Goal: Task Accomplishment & Management: Complete application form

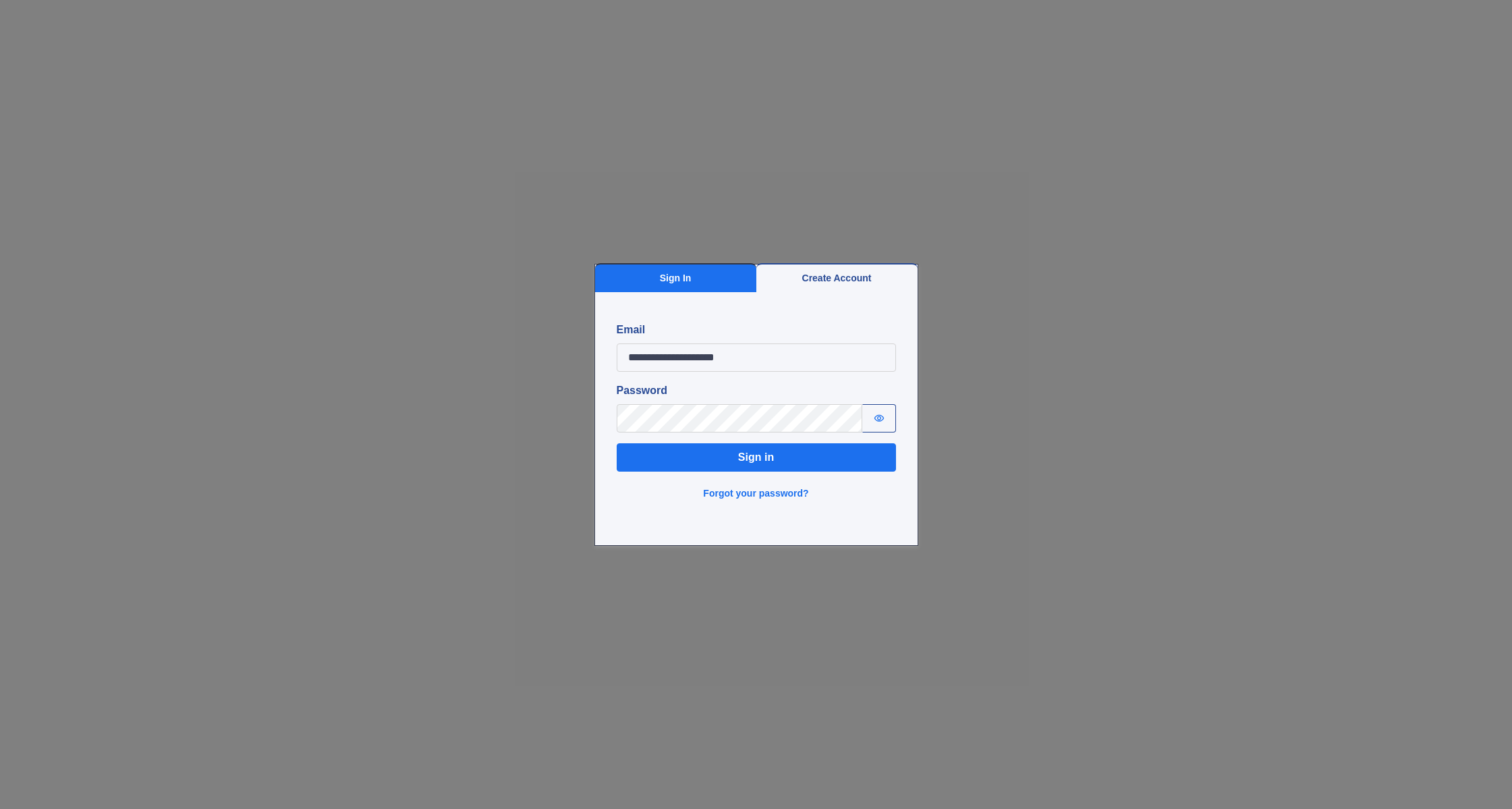
click at [823, 182] on div "**********" at bounding box center [756, 404] width 1512 height 809
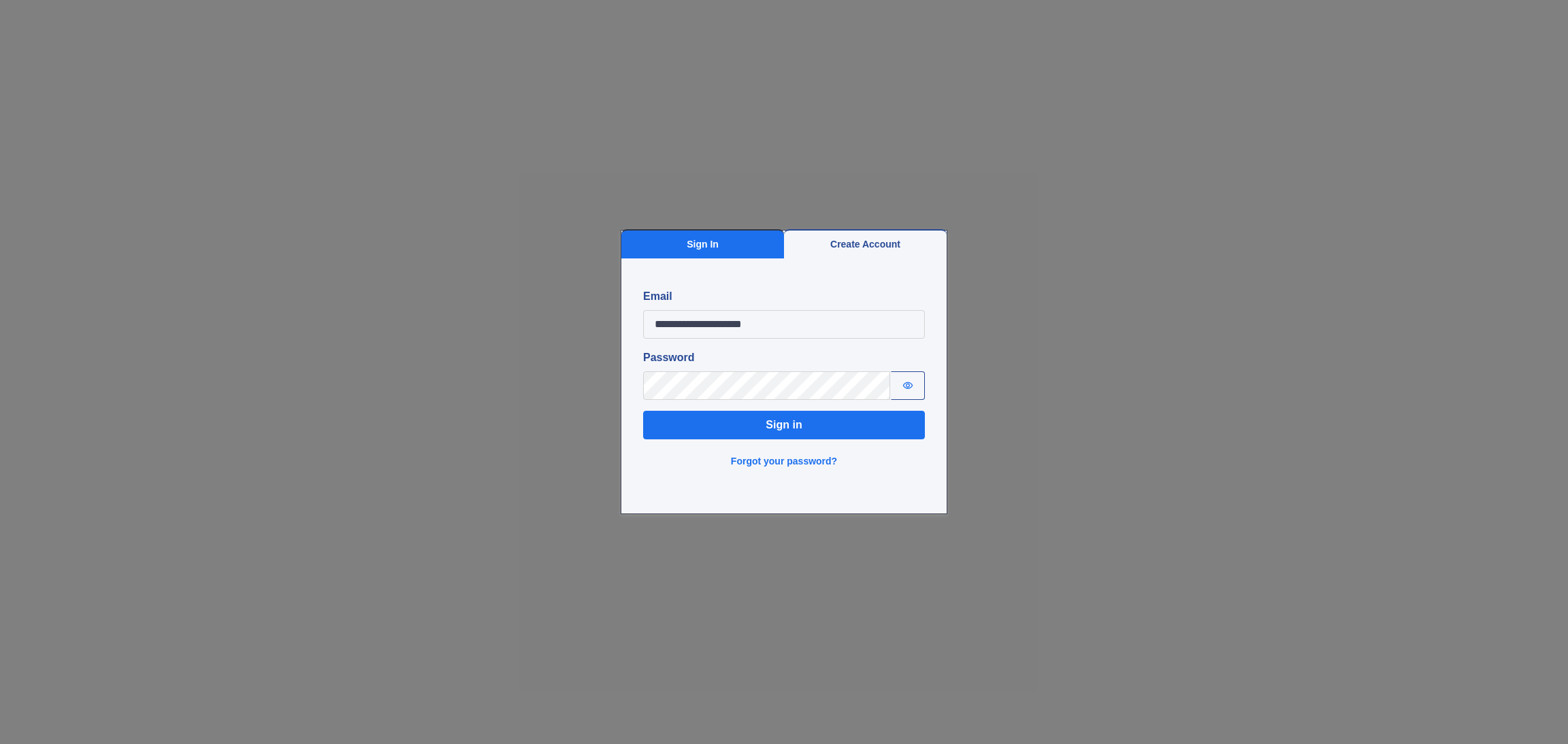
click at [639, 159] on div "**********" at bounding box center [784, 372] width 1568 height 744
click at [790, 424] on button "Sign in" at bounding box center [784, 426] width 282 height 29
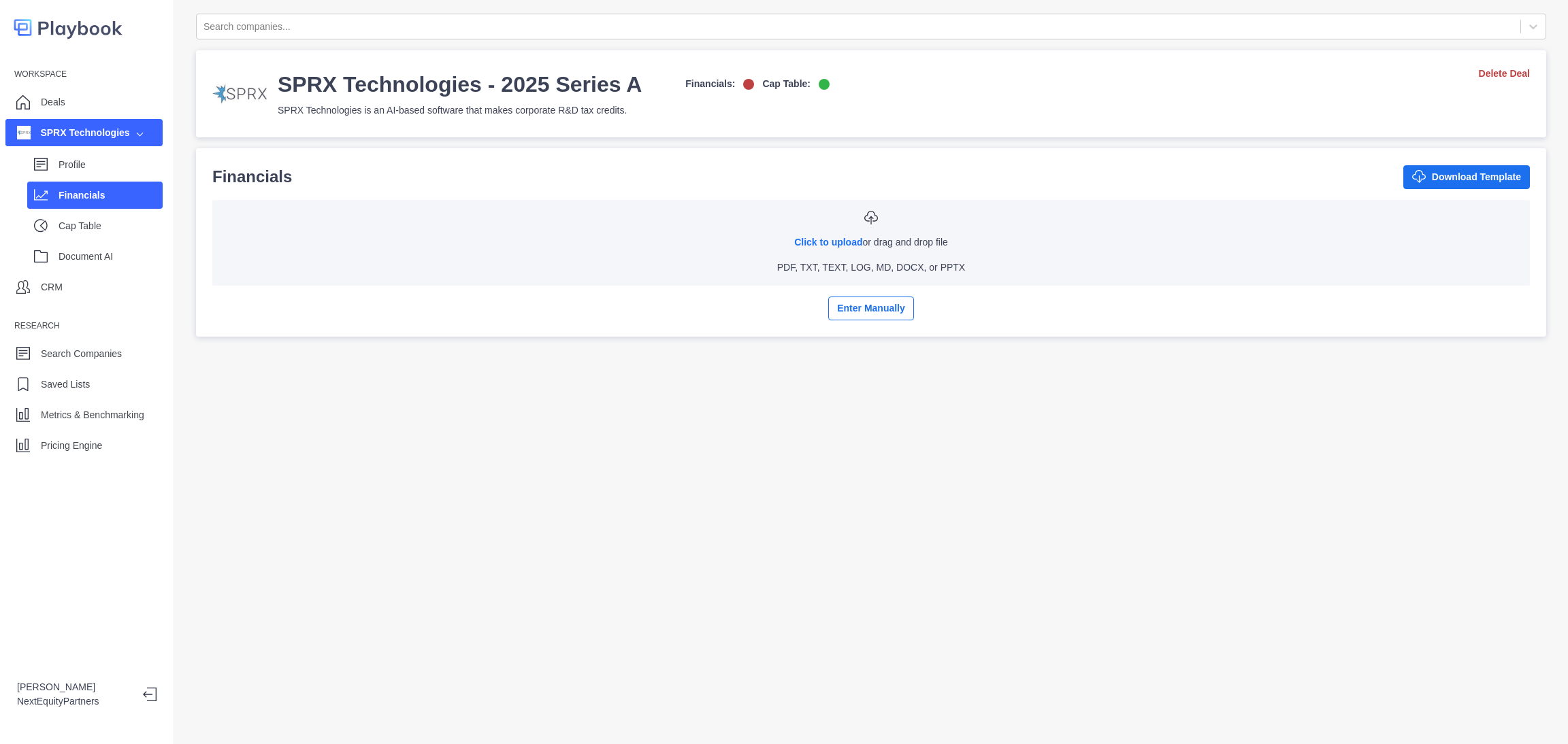
click at [469, 172] on div "Financials Download Template" at bounding box center [871, 177] width 1318 height 24
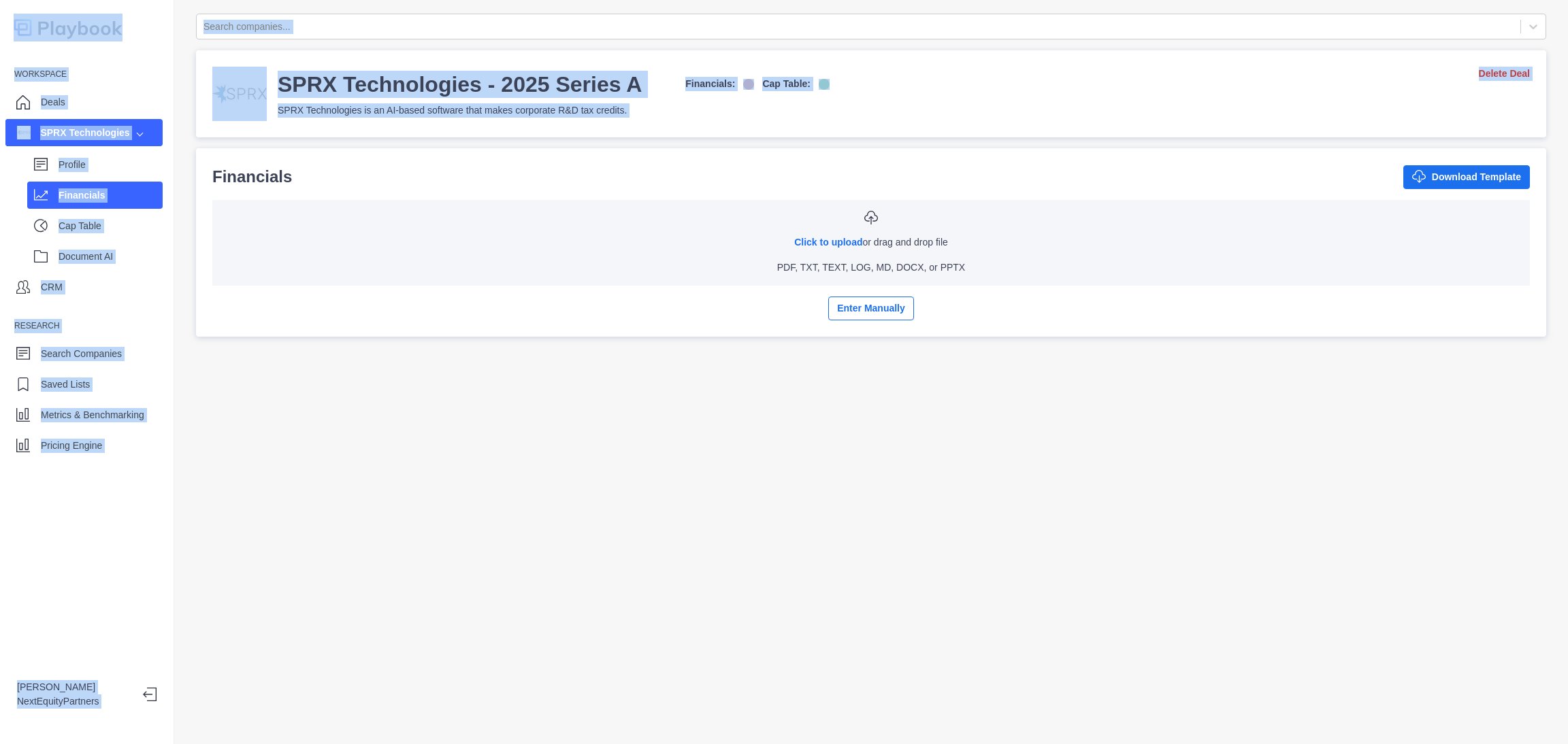
drag, startPoint x: 189, startPoint y: 161, endPoint x: 716, endPoint y: 571, distance: 667.7
click at [716, 571] on div "Search companies... SPRX Technologies - 2025 Series A Financials: Cap Table: SP…" at bounding box center [871, 372] width 1394 height 744
click at [717, 569] on div "Search companies... SPRX Technologies - 2025 Series A Financials: Cap Table: SP…" at bounding box center [871, 372] width 1394 height 744
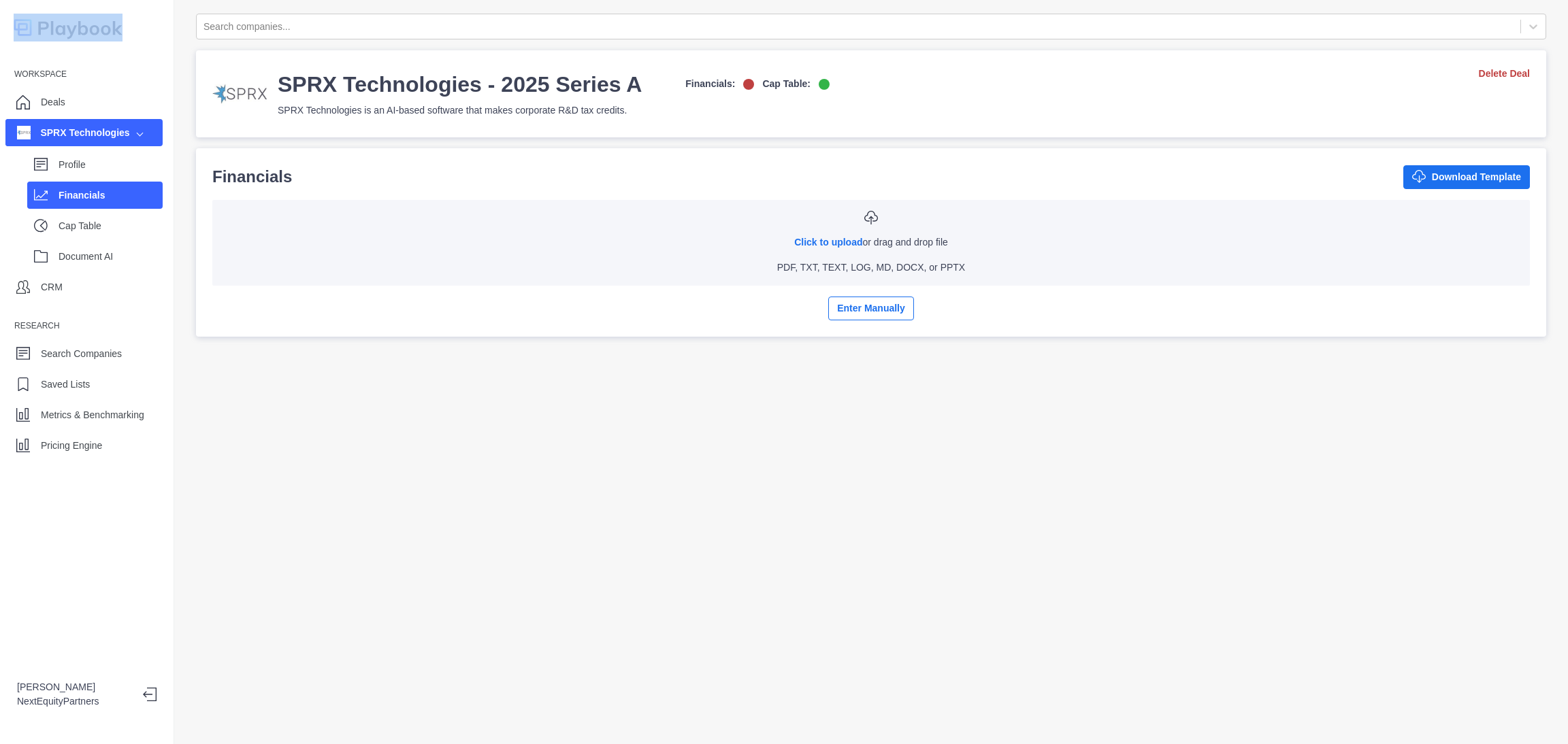
drag, startPoint x: 1027, startPoint y: 582, endPoint x: 0, endPoint y: -89, distance: 1226.8
click at [0, 0] on html "Workspace Deals SPRX Technologies Profile Financials Cap Table Document AI CRM …" at bounding box center [784, 372] width 1568 height 744
click at [576, 458] on div "Search companies... SPRX Technologies - 2025 Series A Financials: Cap Table: SP…" at bounding box center [871, 372] width 1394 height 744
click at [109, 472] on div "Workspace Deals SPRX Technologies Profile Financials Cap Table Document AI CRM …" at bounding box center [87, 372] width 174 height 744
click at [108, 441] on div "Pricing Engine" at bounding box center [84, 446] width 158 height 27
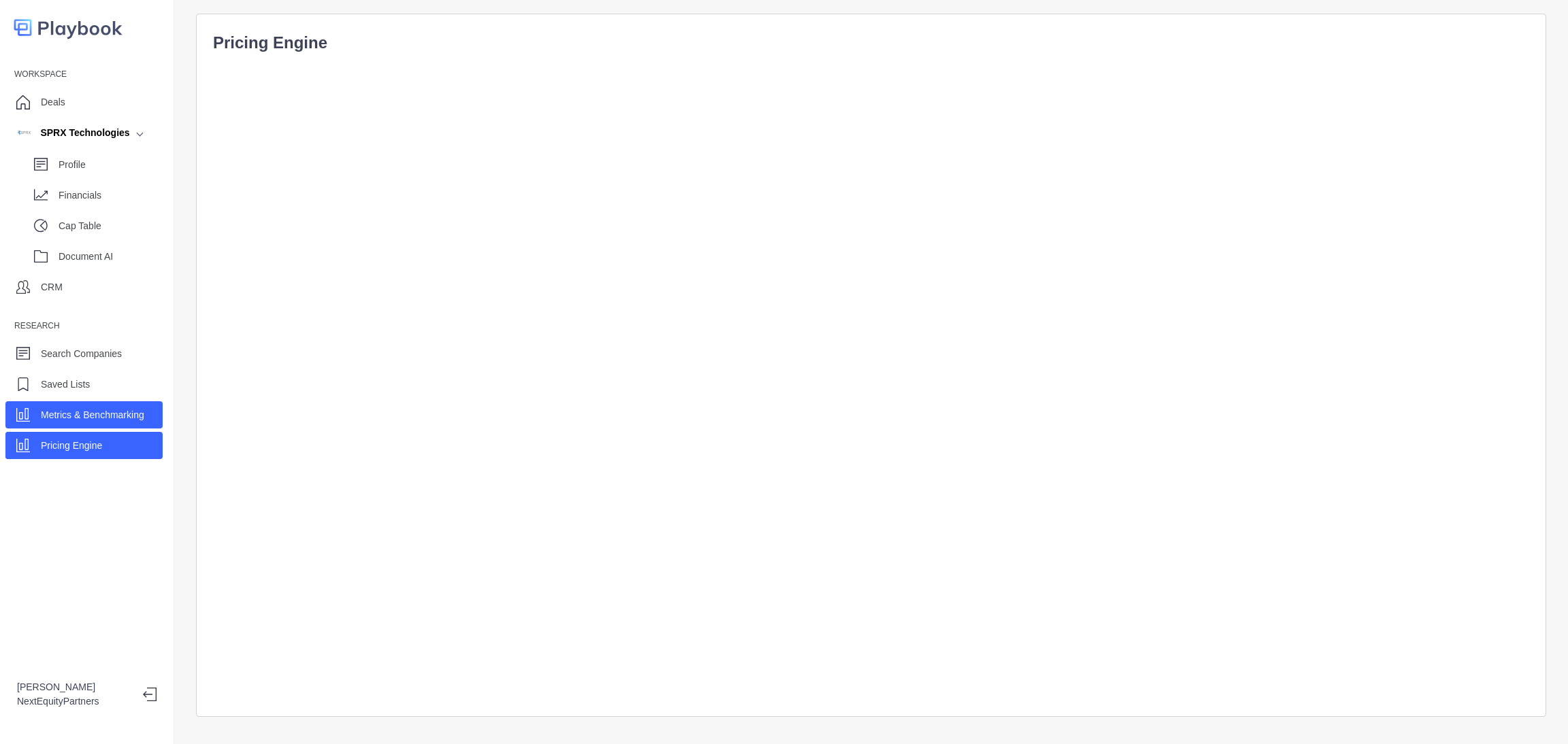
click at [114, 418] on p "Metrics & Benchmarking" at bounding box center [93, 415] width 104 height 14
click at [111, 461] on div "Workspace Deals SPRX Technologies Profile Financials Cap Table Document AI CRM …" at bounding box center [87, 372] width 174 height 744
click at [112, 424] on div "Metrics & Benchmarking" at bounding box center [93, 415] width 104 height 20
click at [115, 438] on div "Pricing Engine" at bounding box center [84, 446] width 158 height 27
click at [121, 424] on div "Metrics & Benchmarking" at bounding box center [93, 415] width 104 height 20
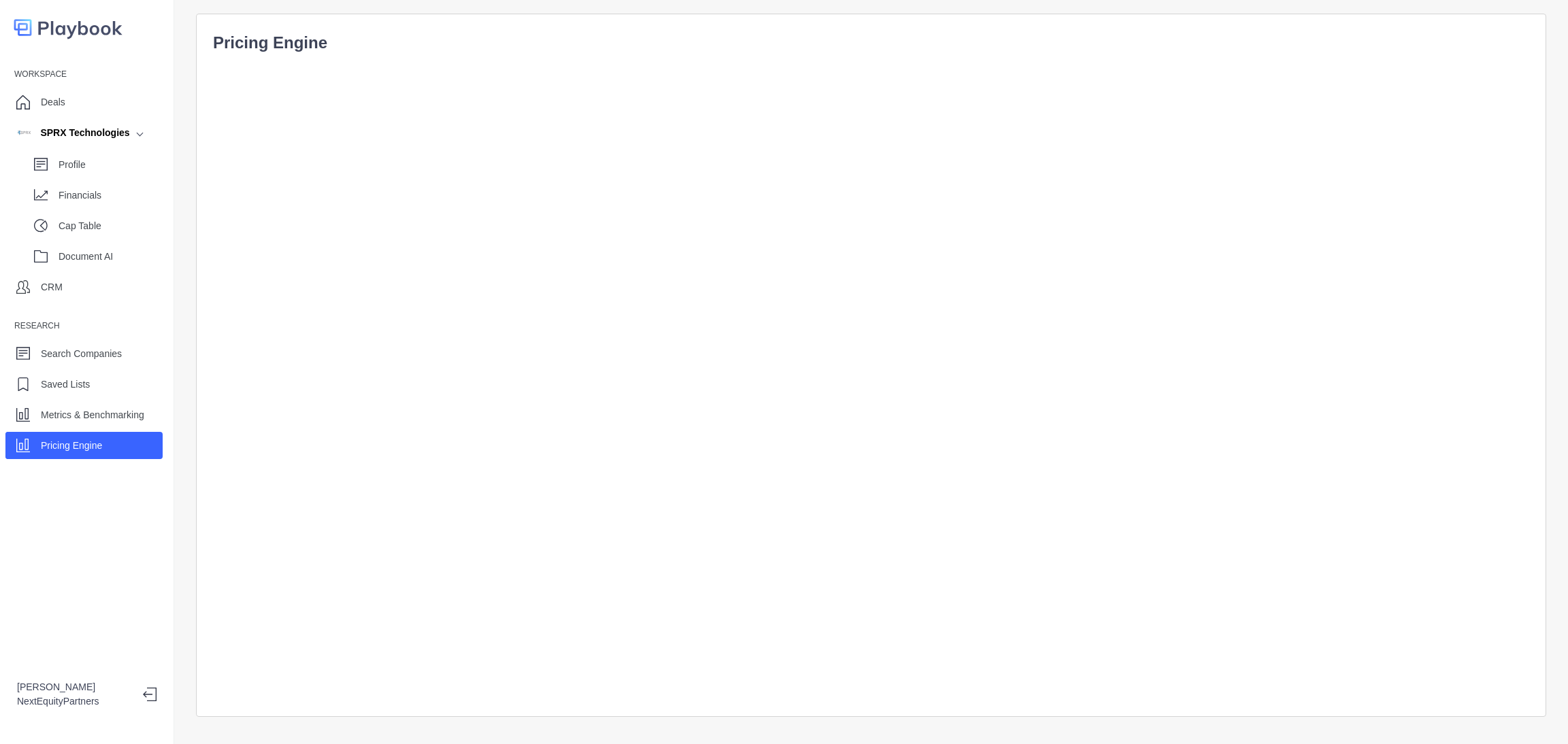
click at [120, 438] on div "Pricing Engine" at bounding box center [84, 446] width 158 height 27
click at [80, 109] on div "Deals" at bounding box center [84, 102] width 158 height 27
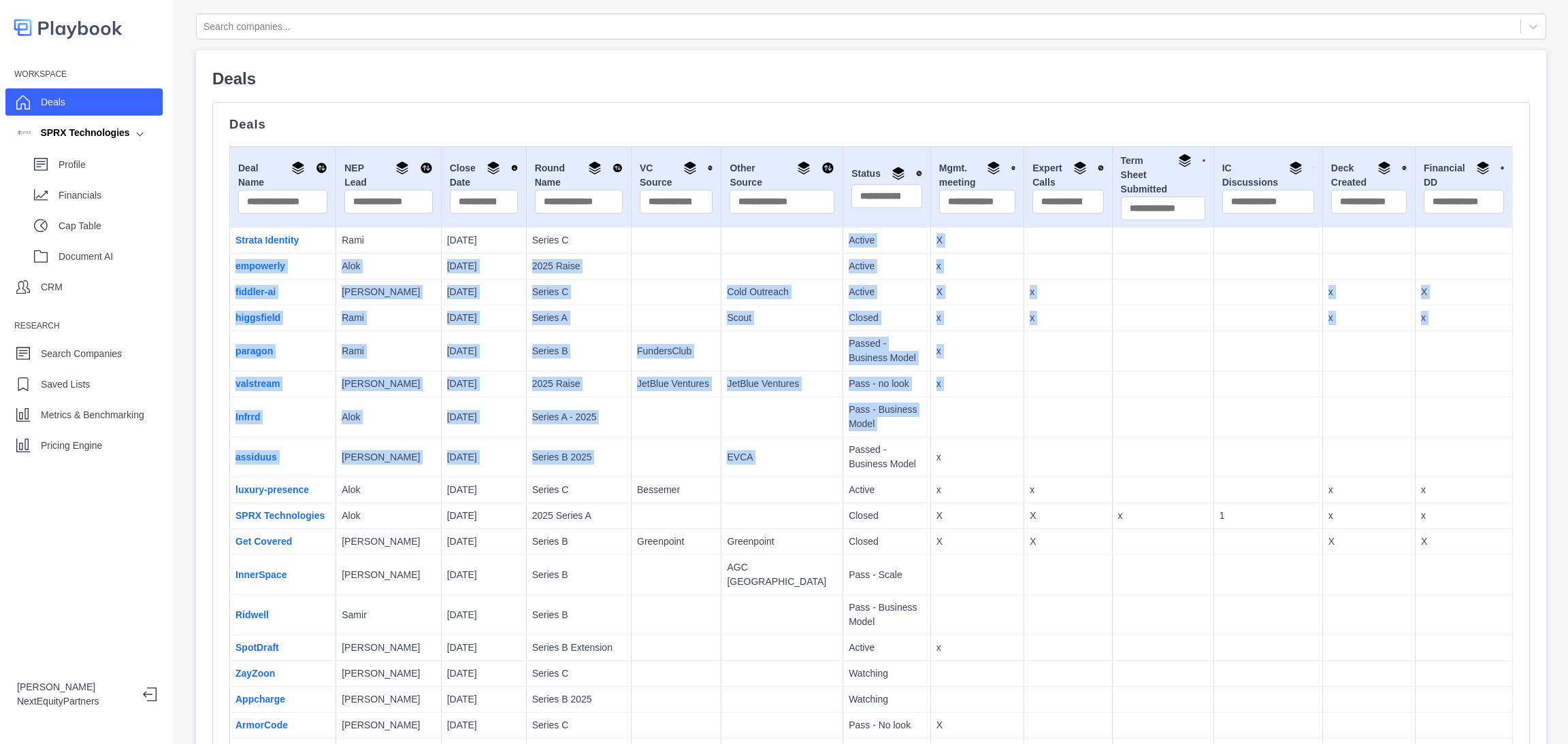
drag, startPoint x: 654, startPoint y: 283, endPoint x: 789, endPoint y: 438, distance: 205.5
click at [843, 438] on td "Passed - Business Model" at bounding box center [887, 457] width 88 height 40
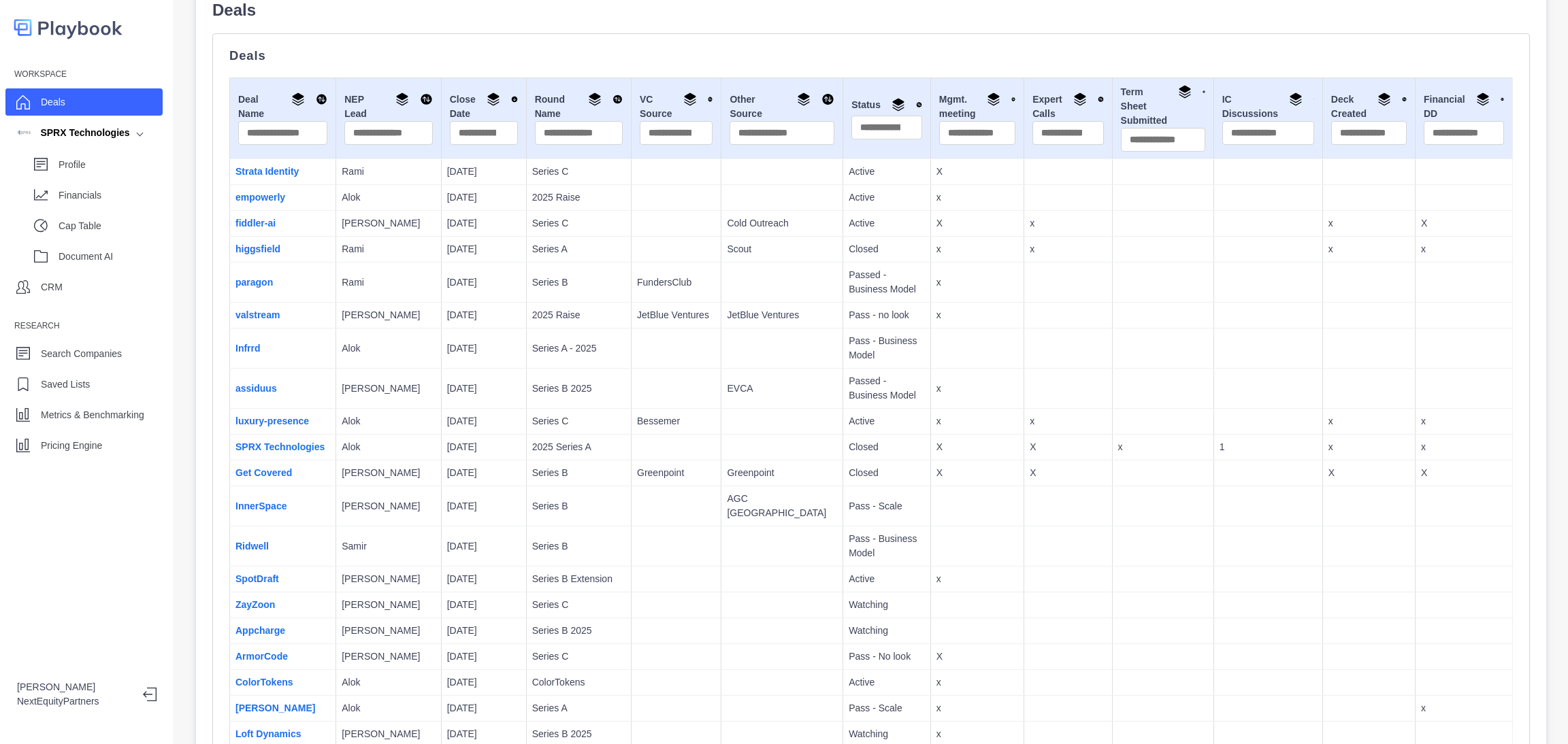
scroll to position [102, 0]
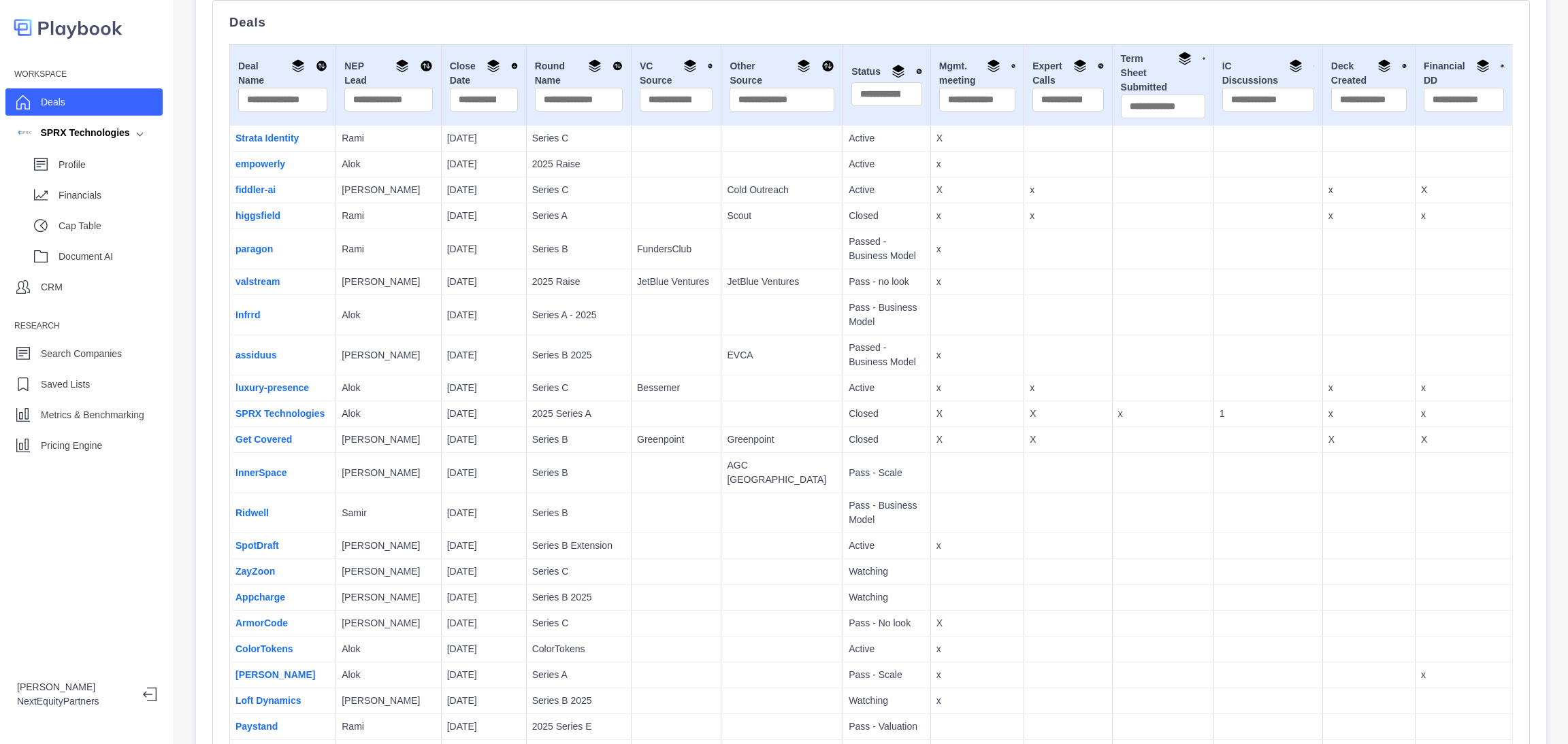
click at [727, 289] on p "JetBlue Ventures" at bounding box center [782, 282] width 110 height 14
click at [89, 456] on div "Pricing Engine" at bounding box center [84, 446] width 158 height 27
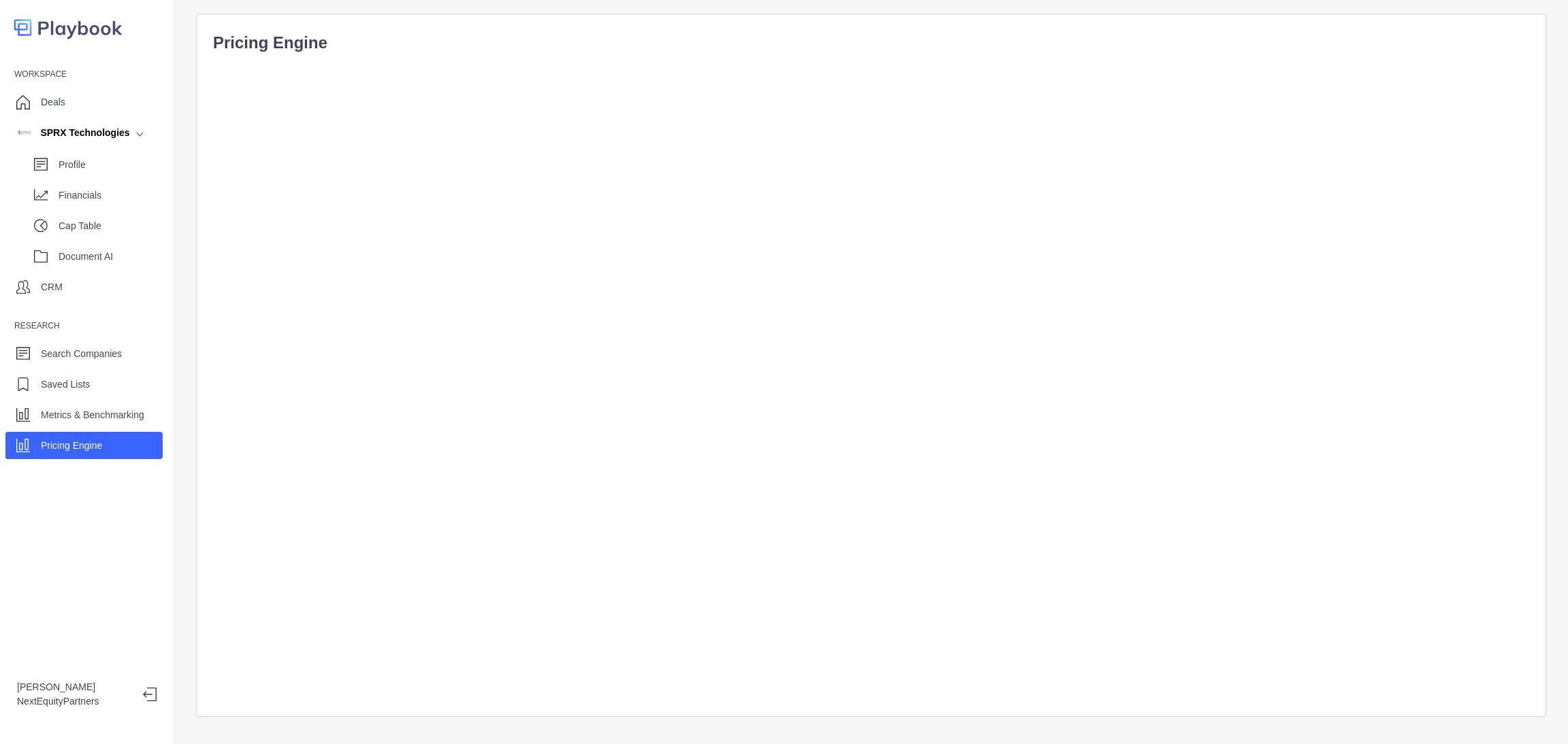
scroll to position [32, 0]
click at [99, 158] on p "Profile" at bounding box center [110, 165] width 104 height 14
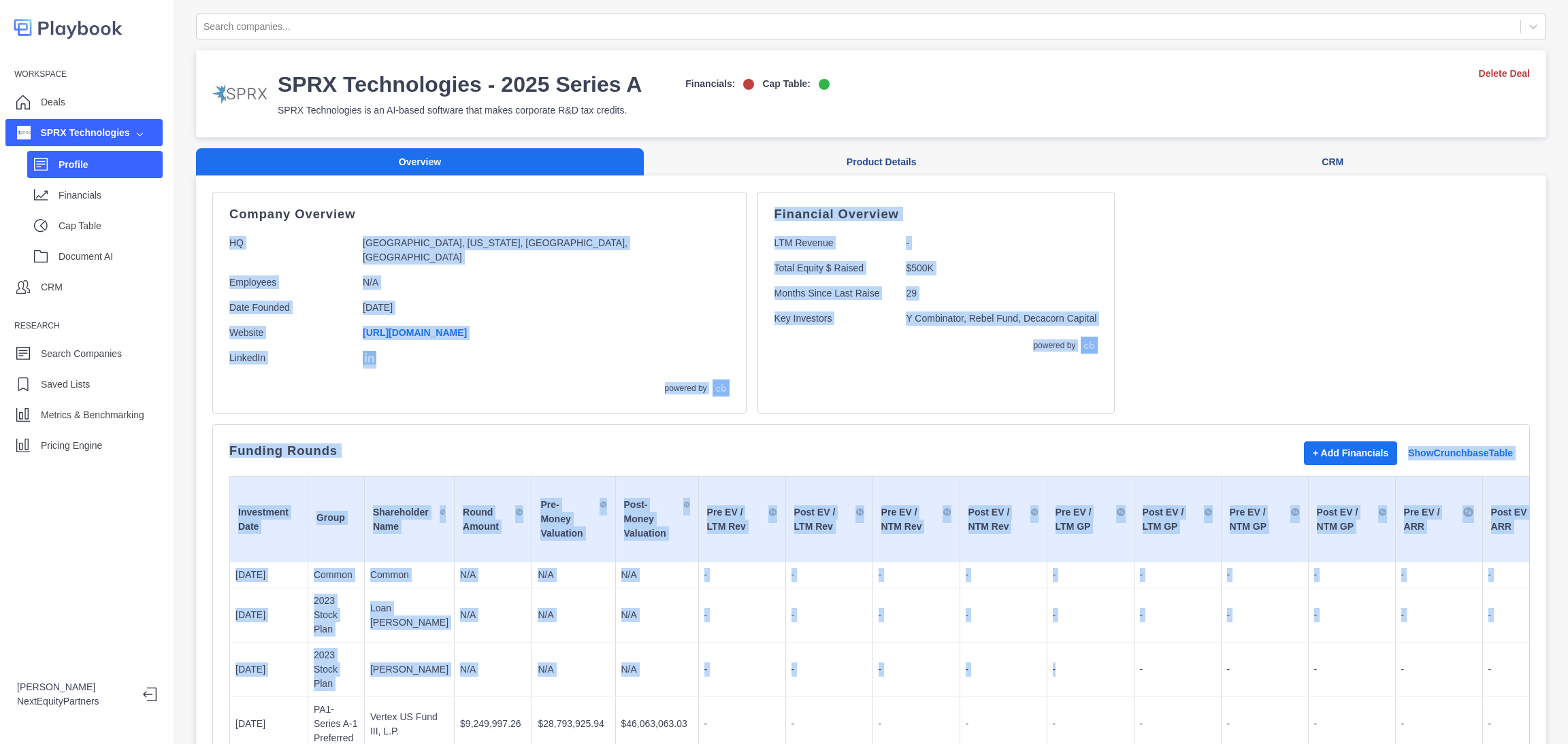
drag, startPoint x: 219, startPoint y: 254, endPoint x: 1052, endPoint y: 653, distance: 923.6
click at [1052, 600] on td "-" at bounding box center [1090, 616] width 87 height 55
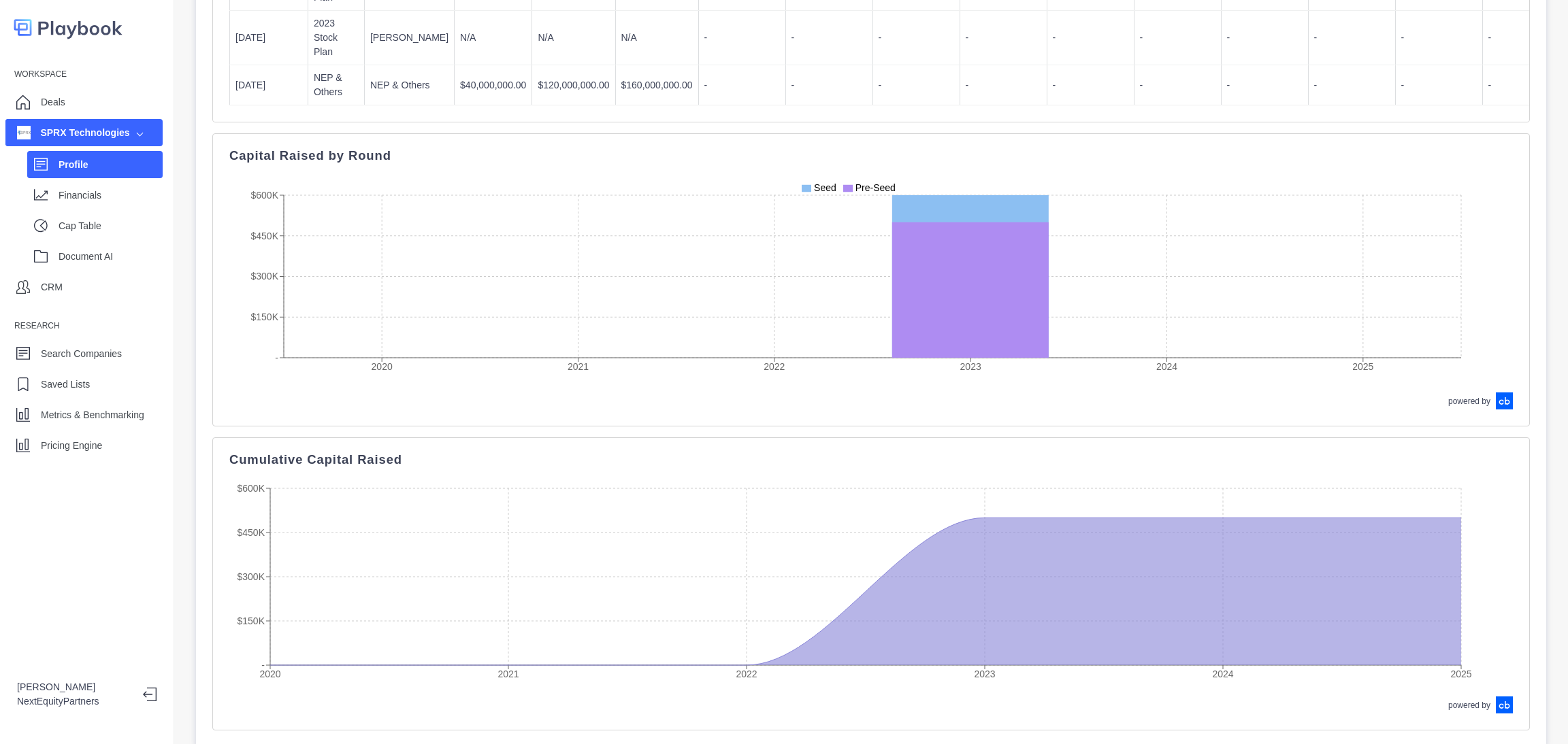
scroll to position [1998, 0]
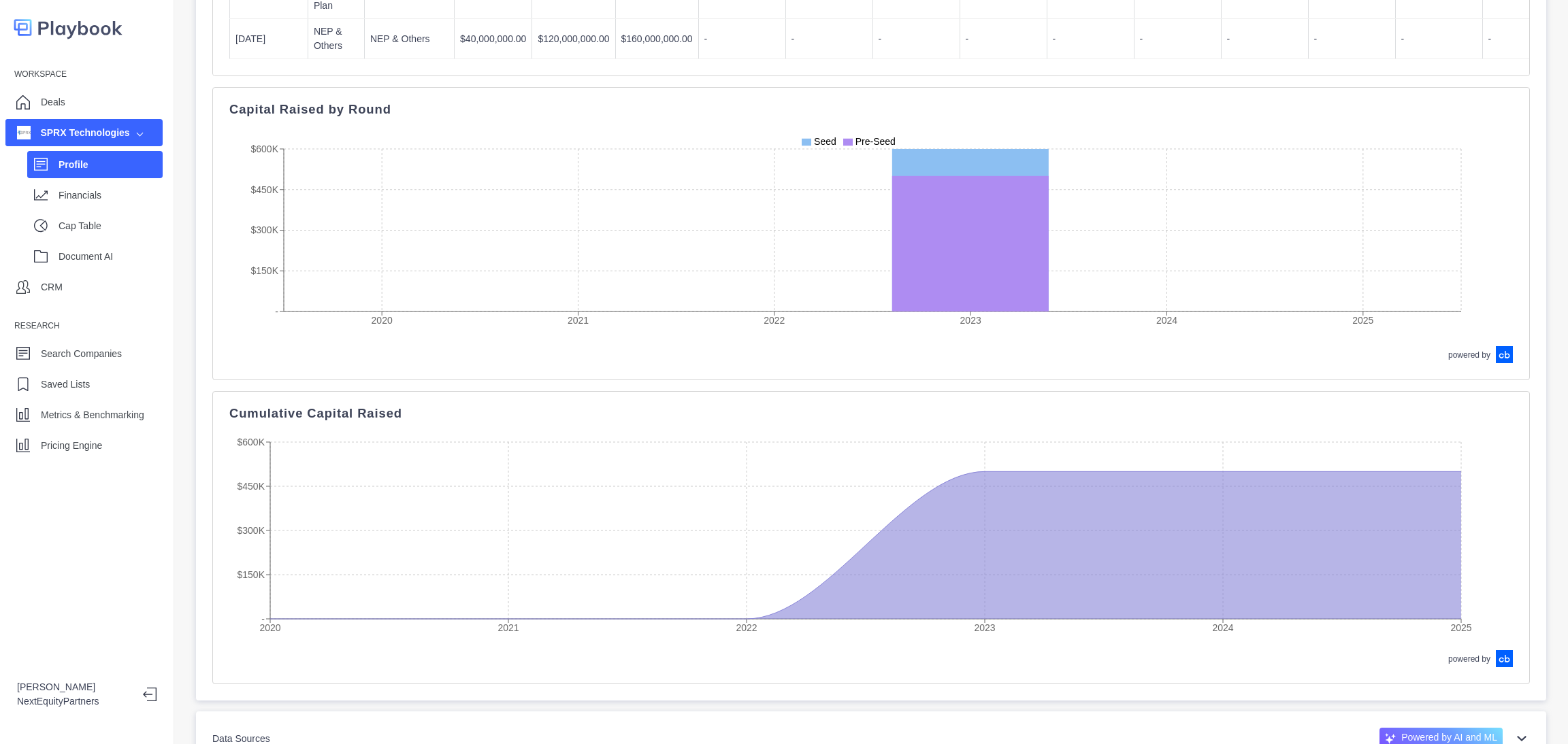
click at [947, 728] on div "Data Sources Powered by AI and ML" at bounding box center [871, 739] width 1318 height 22
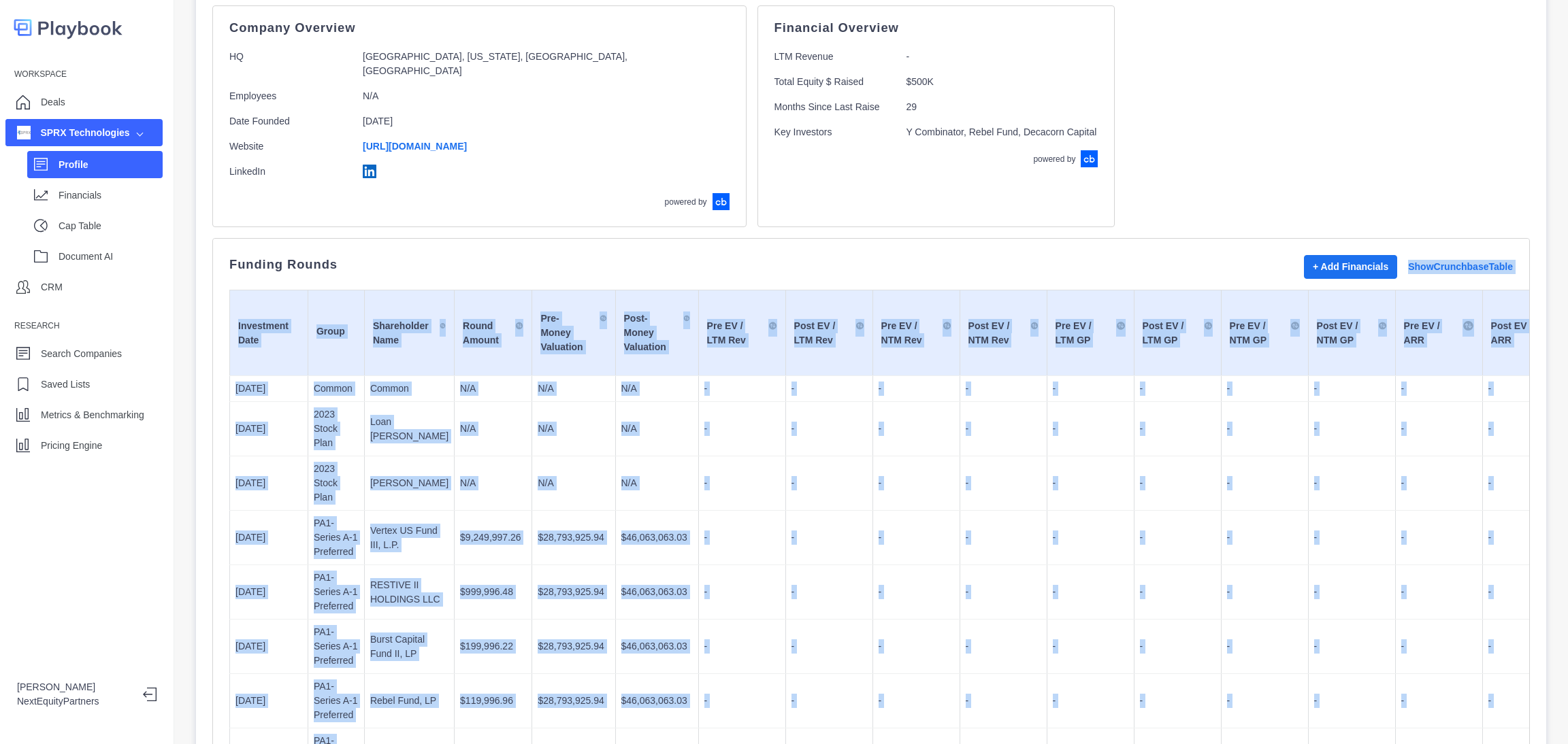
scroll to position [0, 0]
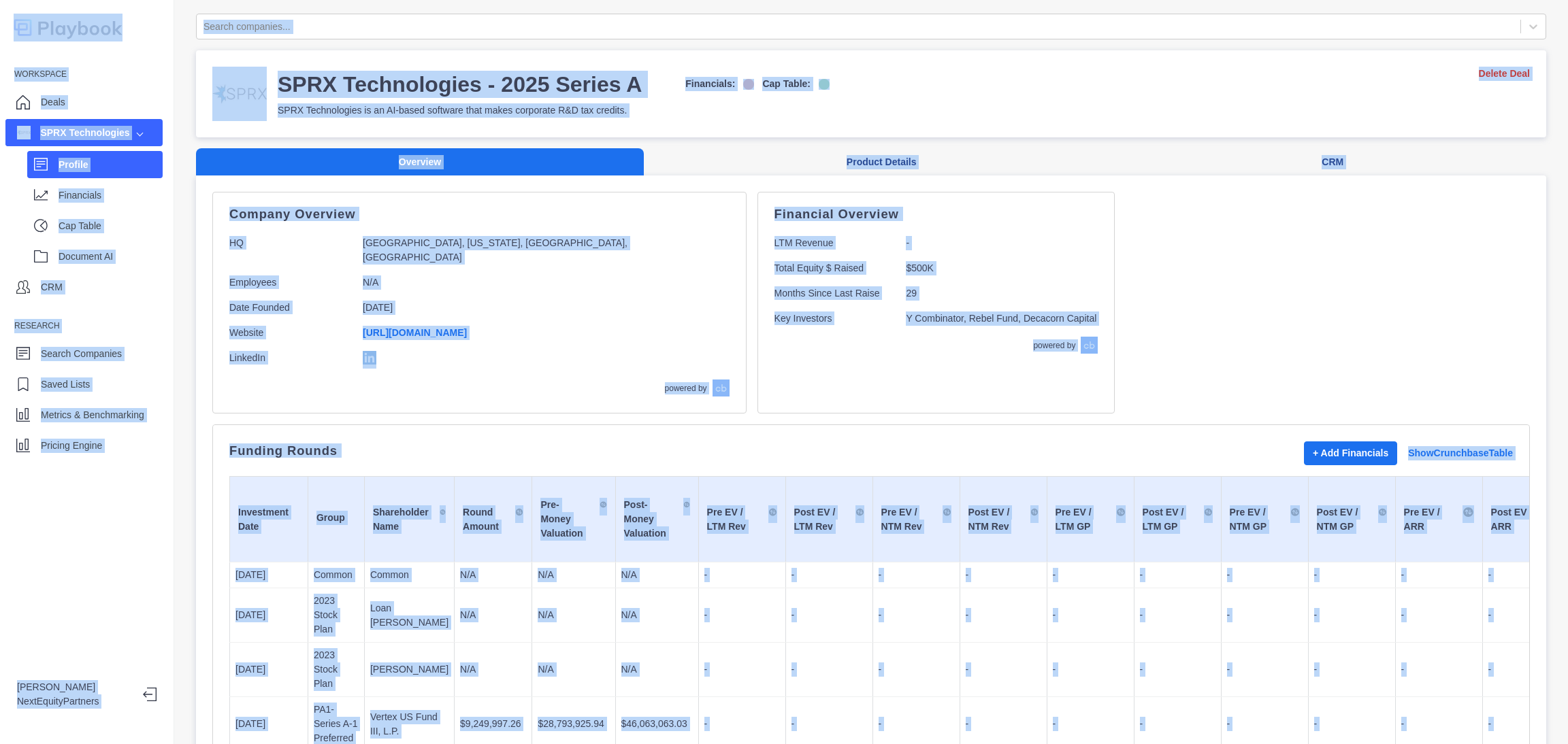
drag, startPoint x: 943, startPoint y: 702, endPoint x: 1, endPoint y: 2, distance: 1173.6
click at [1, 2] on div "Workspace Deals SPRX Technologies Profile Financials Cap Table Document AI CRM …" at bounding box center [784, 372] width 1568 height 744
click at [5, 24] on div at bounding box center [61, 27] width 122 height 28
drag, startPoint x: 5, startPoint y: 20, endPoint x: 1390, endPoint y: 916, distance: 1649.6
click at [1390, 744] on html "Workspace Deals SPRX Technologies Profile Financials Cap Table Document AI CRM …" at bounding box center [784, 372] width 1568 height 744
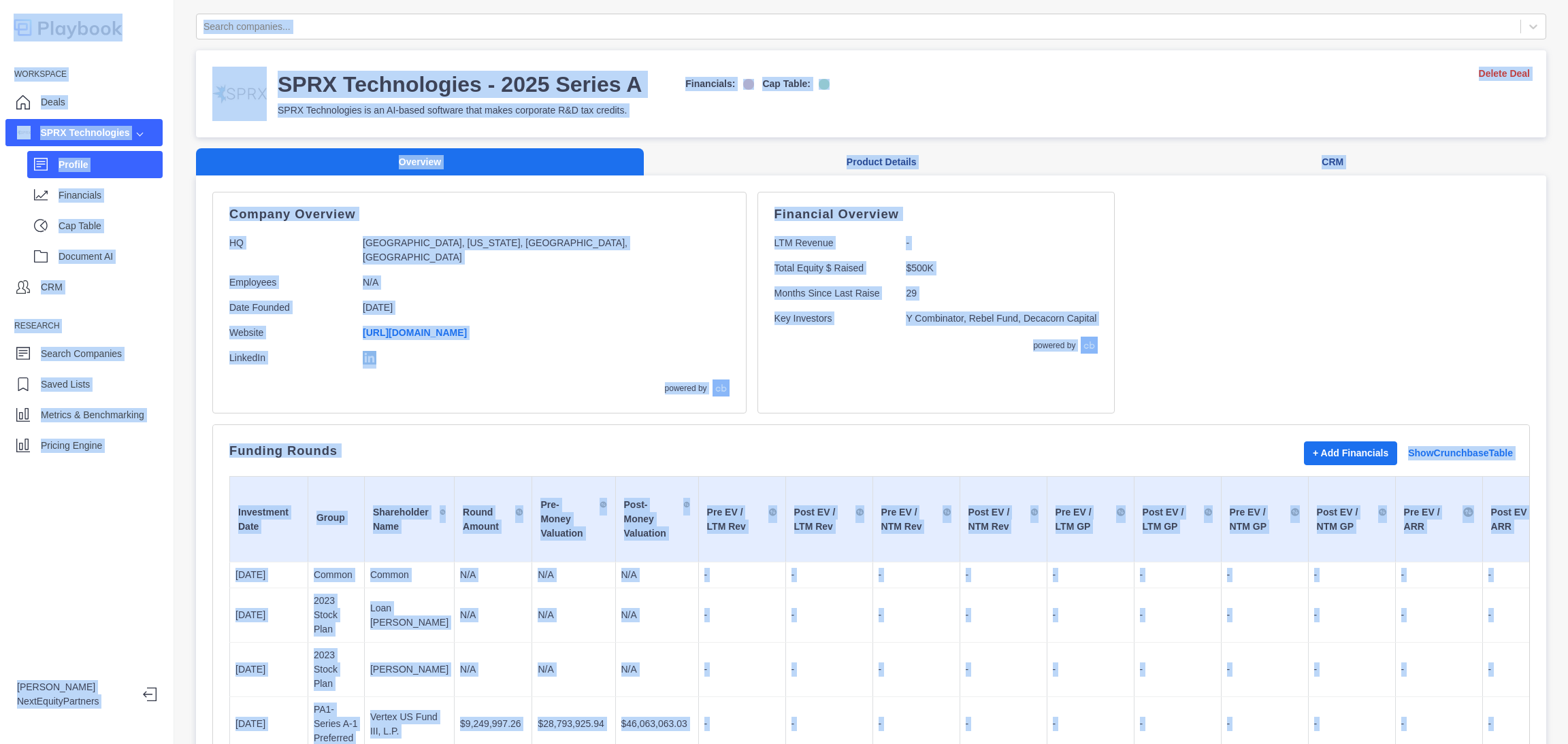
drag, startPoint x: 1125, startPoint y: 710, endPoint x: 0, endPoint y: -82, distance: 1375.8
click at [0, 0] on html "Workspace Deals SPRX Technologies Profile Financials Cap Table Document AI CRM …" at bounding box center [784, 372] width 1568 height 744
click at [659, 67] on div "SPRX Technologies - 2025 Series A Financials: Cap Table: SPRX Technologies is a…" at bounding box center [521, 94] width 617 height 55
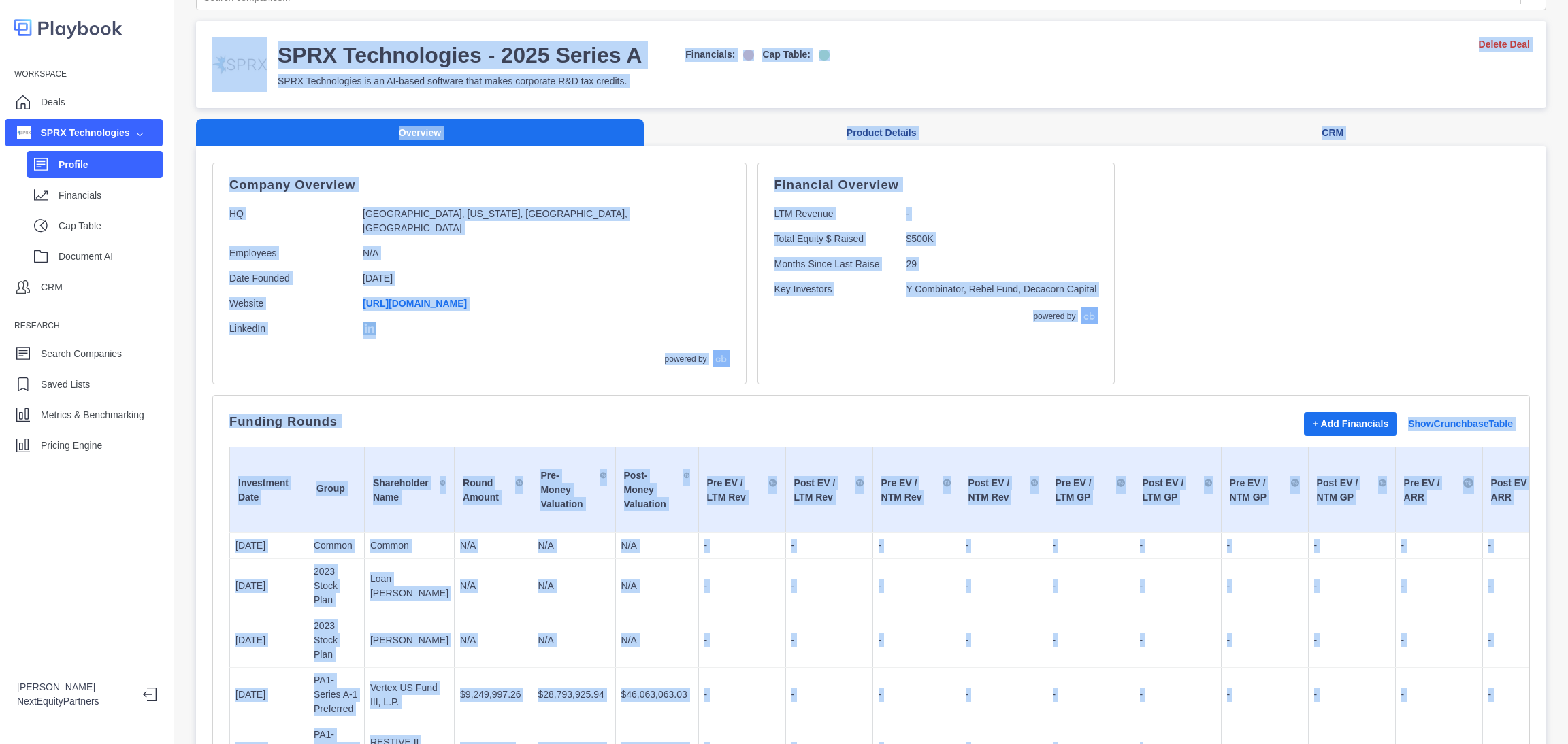
drag, startPoint x: 178, startPoint y: 9, endPoint x: 1161, endPoint y: 686, distance: 1193.6
click at [1163, 699] on div "Search companies... SPRX Technologies - 2025 Series A Financials: Cap Table: SP…" at bounding box center [871, 372] width 1394 height 744
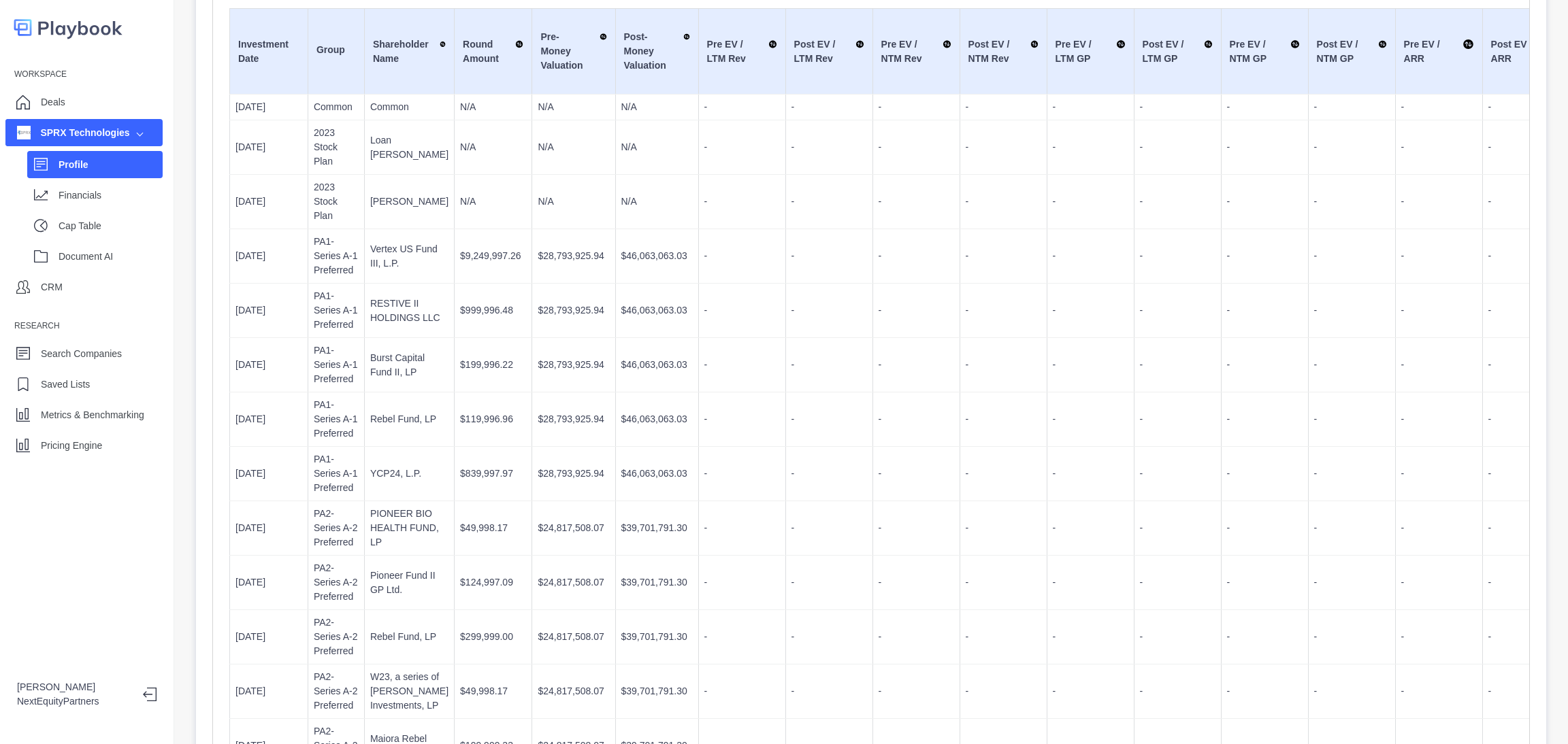
scroll to position [162, 0]
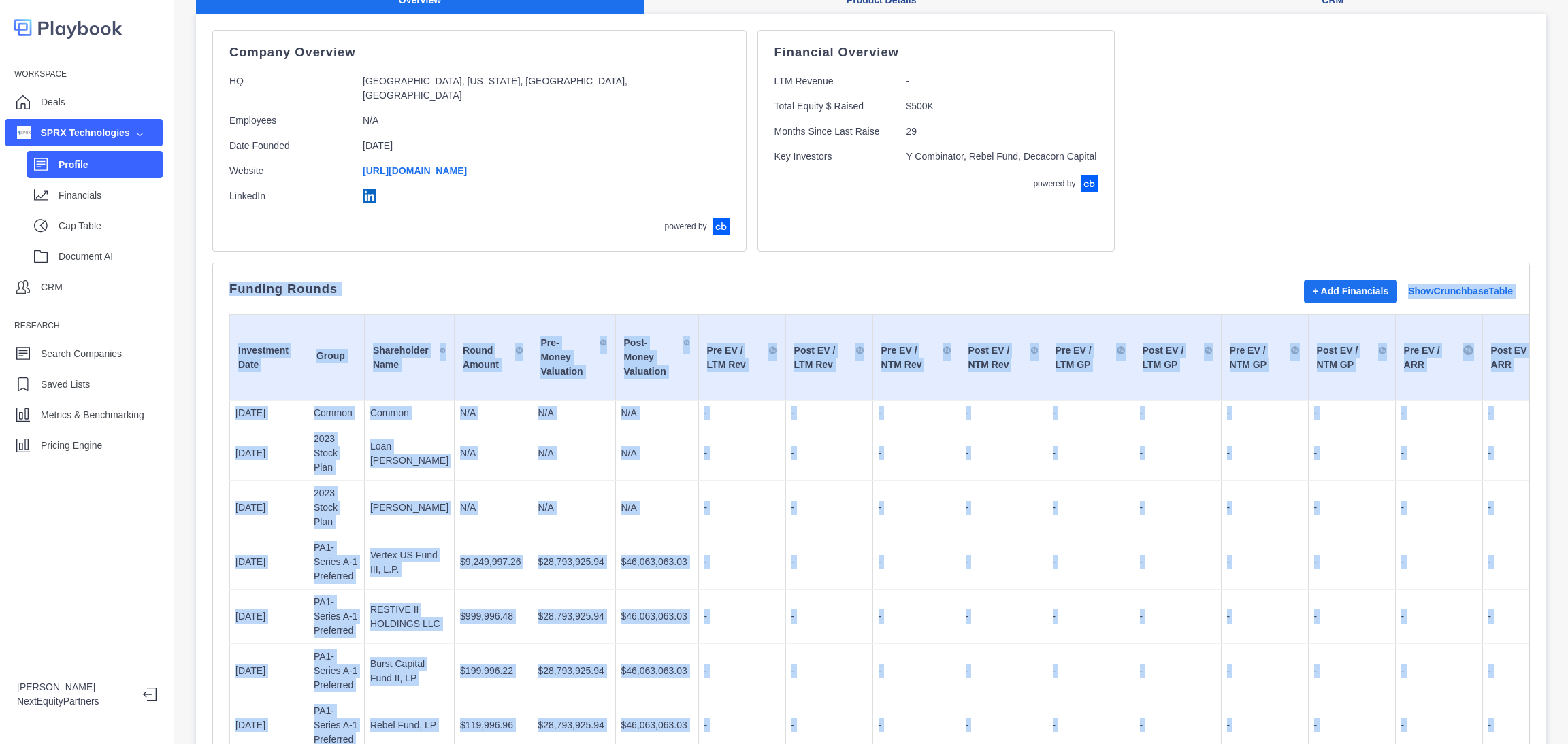
drag, startPoint x: 742, startPoint y: 569, endPoint x: 204, endPoint y: 300, distance: 601.5
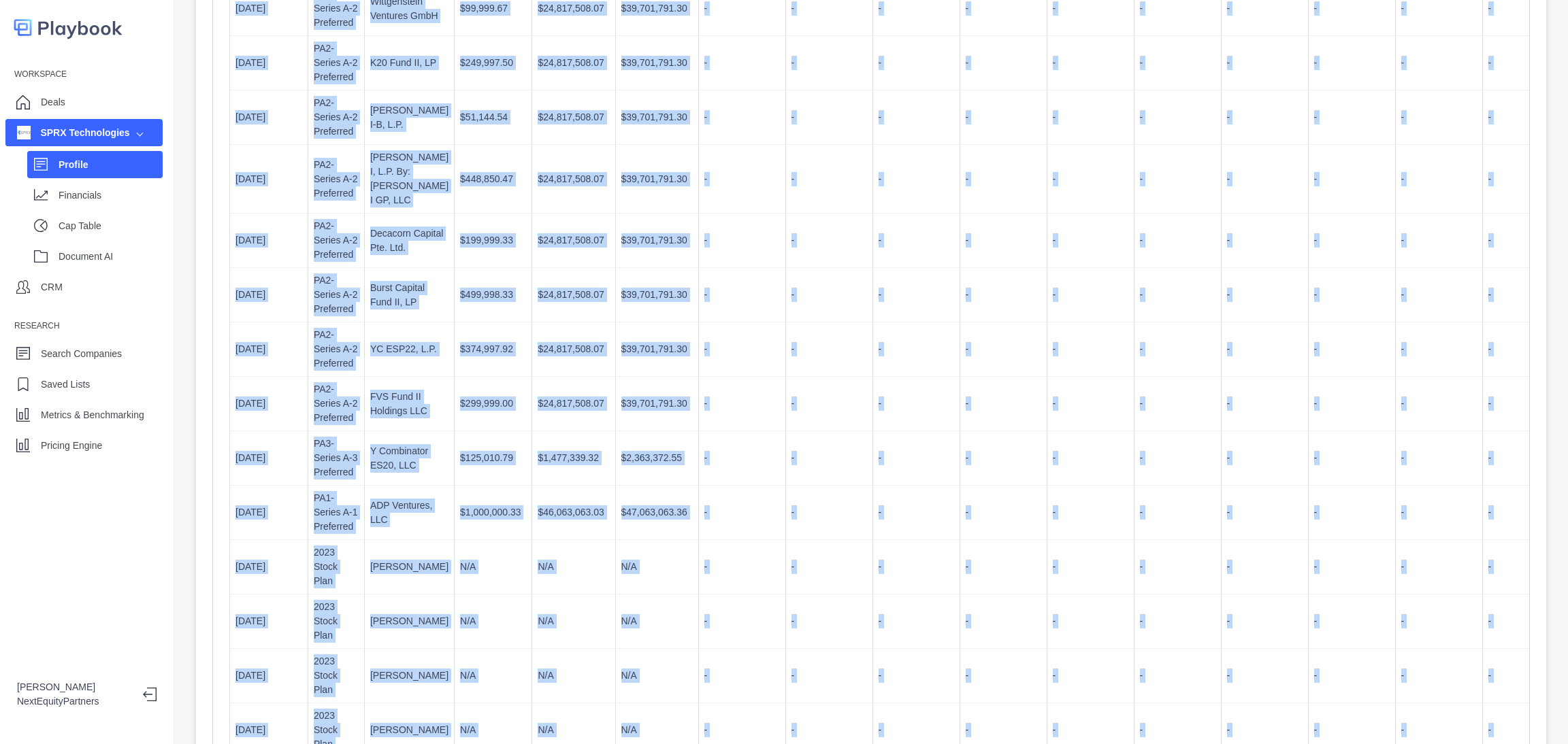
scroll to position [1488, 0]
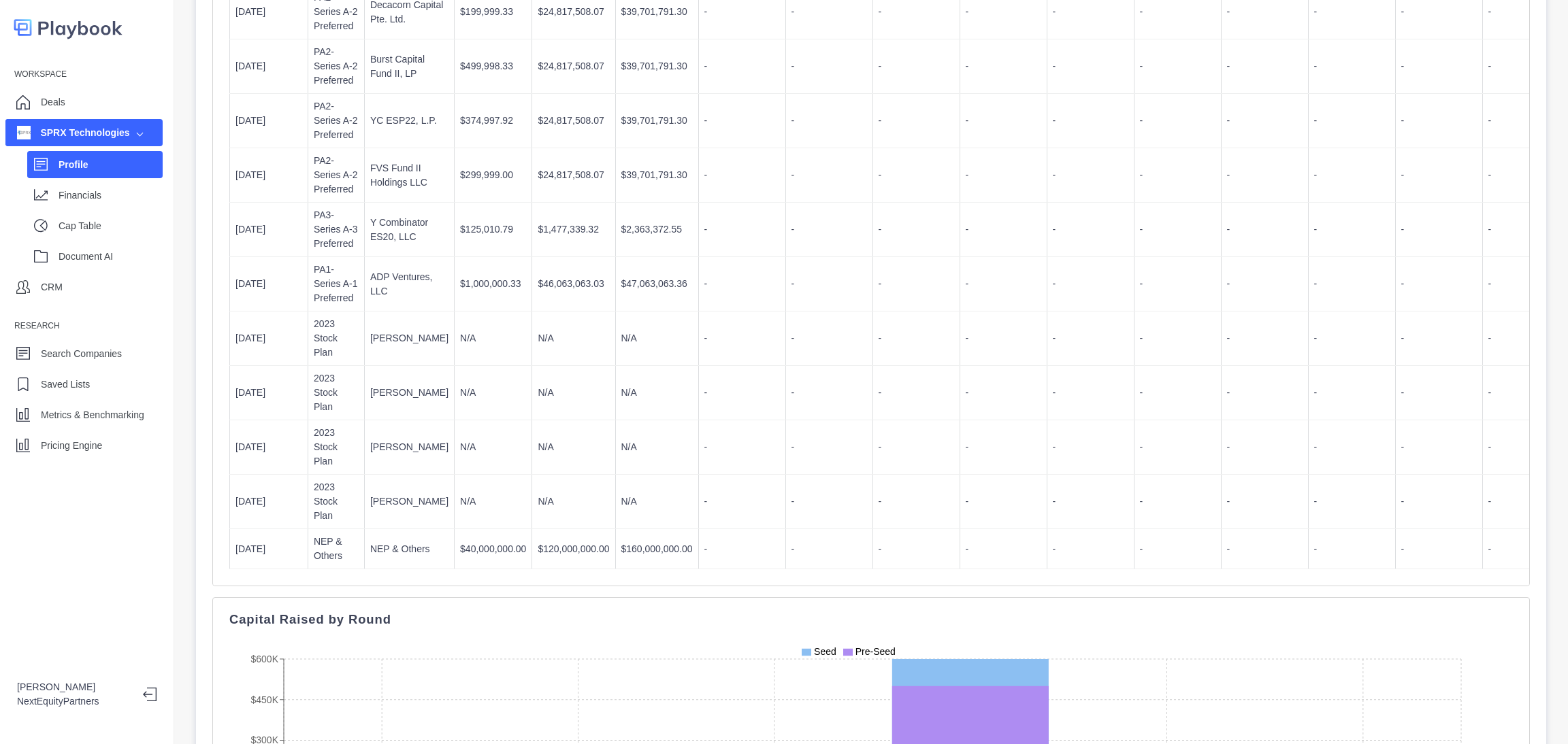
drag, startPoint x: 204, startPoint y: 299, endPoint x: 1130, endPoint y: 493, distance: 946.1
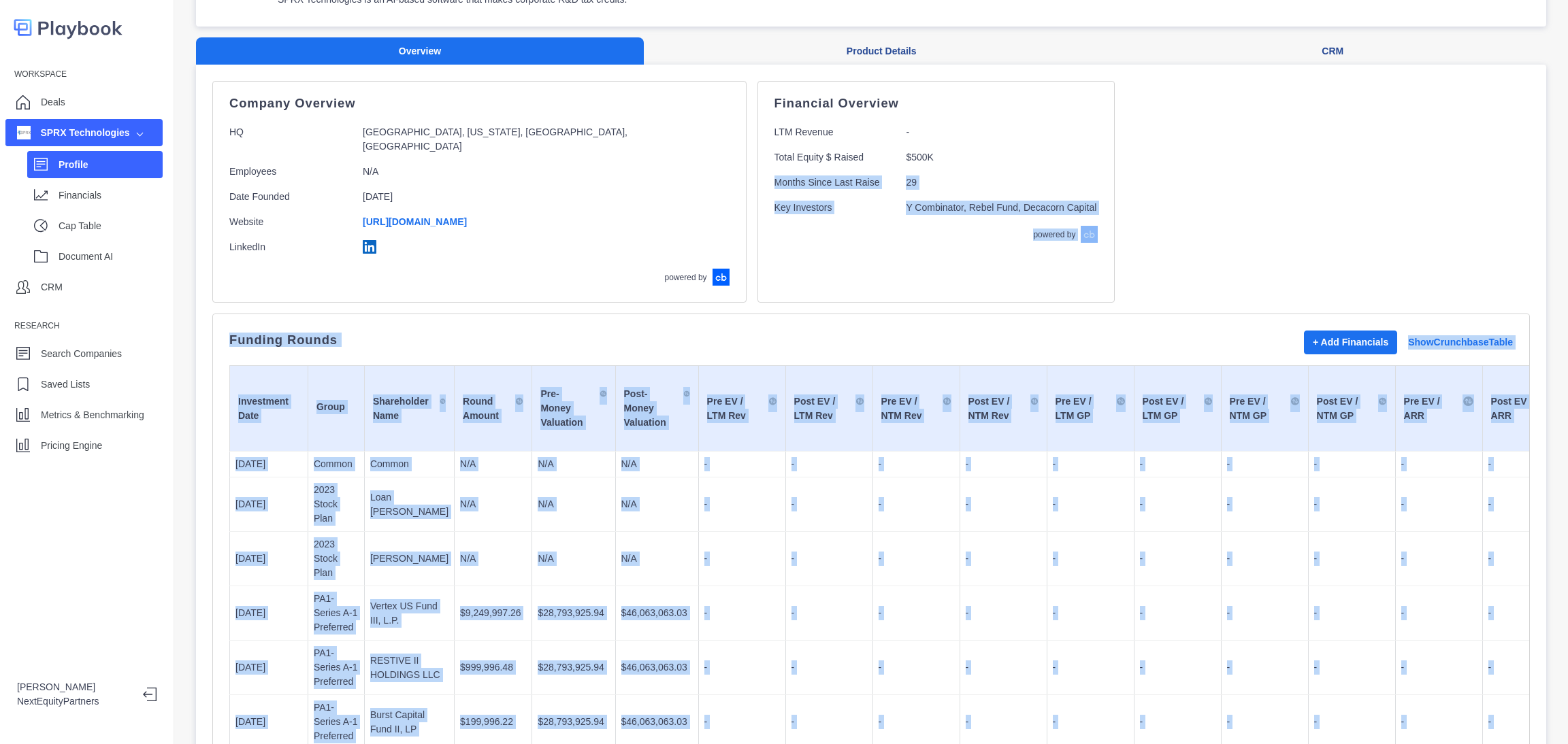
scroll to position [0, 0]
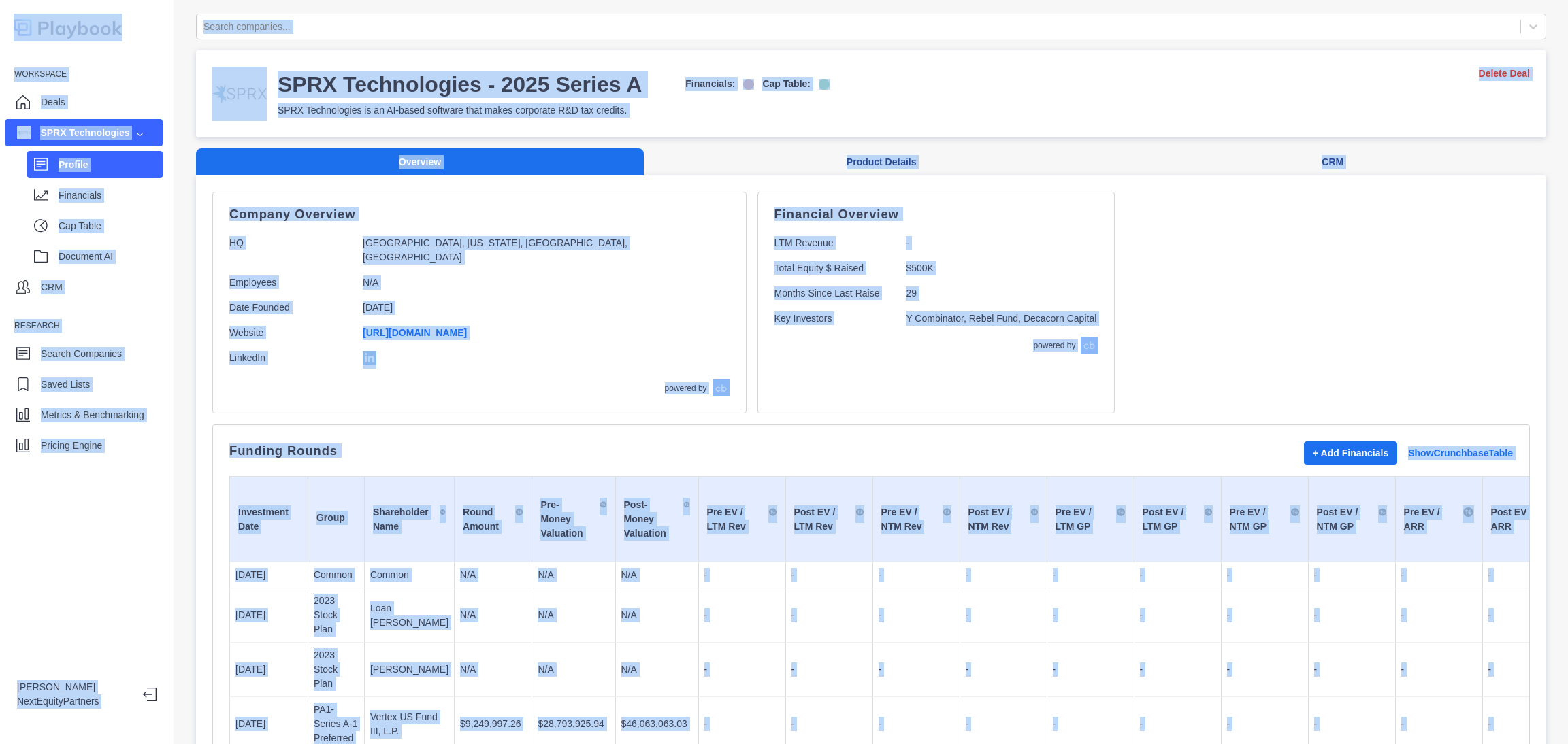
drag, startPoint x: 1132, startPoint y: 481, endPoint x: 0, endPoint y: -89, distance: 1267.4
click at [0, 0] on html "Workspace Deals SPRX Technologies Profile Financials Cap Table Document AI CRM …" at bounding box center [784, 372] width 1568 height 744
click at [248, 238] on p "HQ" at bounding box center [291, 250] width 122 height 29
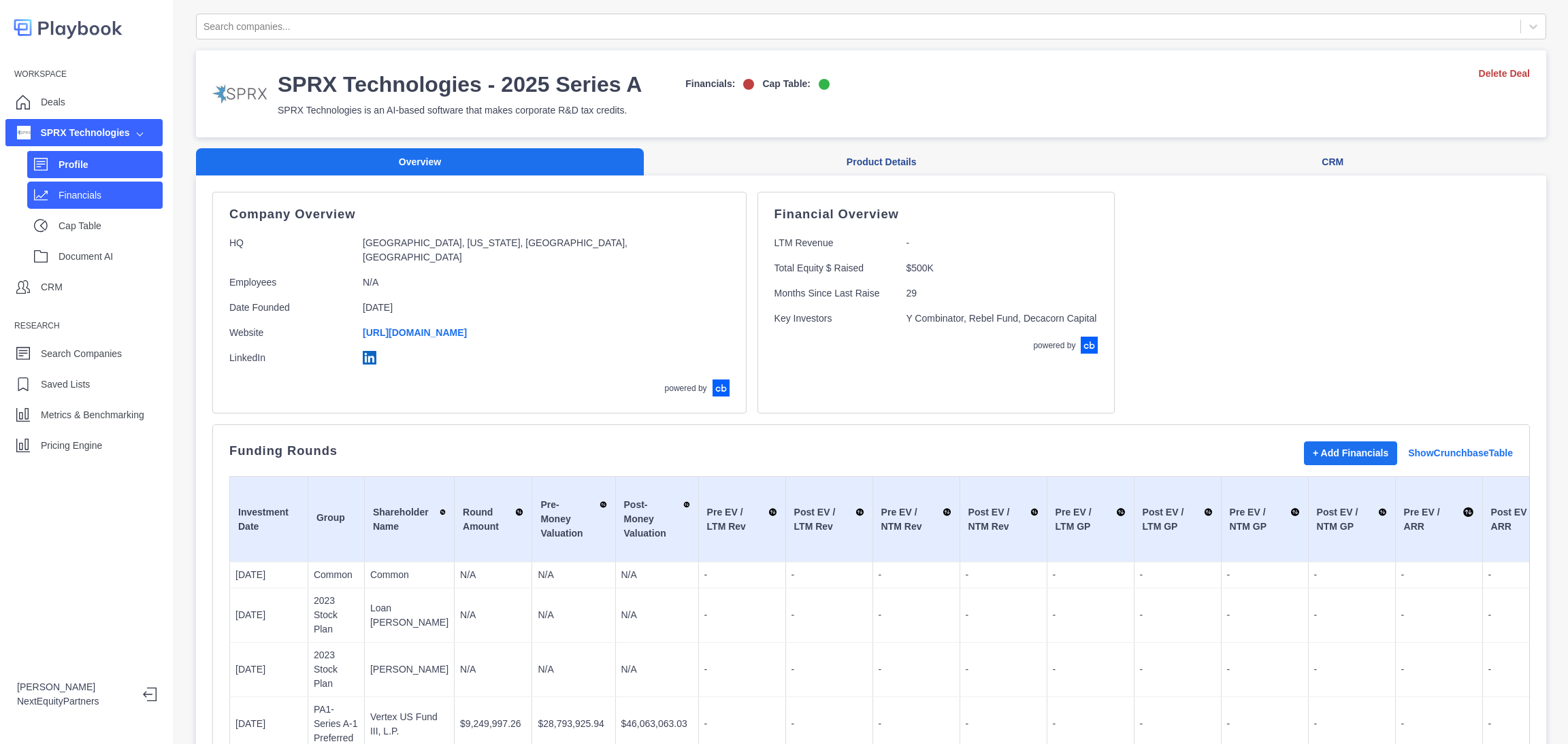
click at [120, 189] on p "Financials" at bounding box center [110, 196] width 104 height 14
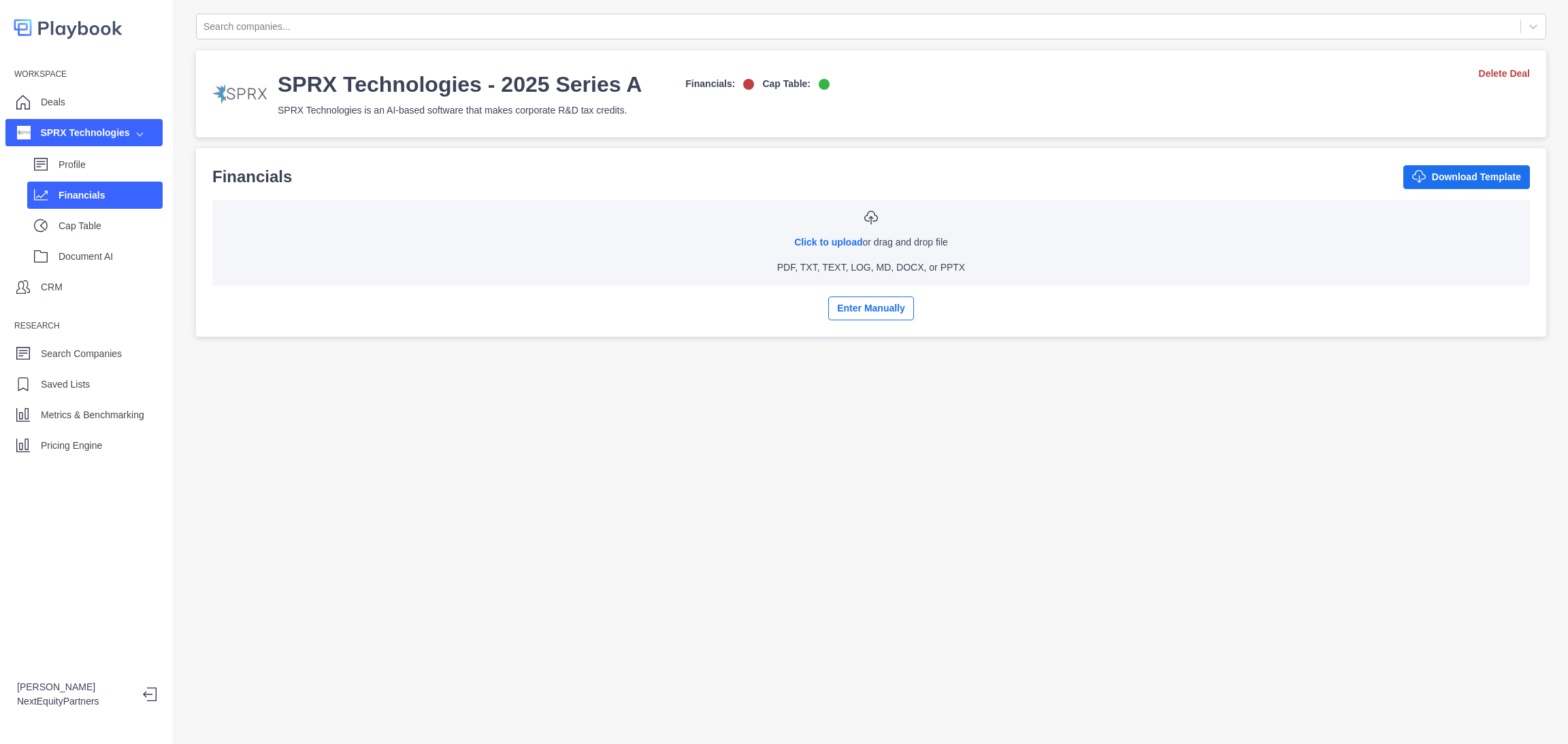
click at [91, 80] on div "Workspace Deals SPRX Technologies Profile Financials Cap Table Document AI CRM …" at bounding box center [86, 261] width 173 height 395
click at [91, 99] on div "Deals" at bounding box center [84, 102] width 158 height 27
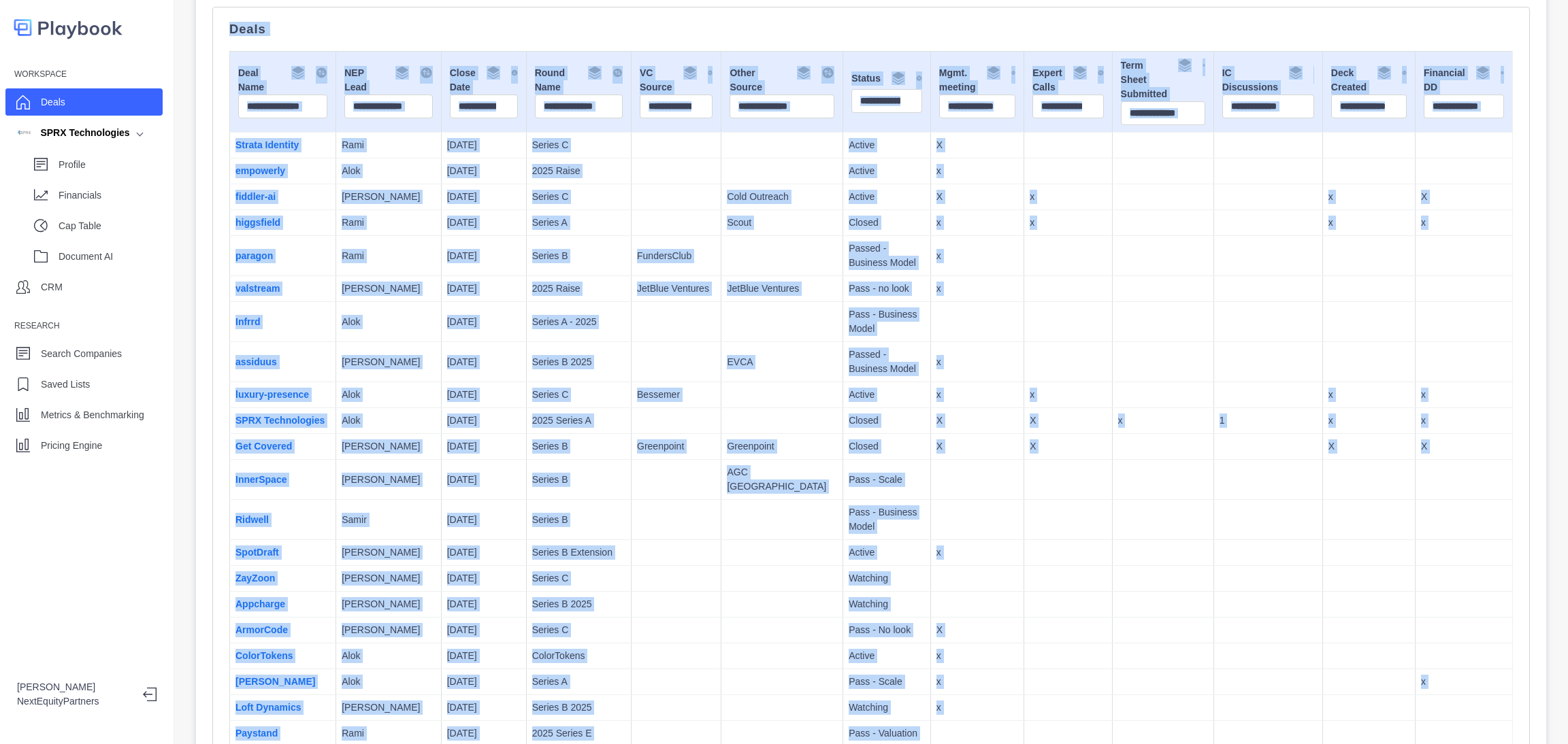
drag, startPoint x: 191, startPoint y: 14, endPoint x: 1391, endPoint y: 715, distance: 1389.7
click at [1391, 715] on div "Search companies... Deals Deals Deal Name NEP Lead Close Date Round Name VC Sou…" at bounding box center [871, 372] width 1394 height 744
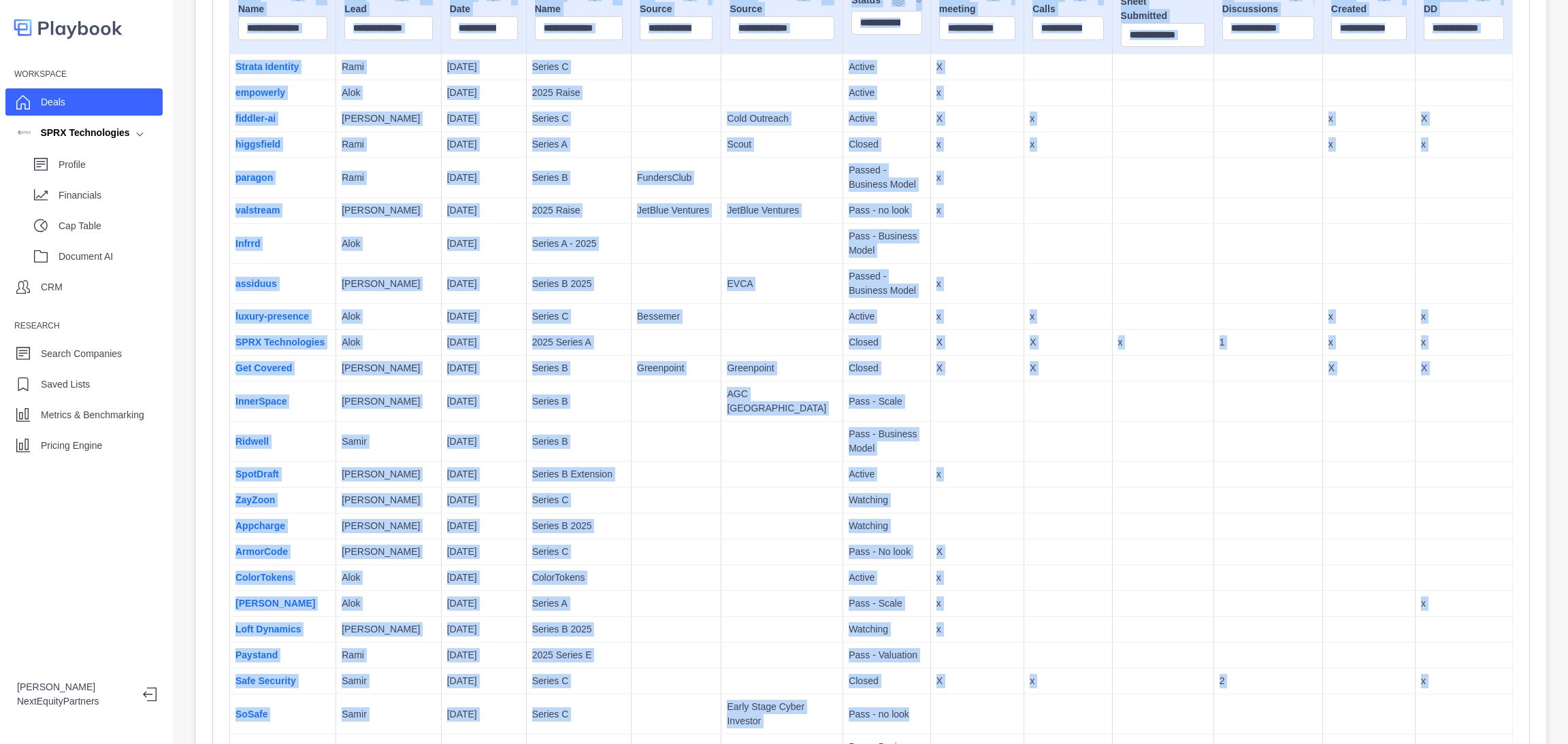
click at [1213, 487] on td at bounding box center [1267, 500] width 109 height 26
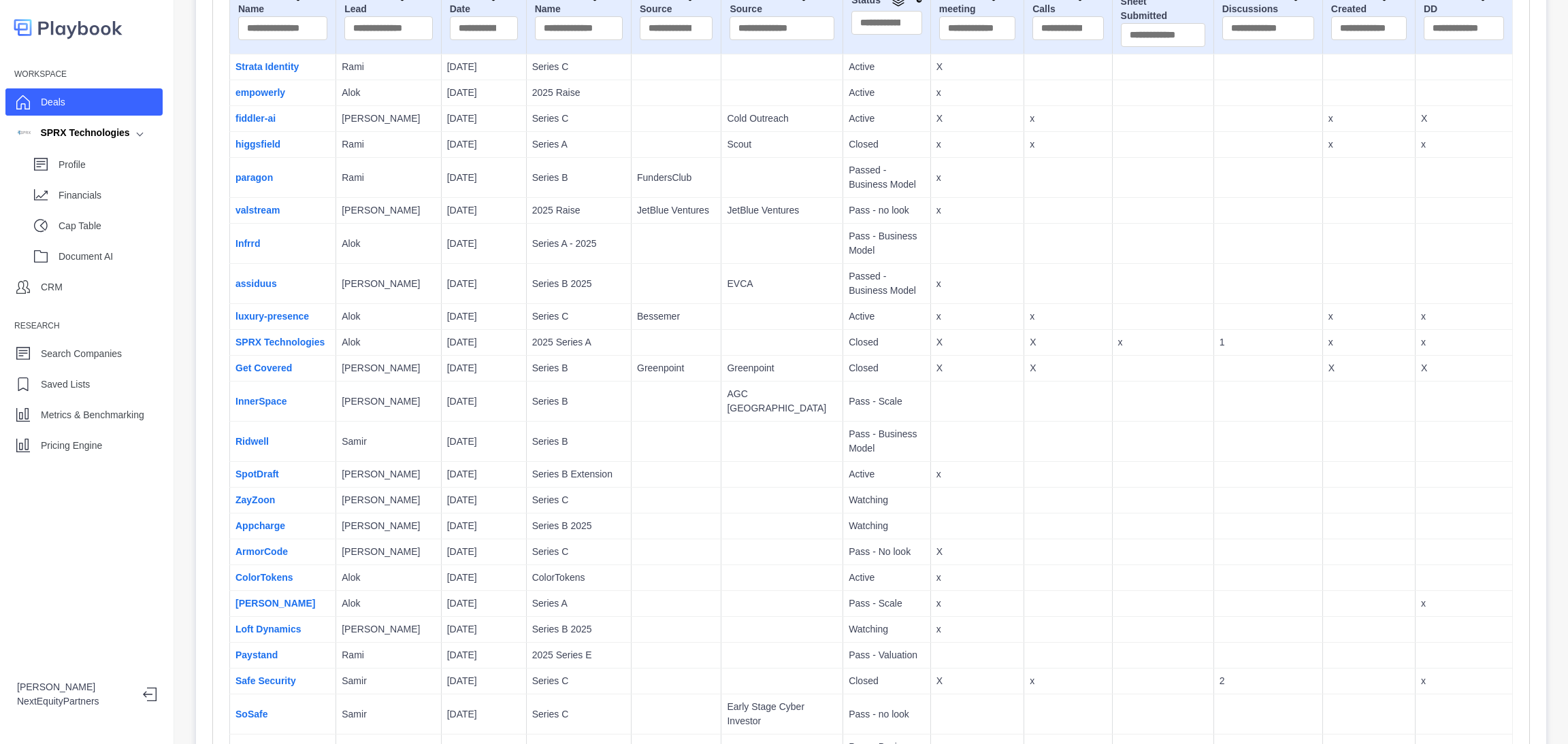
scroll to position [0, 0]
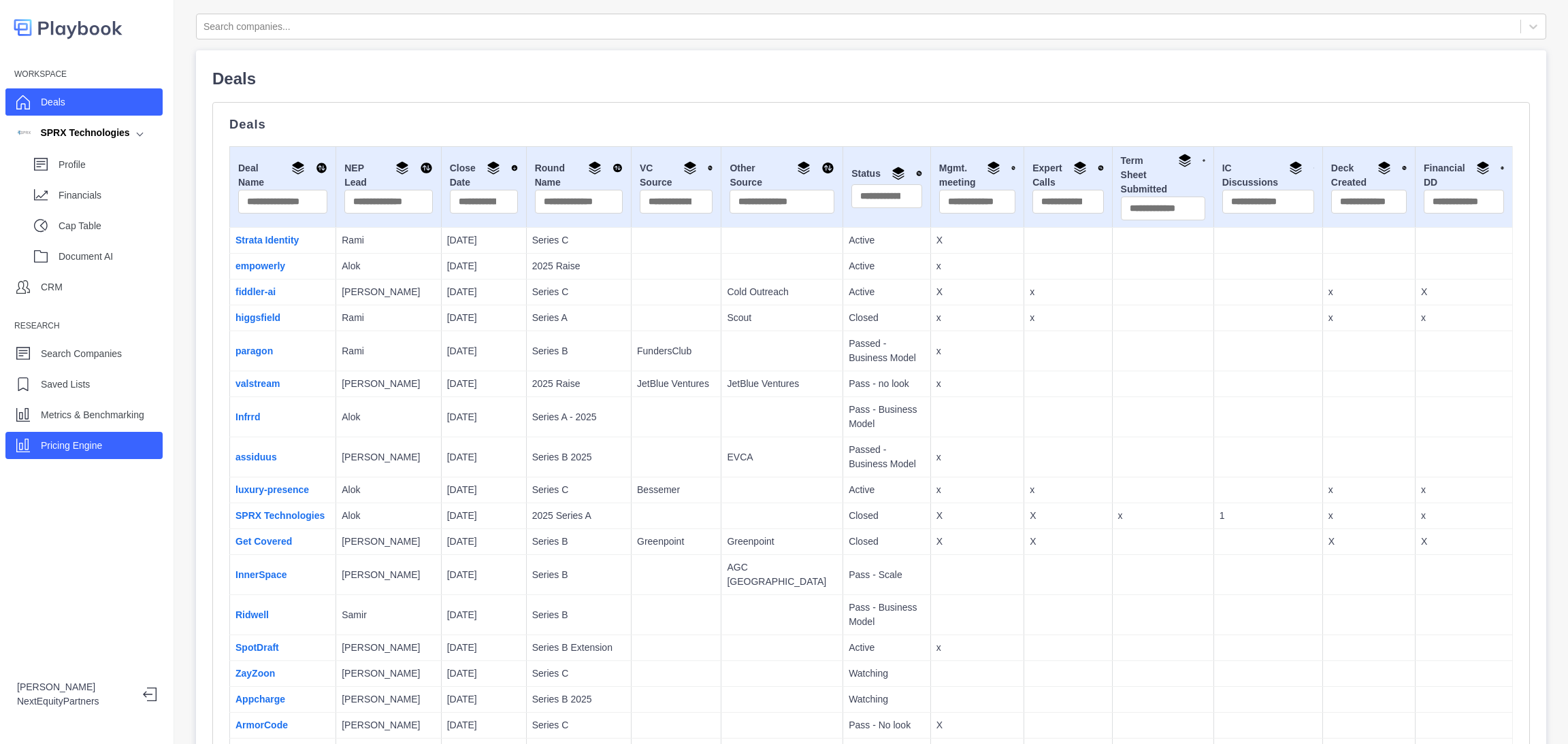
click at [120, 450] on div "Pricing Engine" at bounding box center [84, 446] width 158 height 27
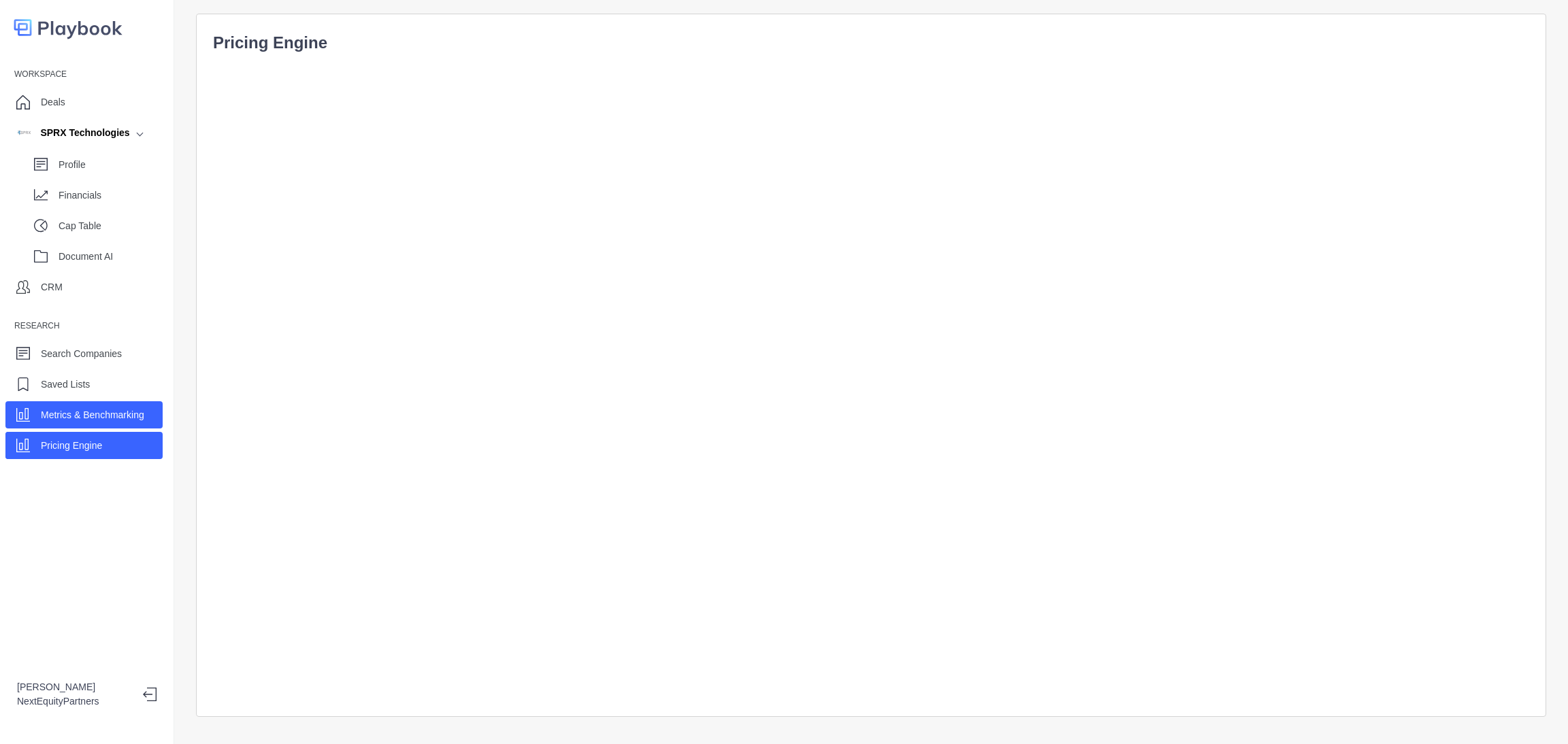
click at [142, 424] on div "Metrics & Benchmarking" at bounding box center [93, 415] width 104 height 20
click at [129, 459] on div "Workspace Deals SPRX Technologies Profile Financials Cap Table Document AI CRM …" at bounding box center [87, 372] width 174 height 744
click at [133, 442] on div "Pricing Engine" at bounding box center [84, 446] width 158 height 27
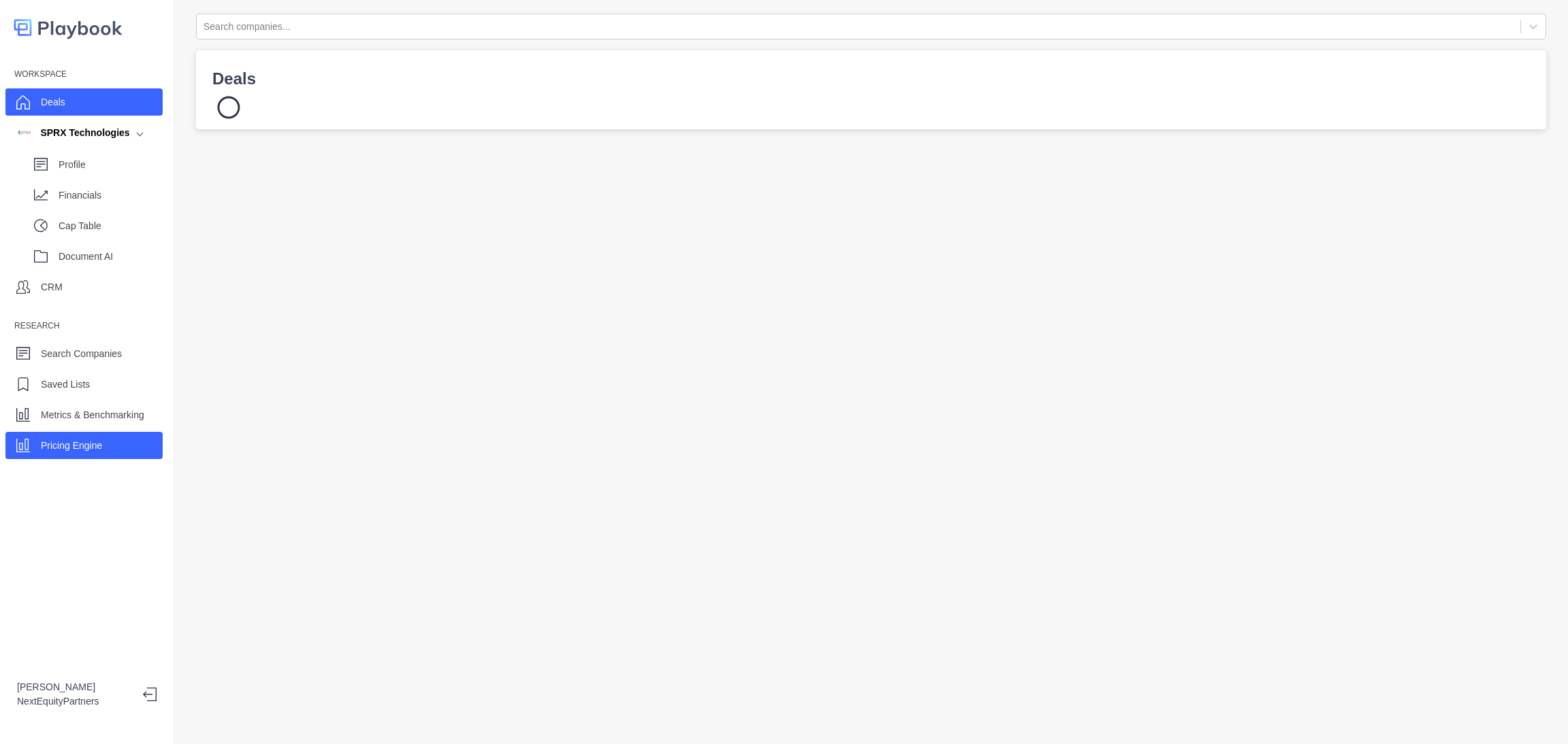
click at [68, 433] on div "Pricing Engine" at bounding box center [84, 446] width 158 height 27
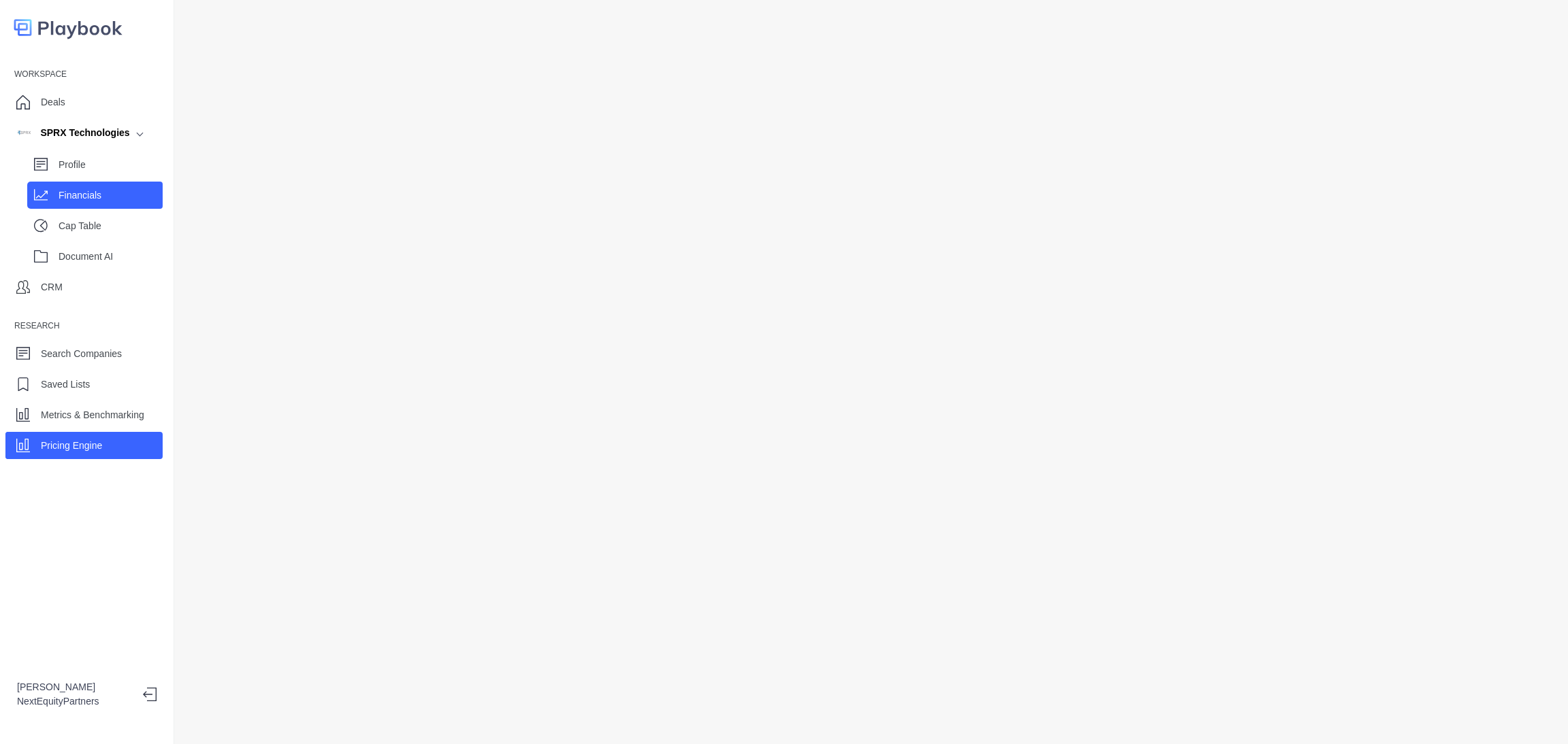
click at [108, 187] on div "Financials" at bounding box center [110, 195] width 104 height 20
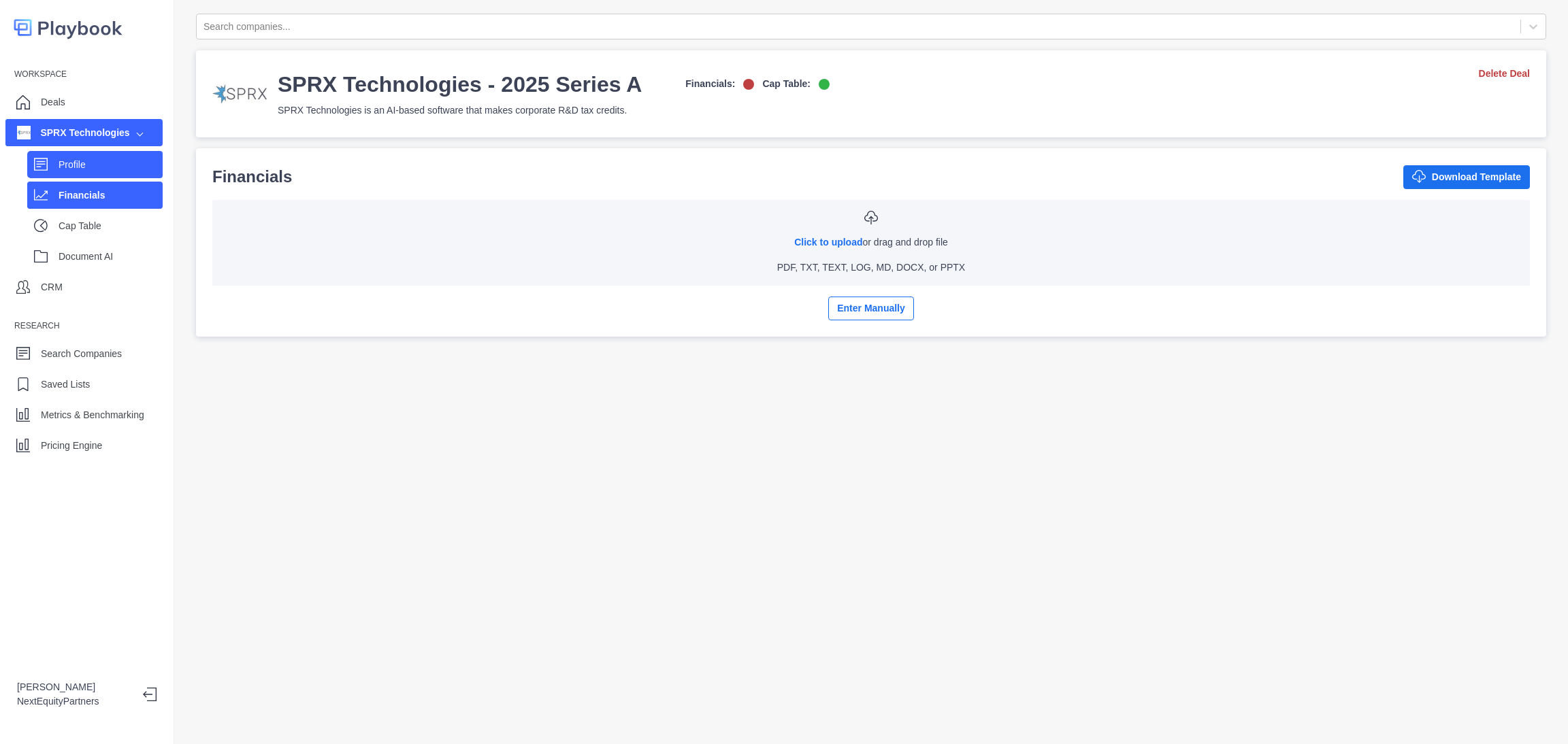
click at [115, 160] on p "Profile" at bounding box center [110, 165] width 104 height 14
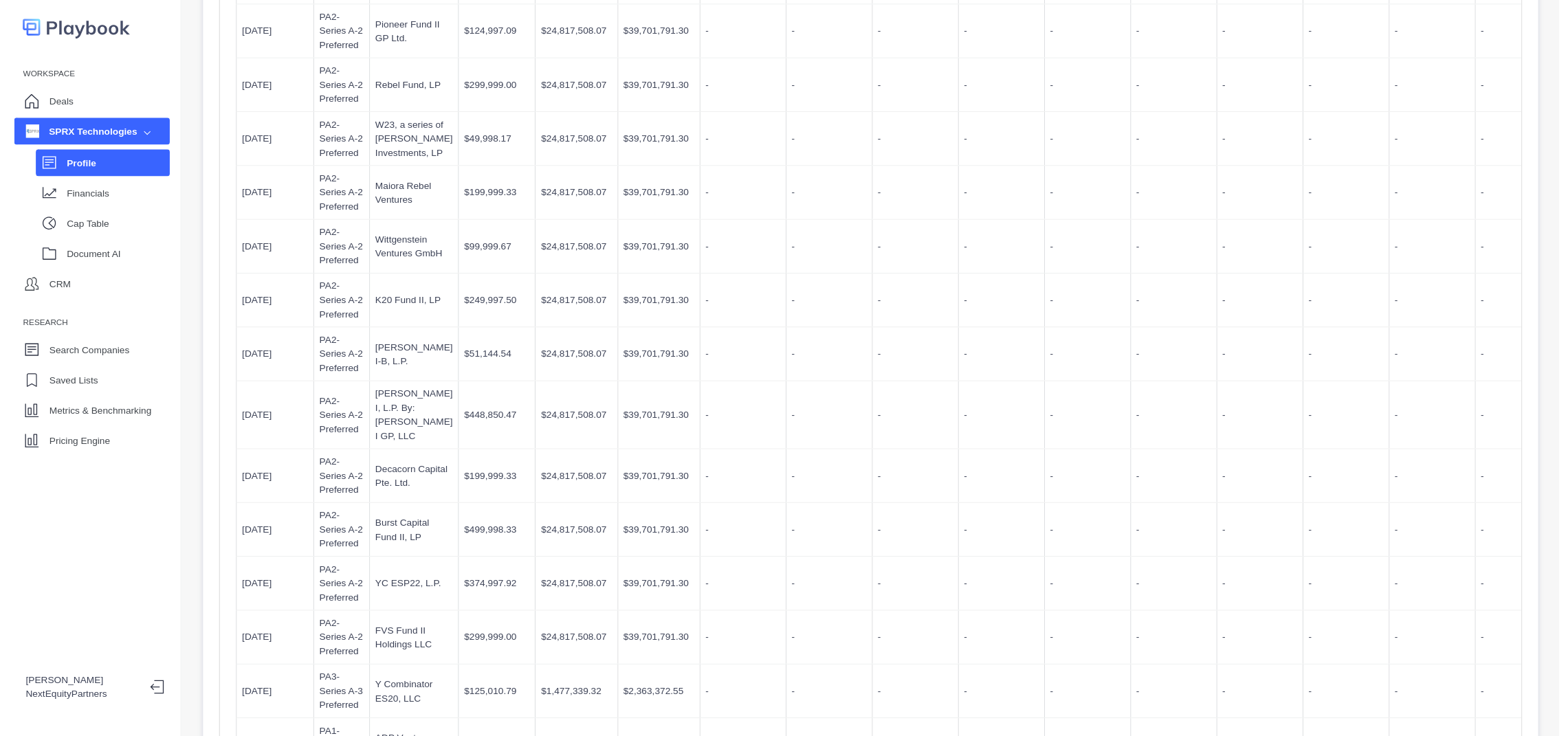
scroll to position [1444, 0]
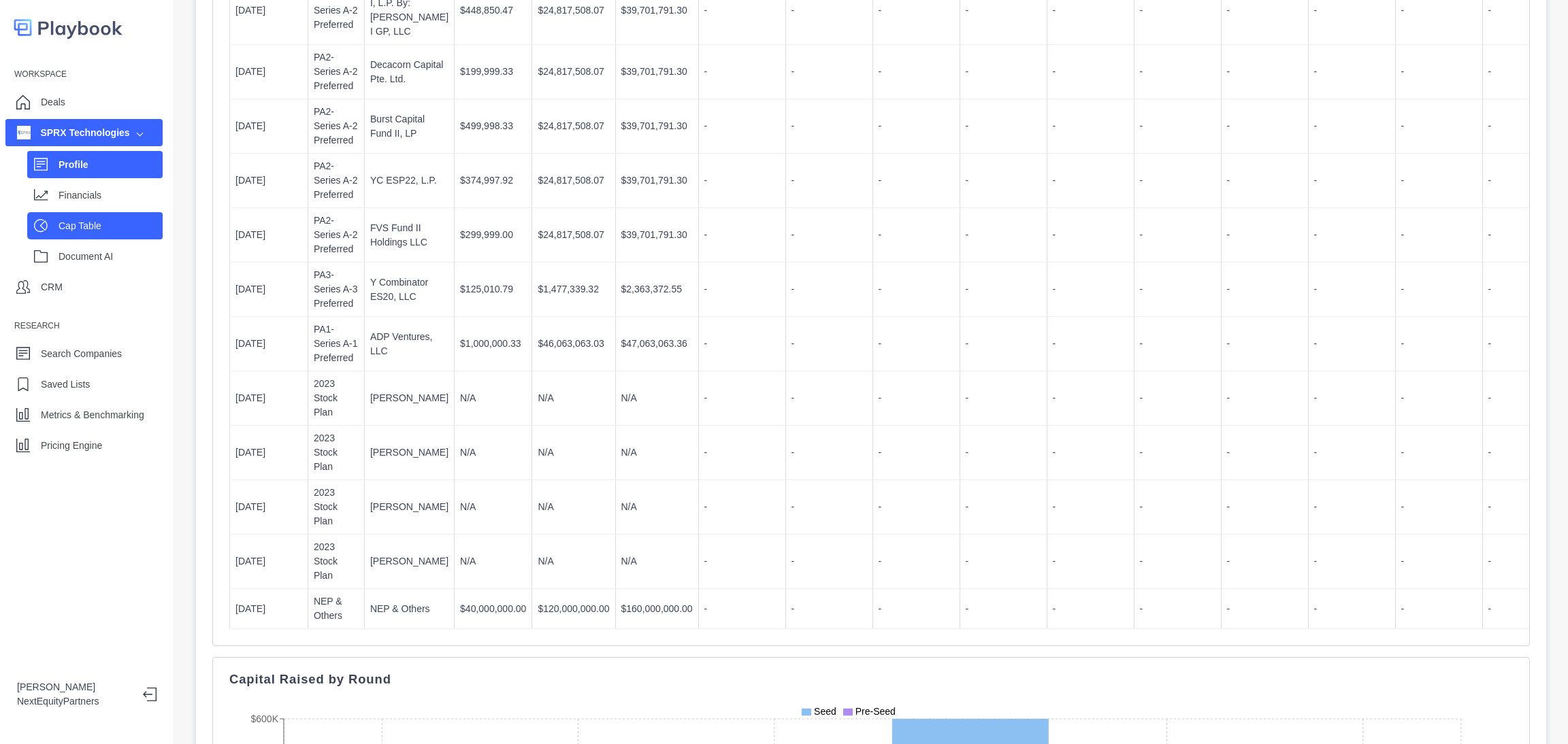
click at [109, 224] on p "Cap Table" at bounding box center [110, 226] width 104 height 14
select select "SHARE_HOLDER_TYPE_OPTION"
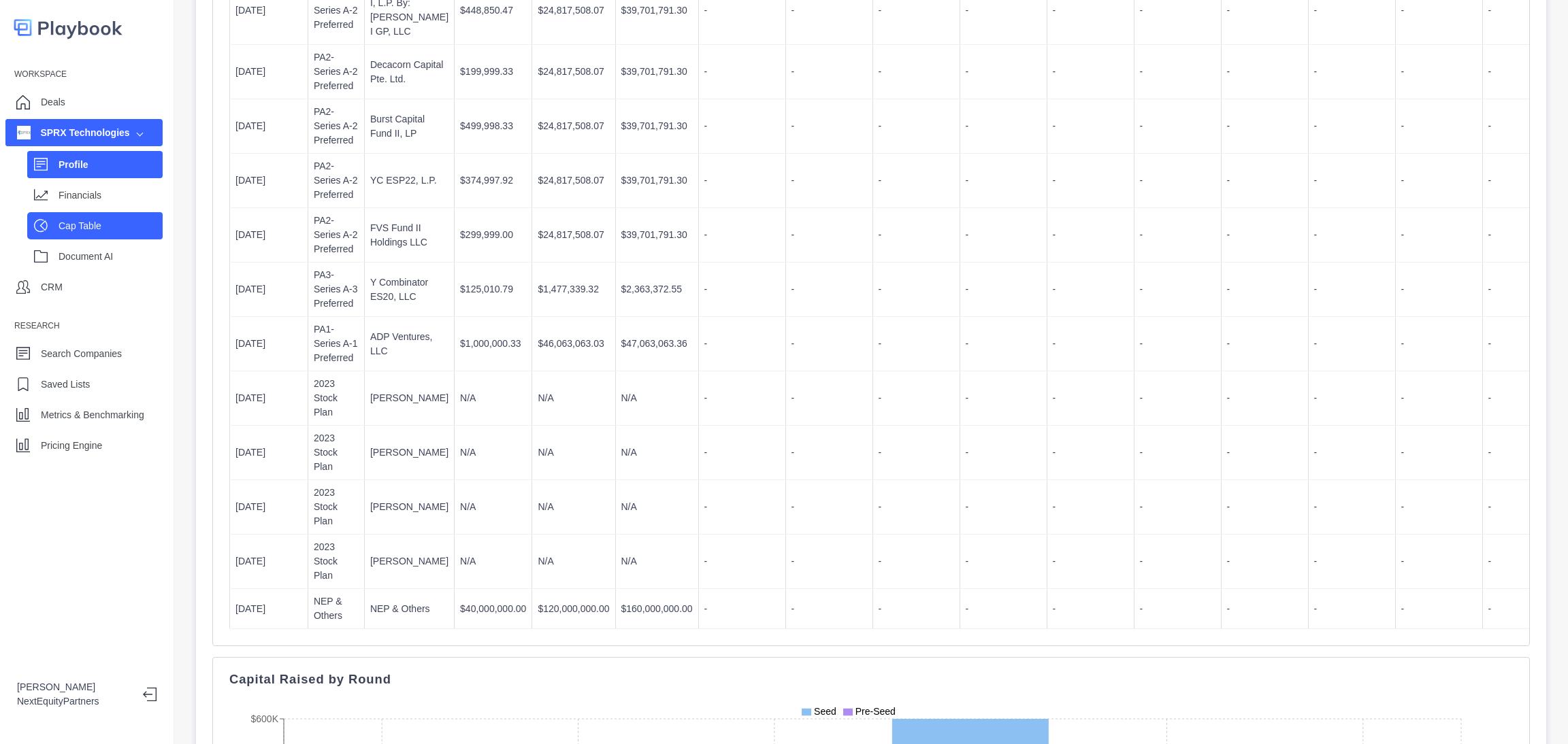
select select "SHARE_HOLDER_TYPE_OPTION"
select select "SHARE_HOLDER_TYPE_COMMON"
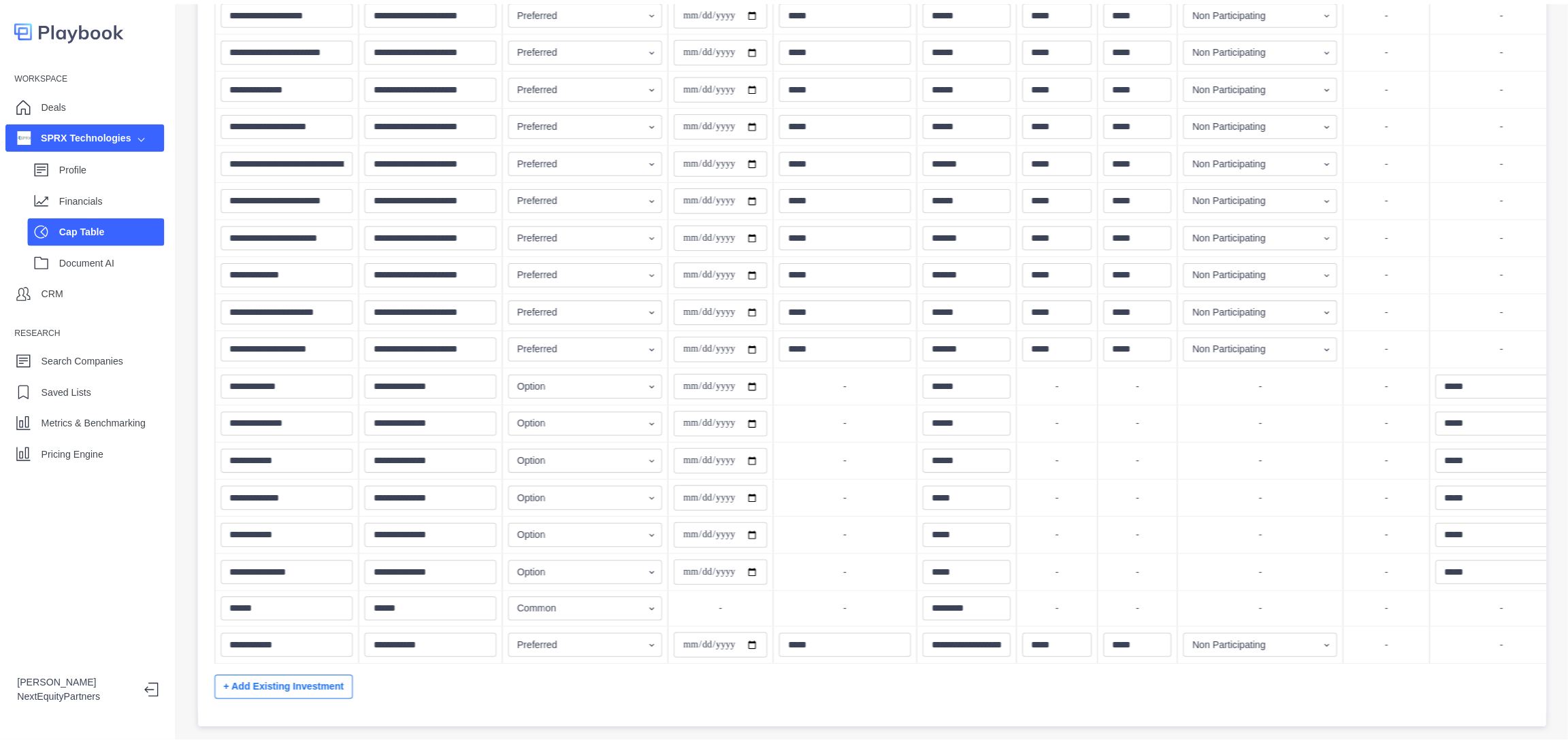
scroll to position [688, 0]
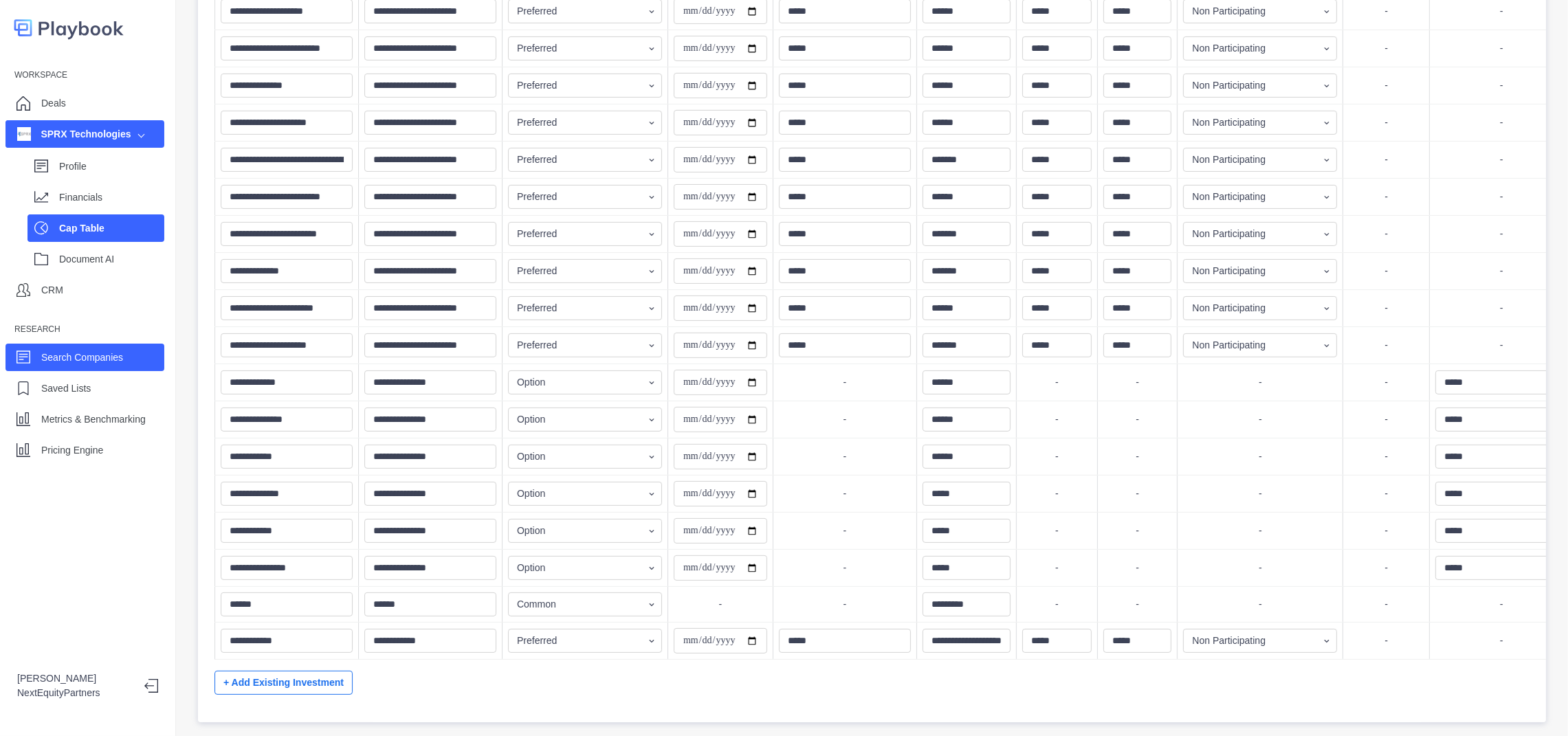
click at [122, 352] on div "Search Companies" at bounding box center [85, 357] width 159 height 28
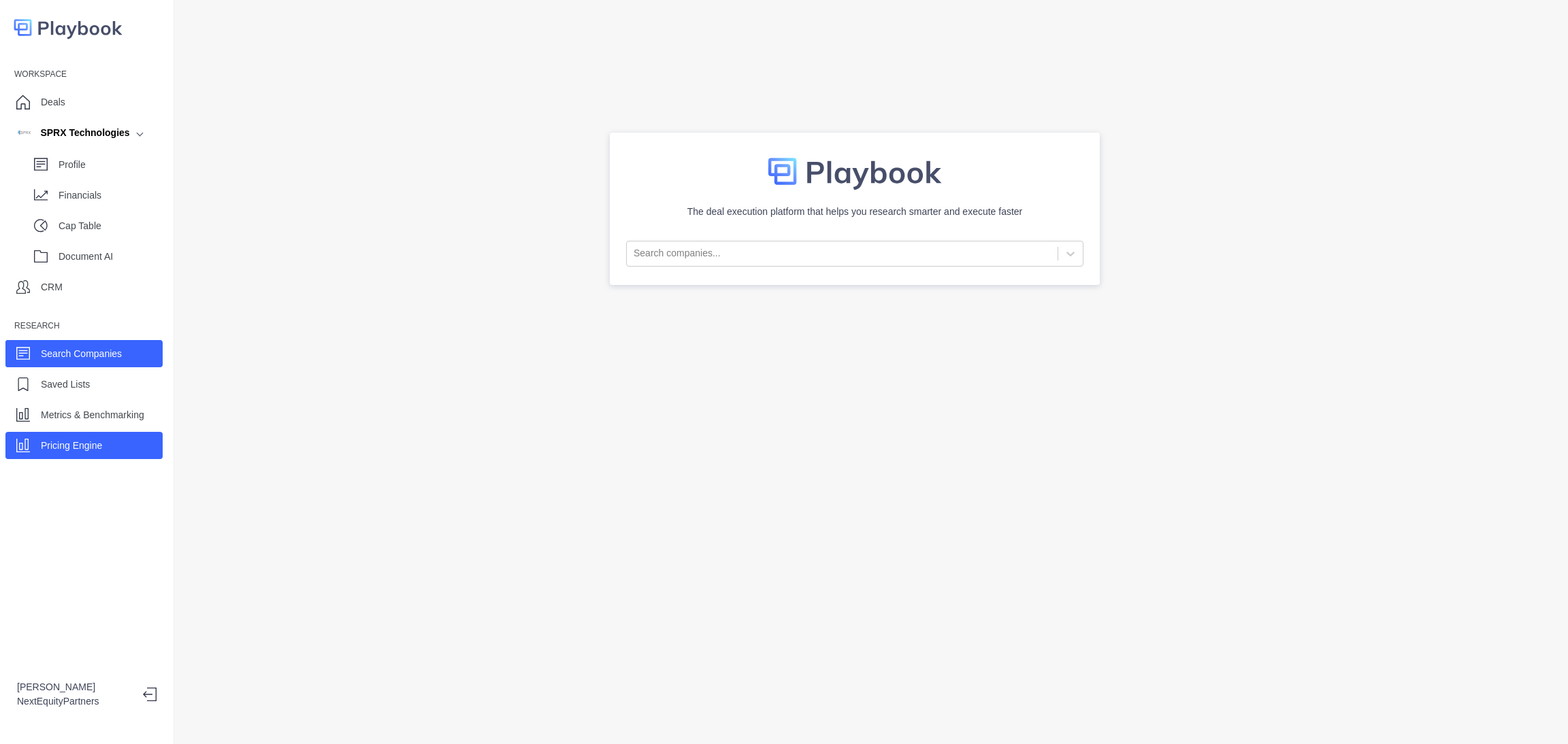
click at [118, 454] on div "Pricing Engine" at bounding box center [84, 446] width 158 height 27
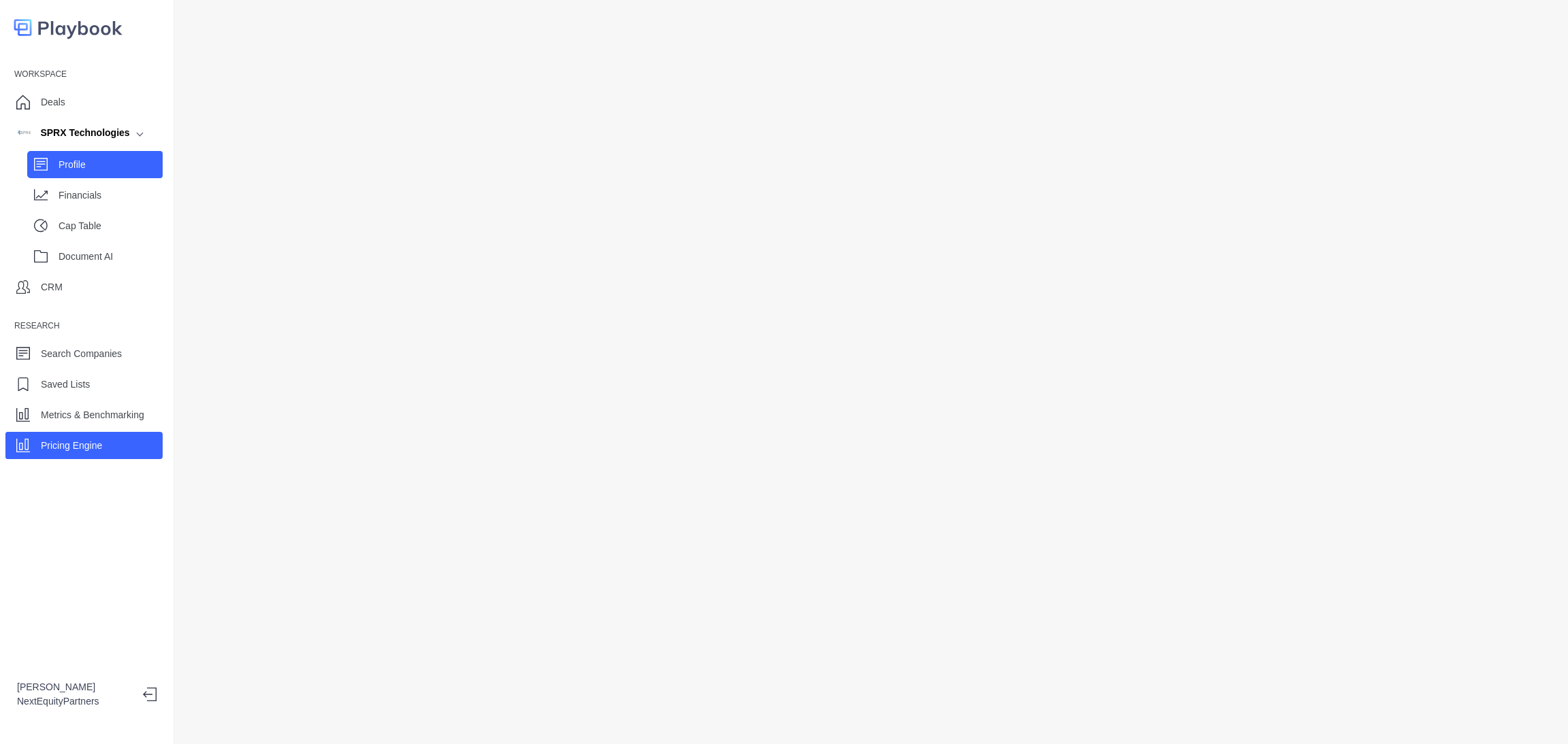
click at [100, 177] on div "Profile" at bounding box center [95, 165] width 135 height 27
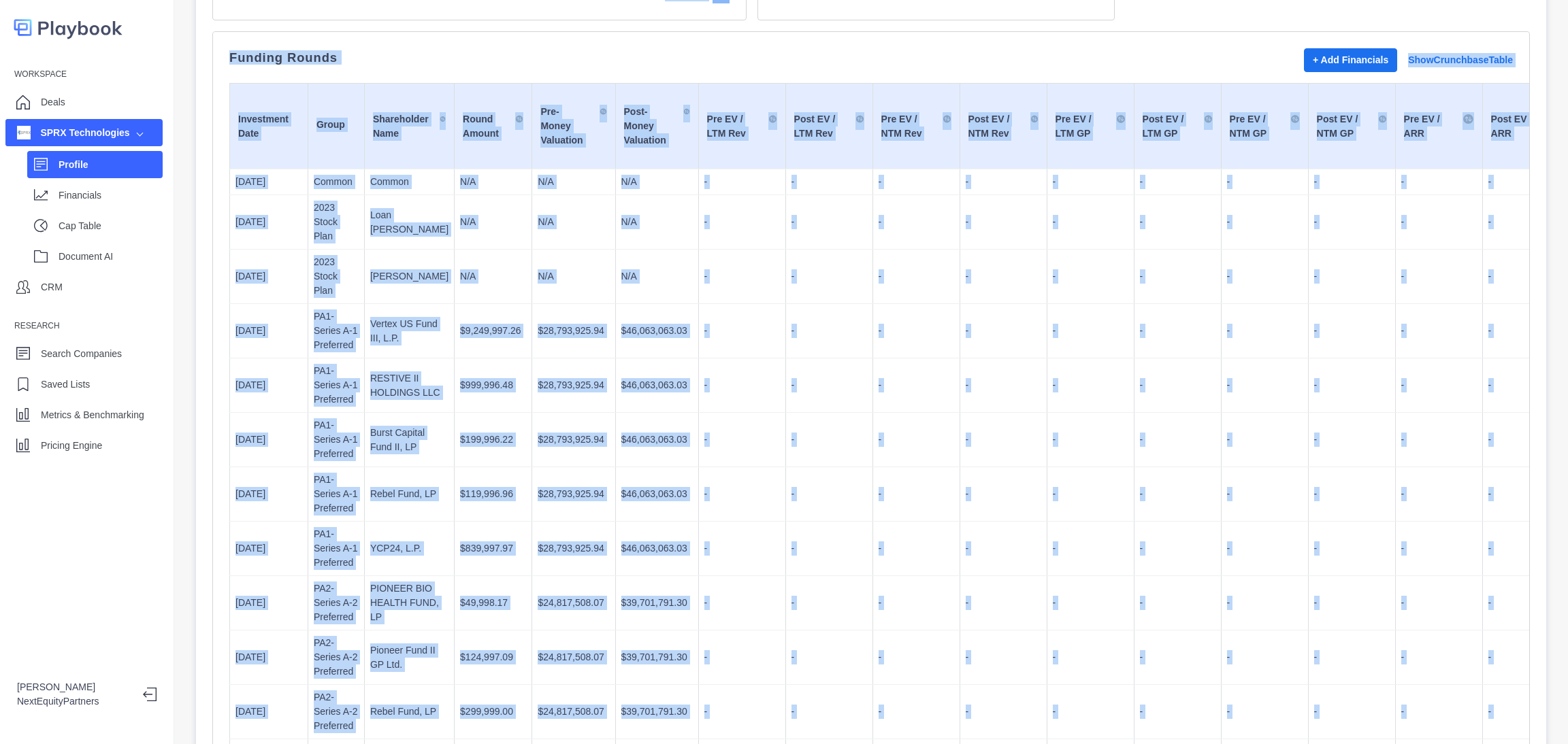
drag, startPoint x: 195, startPoint y: 8, endPoint x: 1403, endPoint y: 771, distance: 1428.8
click at [1403, 743] on html "Workspace Deals SPRX Technologies Profile Financials Cap Table Document AI CRM …" at bounding box center [784, 372] width 1568 height 744
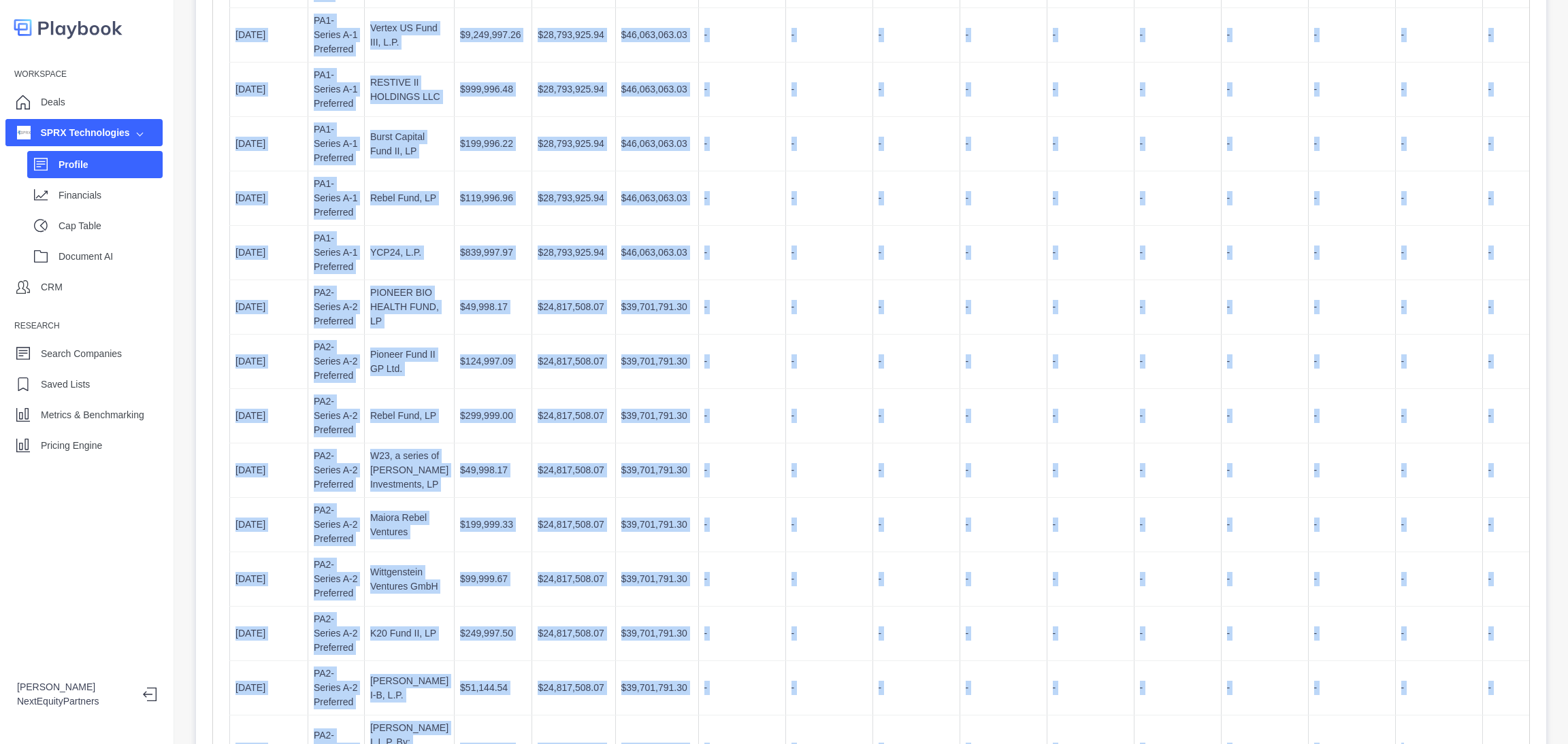
click at [1177, 171] on td "-" at bounding box center [1177, 198] width 87 height 55
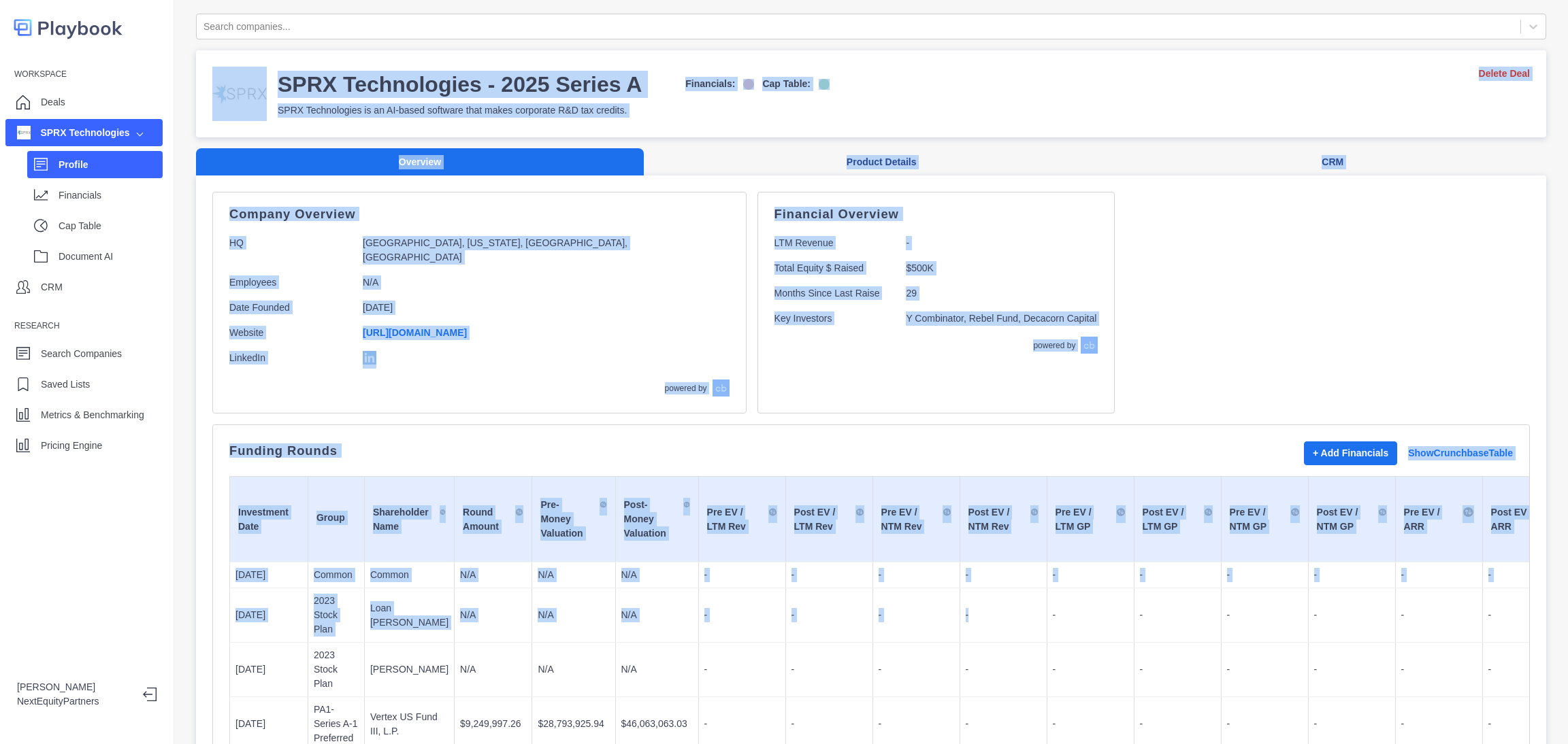
drag, startPoint x: 189, startPoint y: 6, endPoint x: 974, endPoint y: 620, distance: 996.6
click at [974, 623] on div "Search companies... SPRX Technologies - 2025 Series A Financials: Cap Table: SP…" at bounding box center [871, 372] width 1394 height 744
click at [921, 504] on td "Pre EV / NTM Rev" at bounding box center [916, 519] width 87 height 86
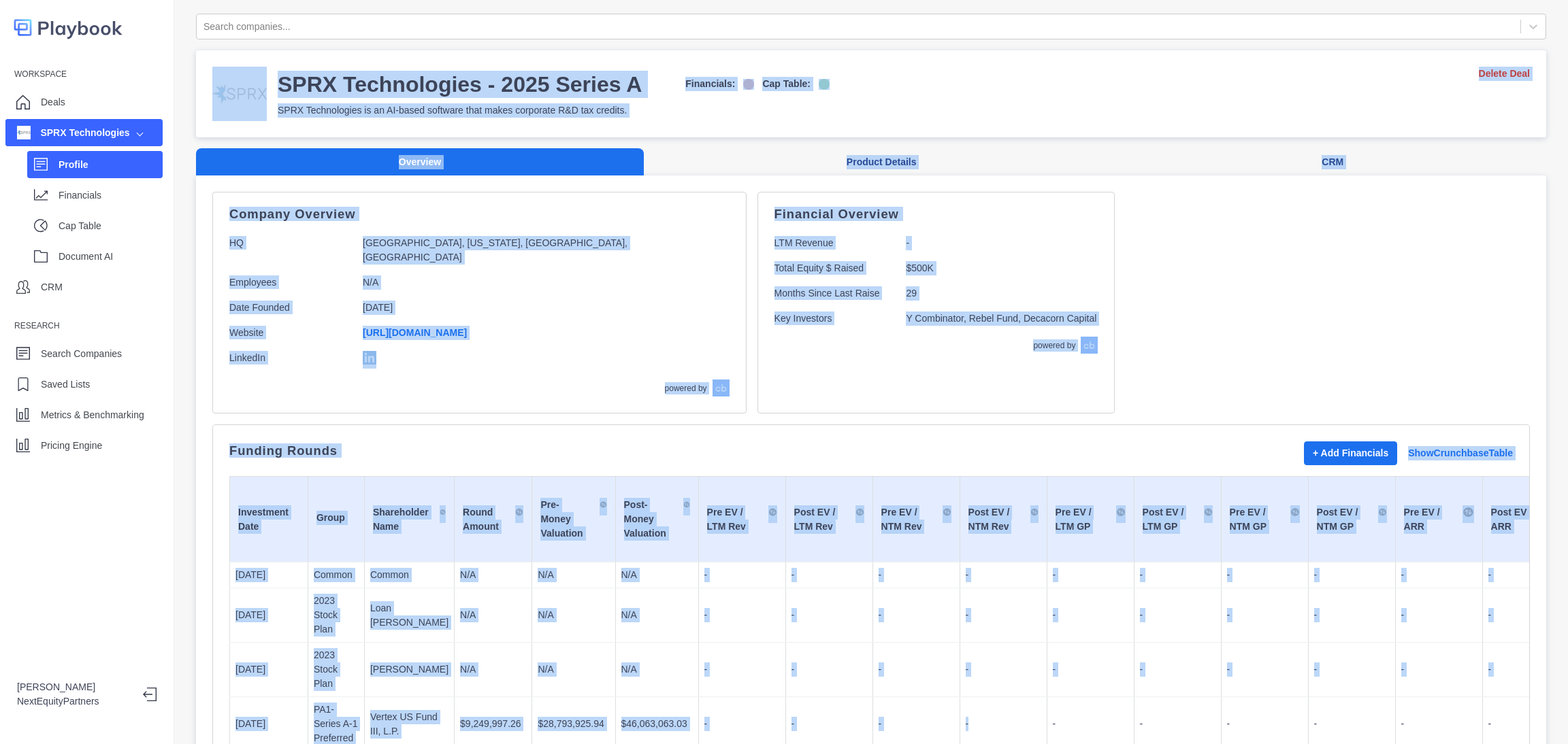
drag, startPoint x: 583, startPoint y: 160, endPoint x: 579, endPoint y: 55, distance: 105.1
click at [321, 0] on html "Workspace Deals SPRX Technologies Profile Financials Cap Table Document AI CRM …" at bounding box center [784, 372] width 1568 height 744
click at [1117, 226] on div "Company Overview HQ Wilmington, Delaware, United States, North America Employee…" at bounding box center [871, 303] width 1318 height 221
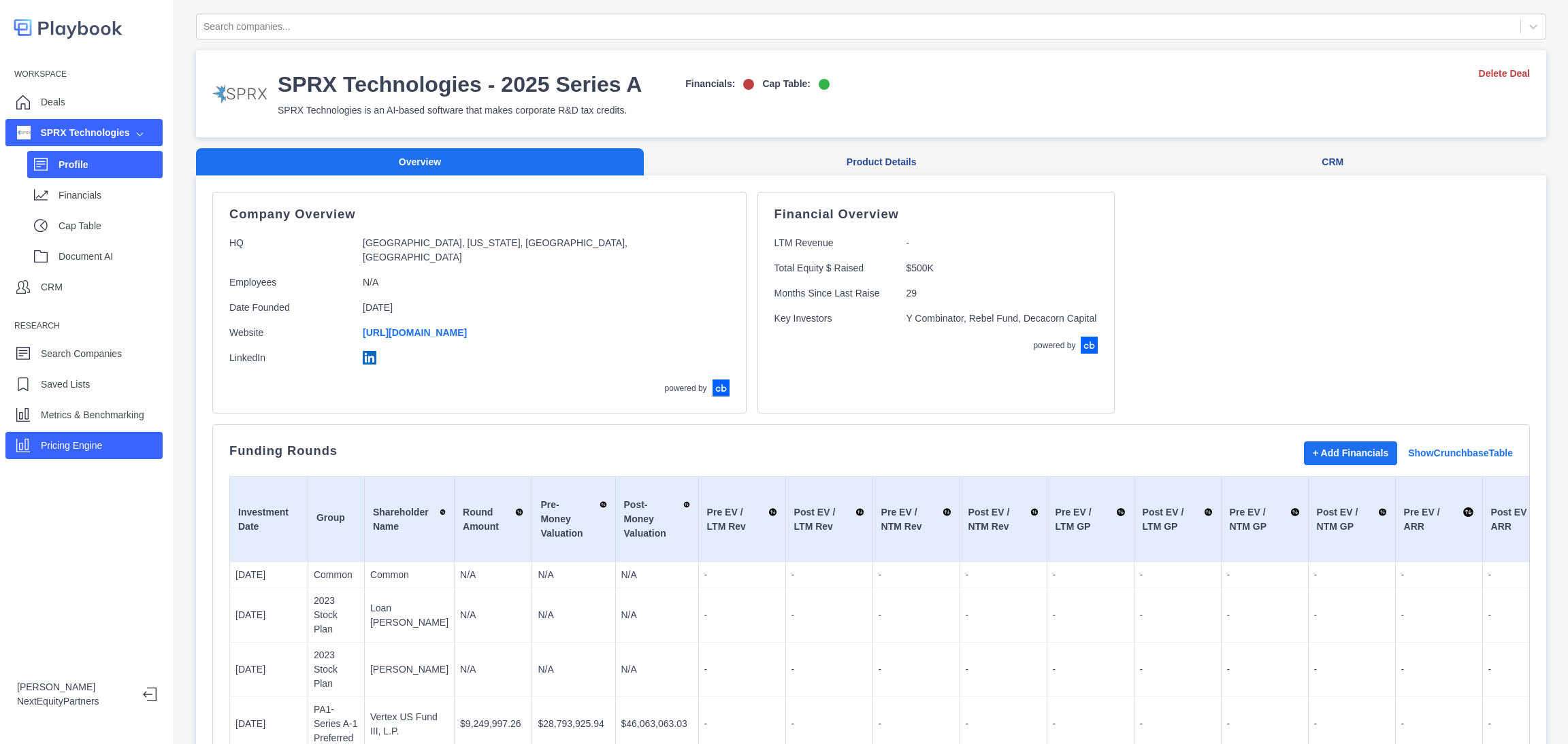
click at [92, 440] on p "Pricing Engine" at bounding box center [71, 446] width 61 height 14
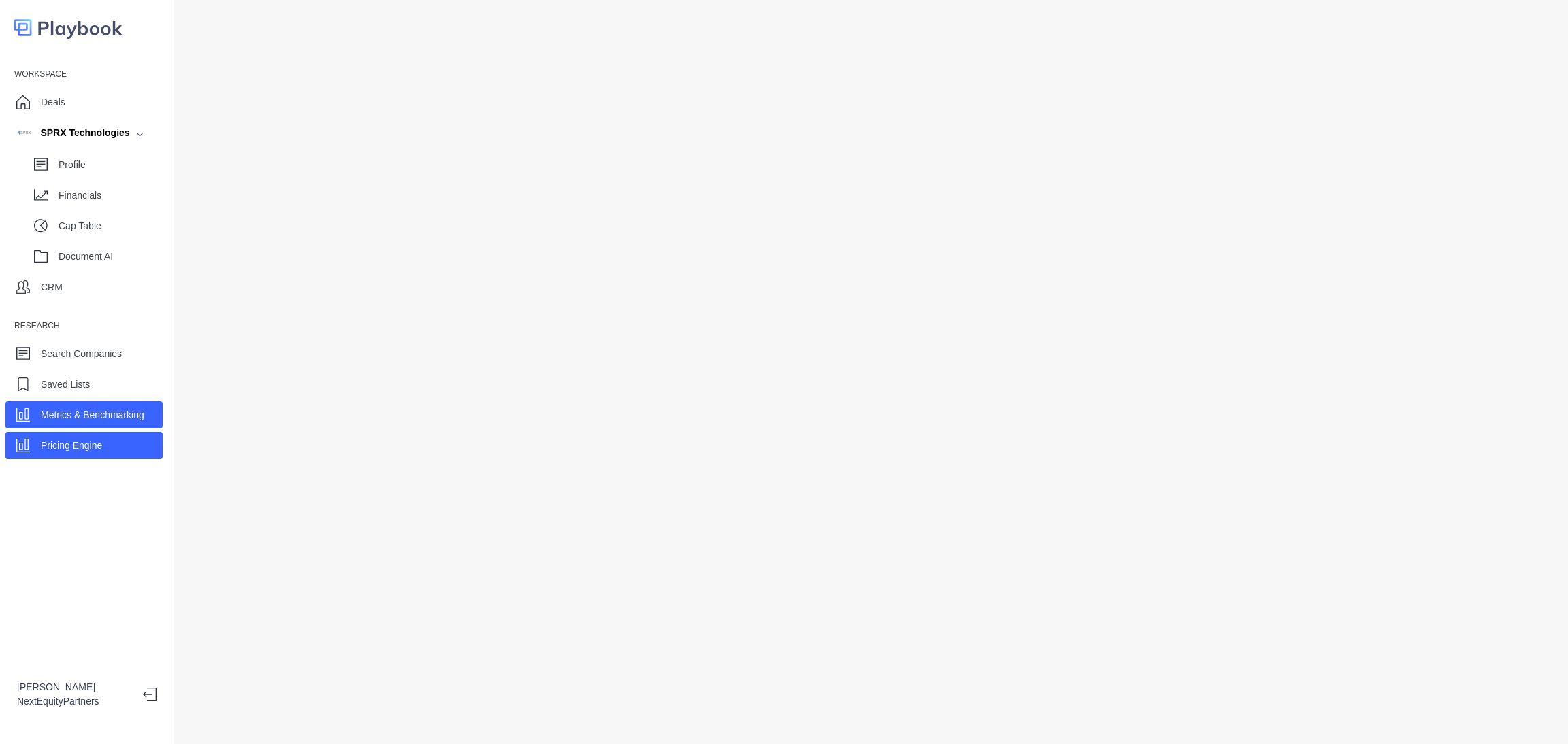
click at [70, 426] on div "Metrics & Benchmarking" at bounding box center [84, 415] width 158 height 27
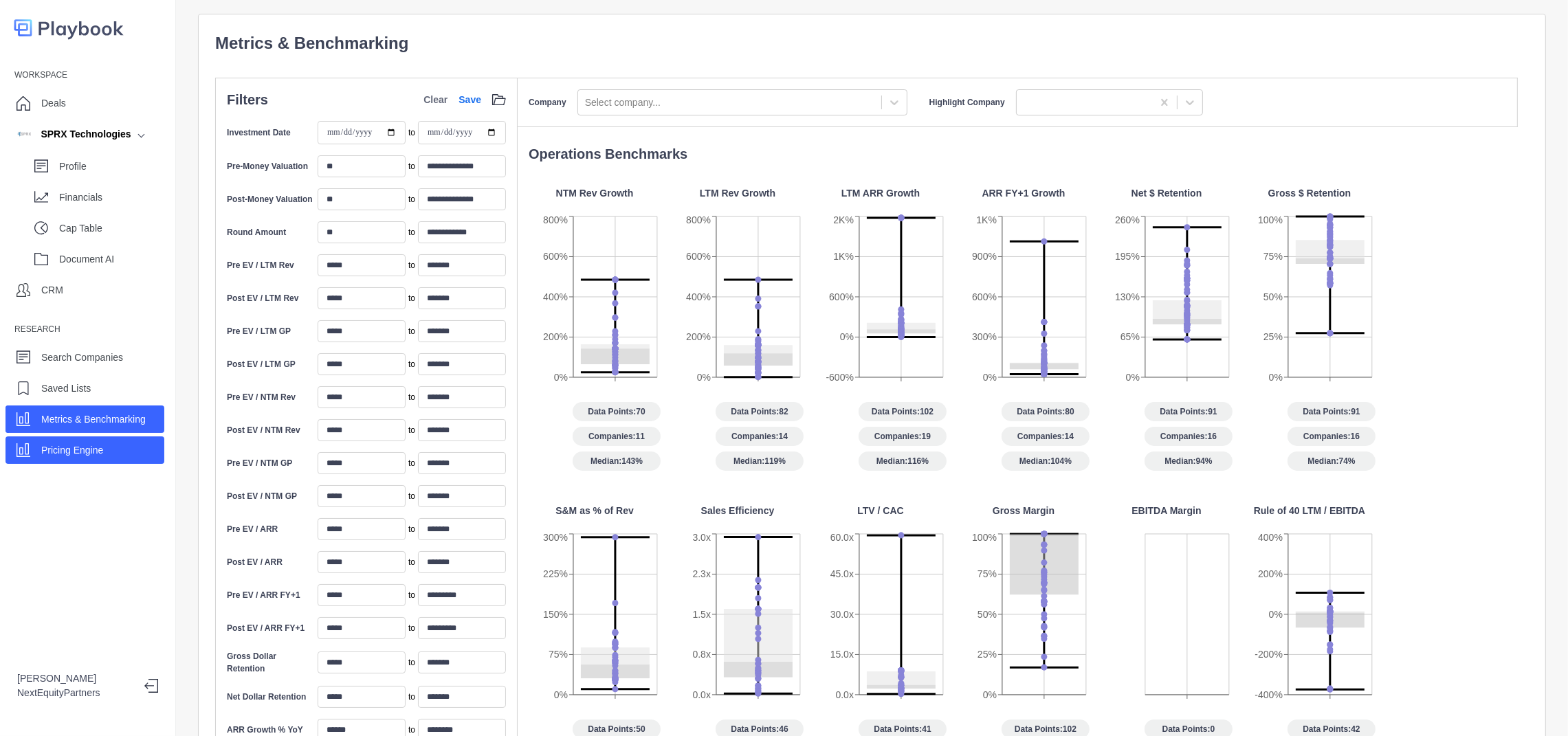
click at [92, 446] on p "Pricing Engine" at bounding box center [72, 450] width 62 height 15
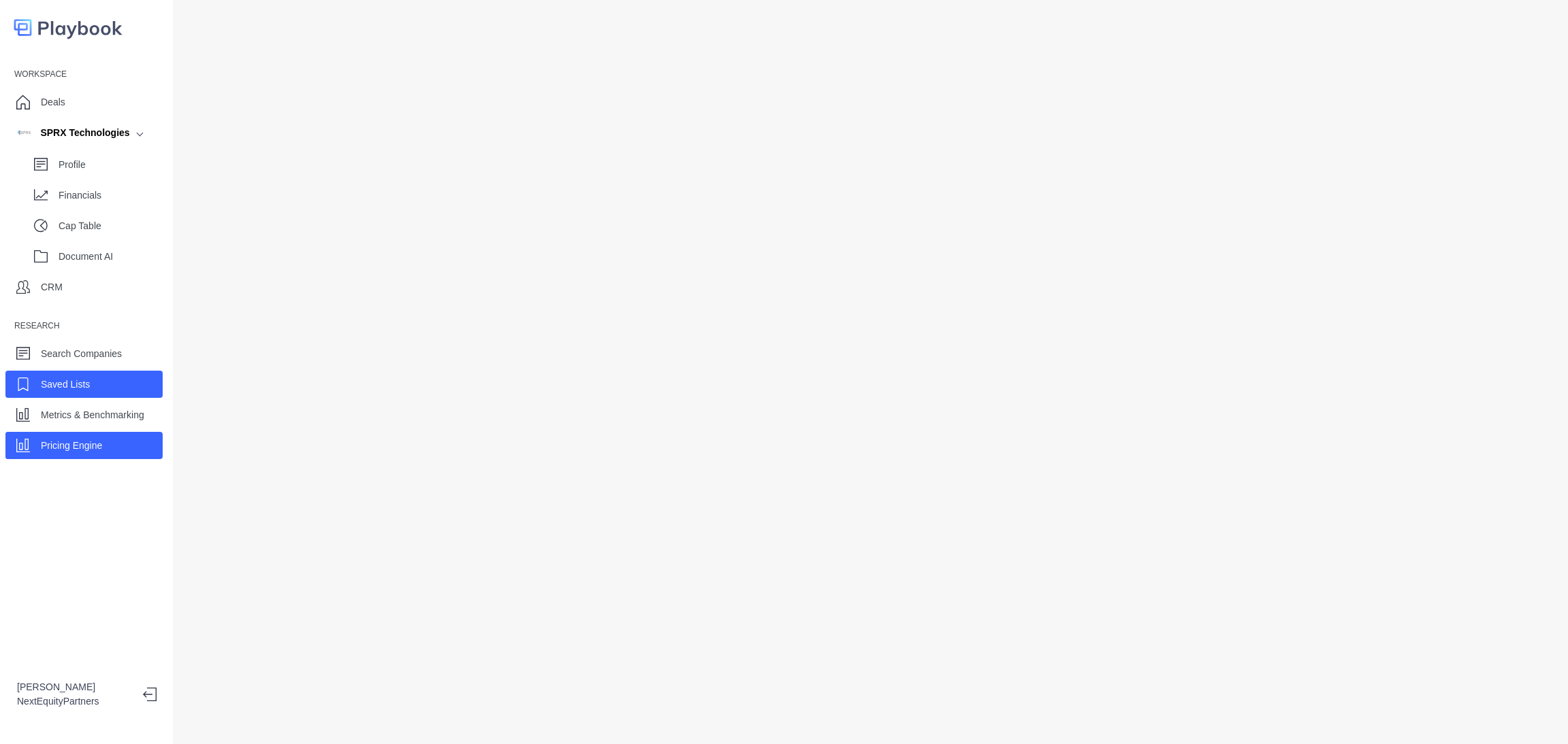
click at [111, 371] on div "Saved Lists" at bounding box center [84, 385] width 158 height 27
select select "Sight Machine Competitors"
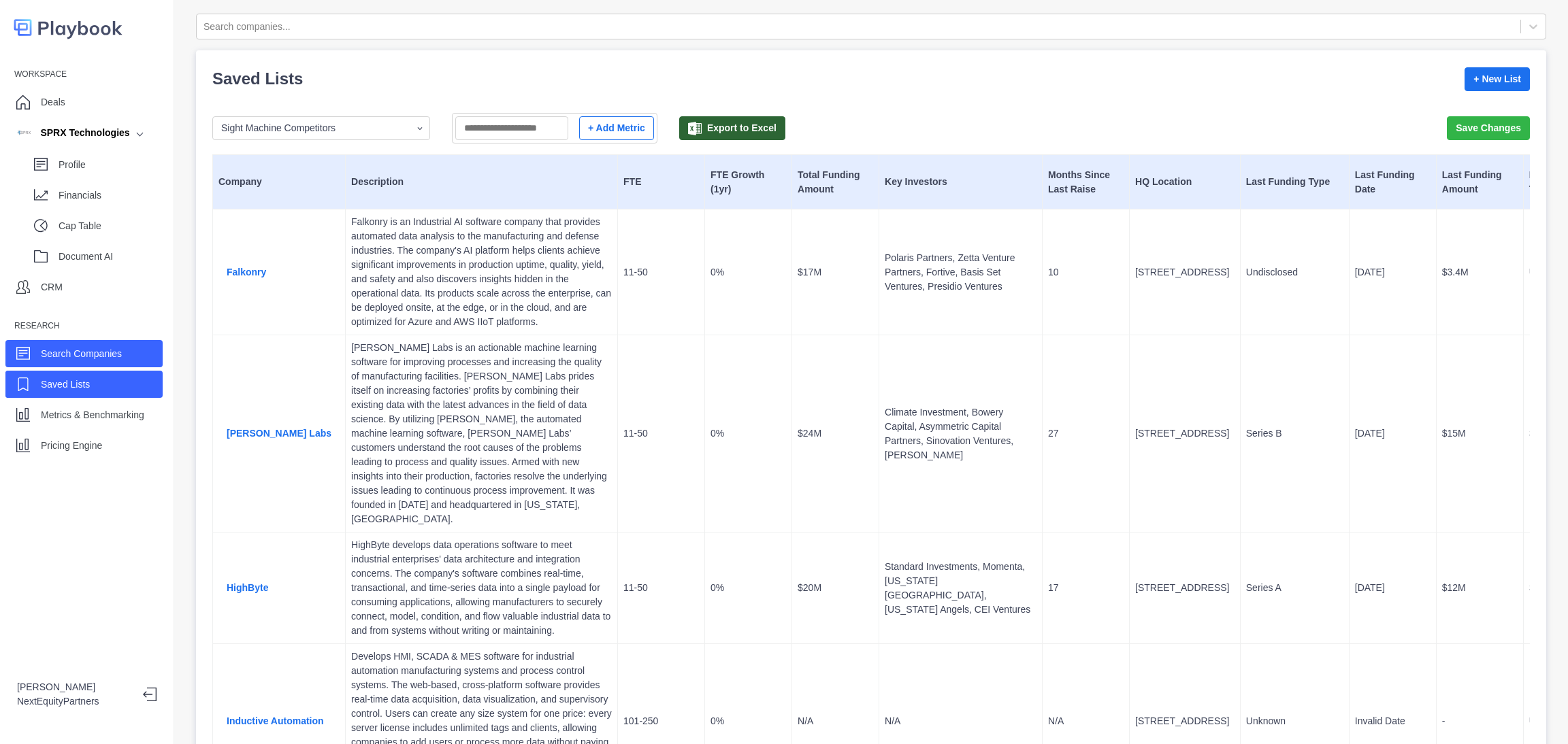
click at [114, 353] on p "Search Companies" at bounding box center [81, 354] width 81 height 14
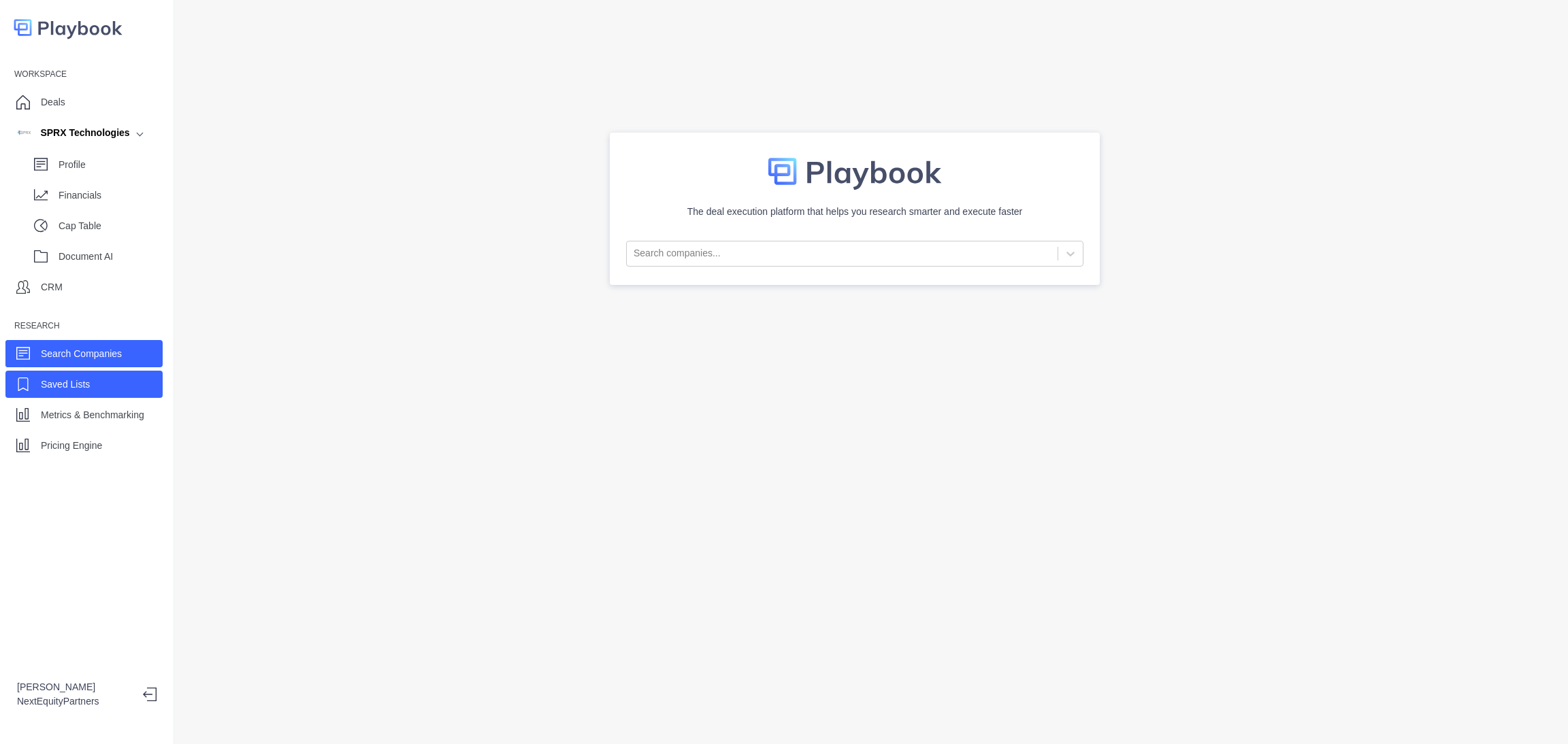
click at [104, 387] on div "Saved Lists" at bounding box center [84, 385] width 158 height 27
select select "Sight Machine Competitors"
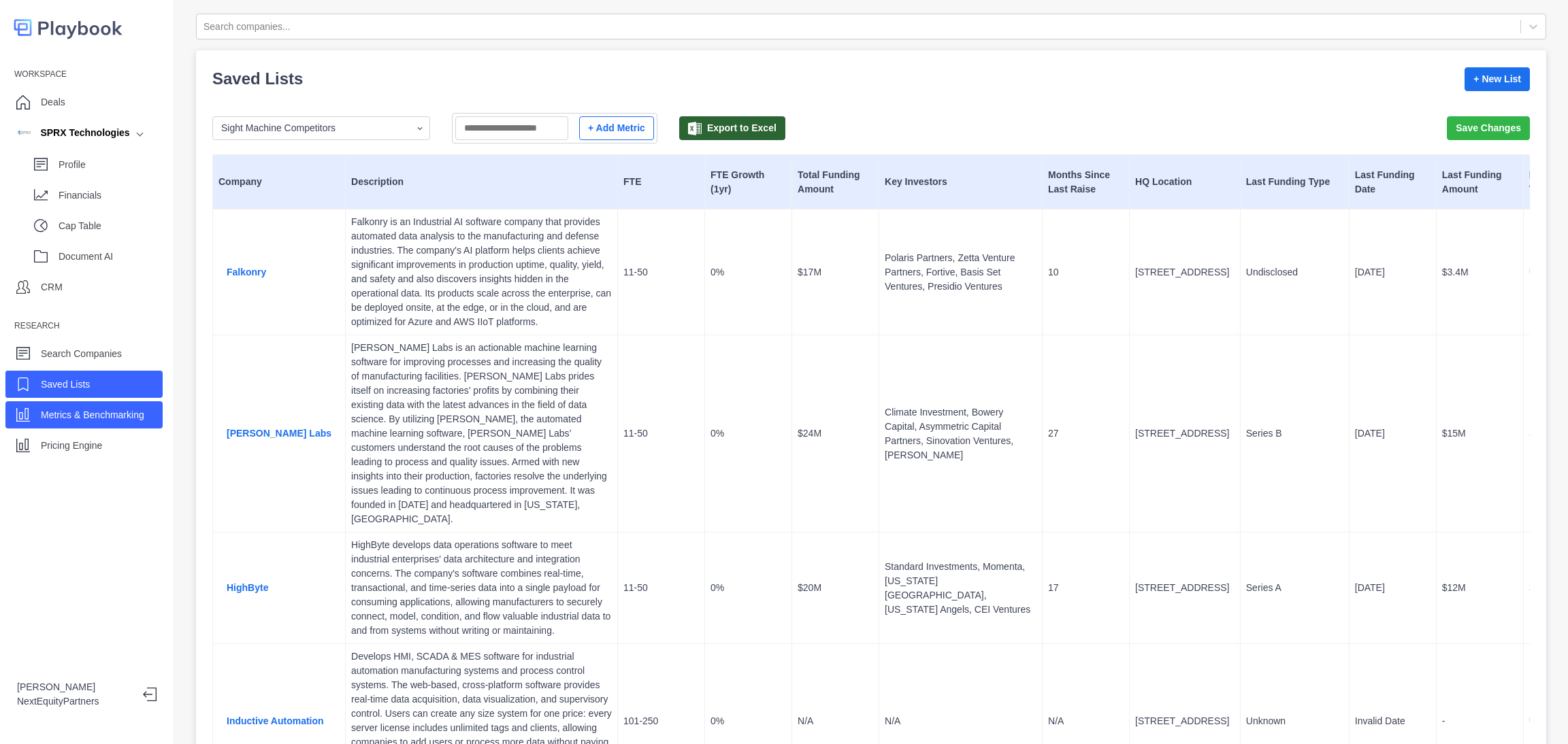
click at [100, 409] on p "Metrics & Benchmarking" at bounding box center [93, 415] width 104 height 14
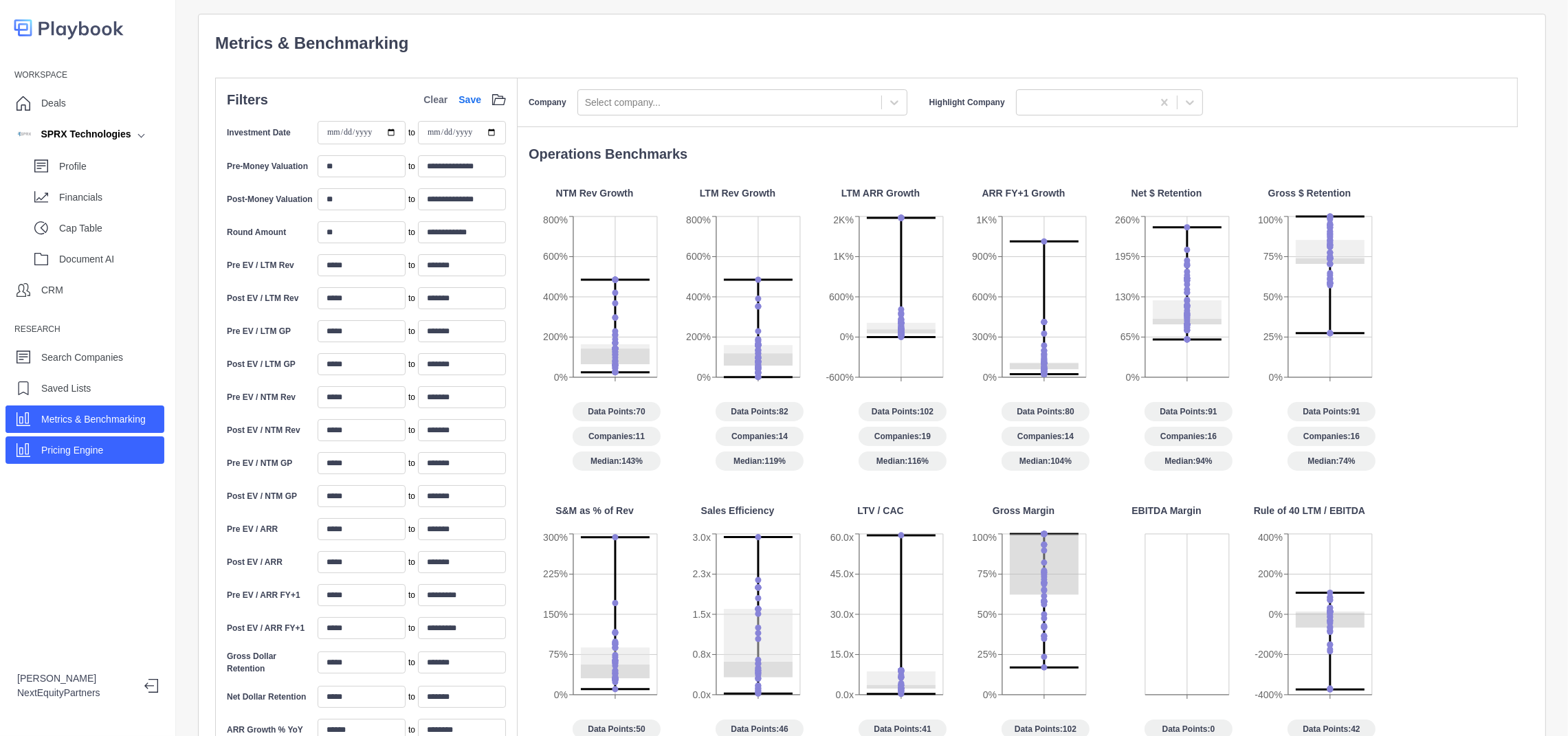
click at [100, 449] on p "Pricing Engine" at bounding box center [72, 450] width 62 height 15
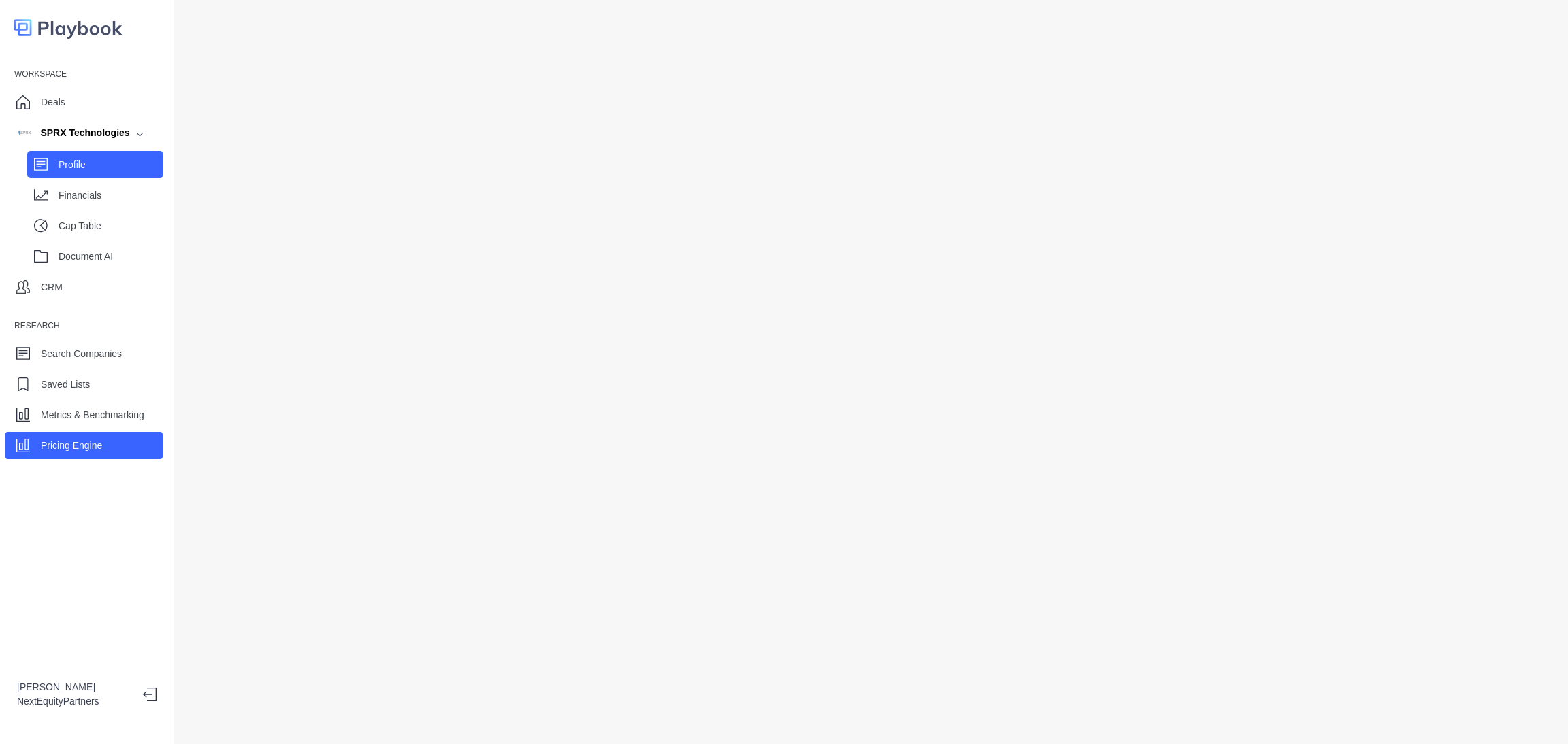
click at [60, 155] on div "Profile" at bounding box center [110, 165] width 104 height 20
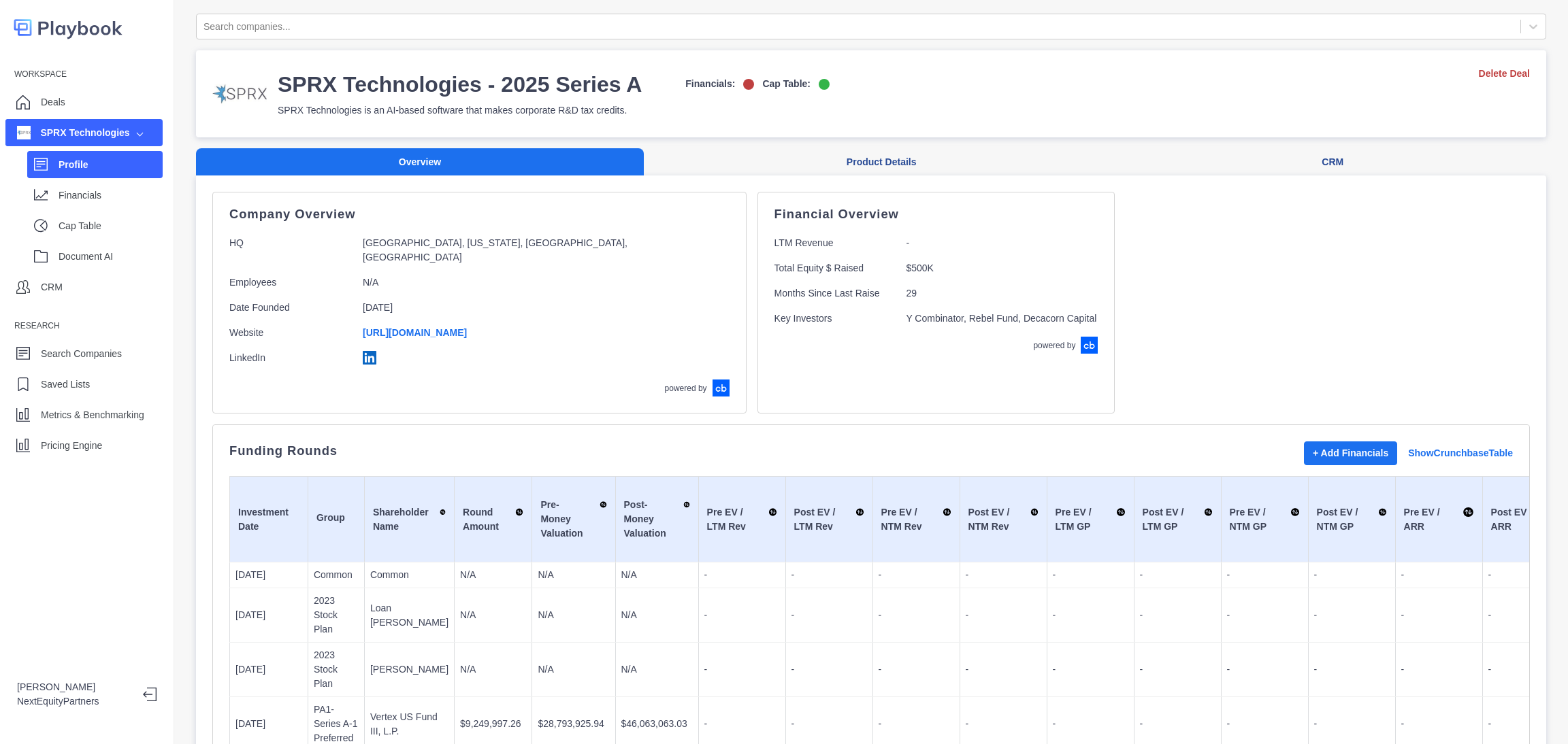
click at [97, 158] on p "Profile" at bounding box center [110, 165] width 104 height 14
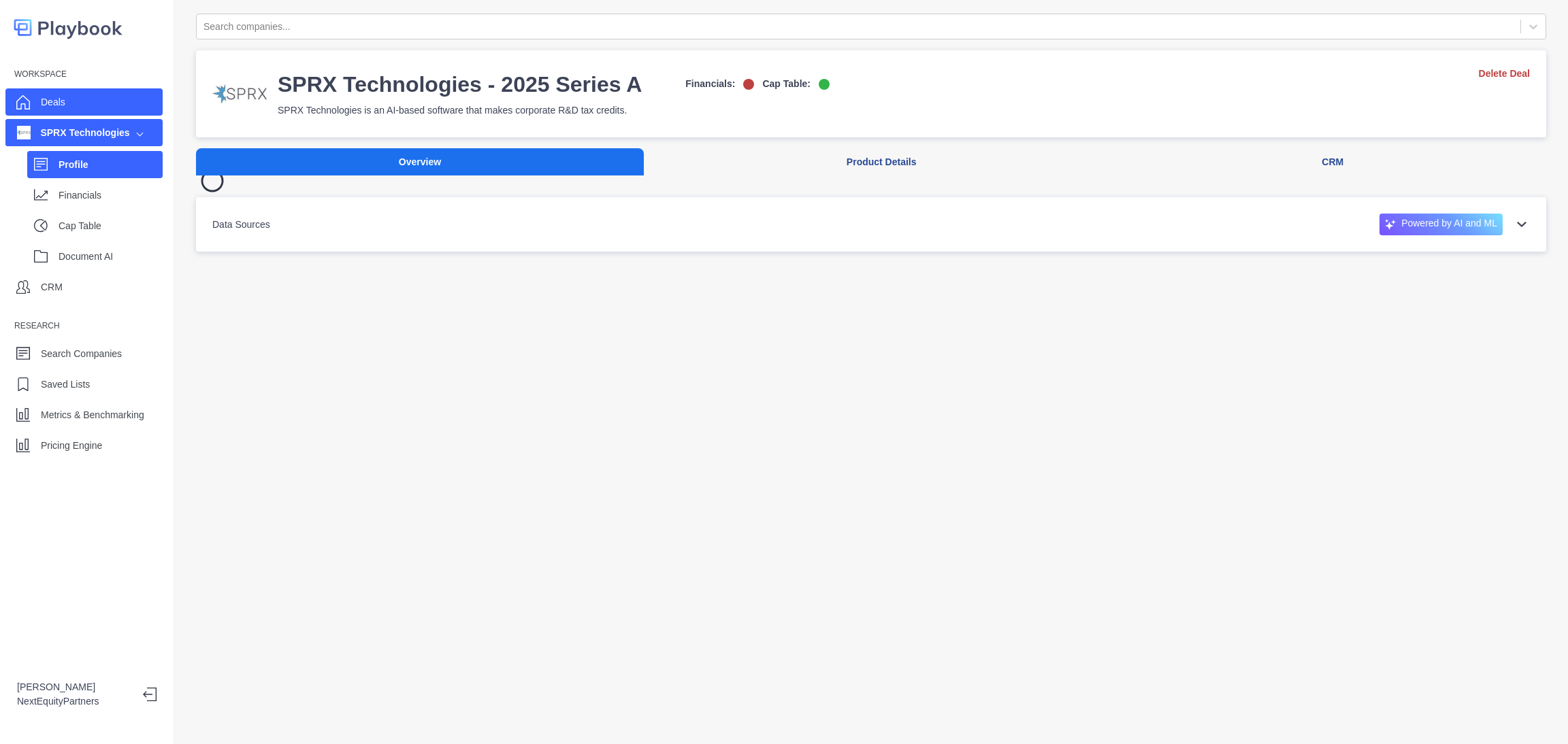
click at [104, 103] on div "Deals" at bounding box center [84, 102] width 158 height 27
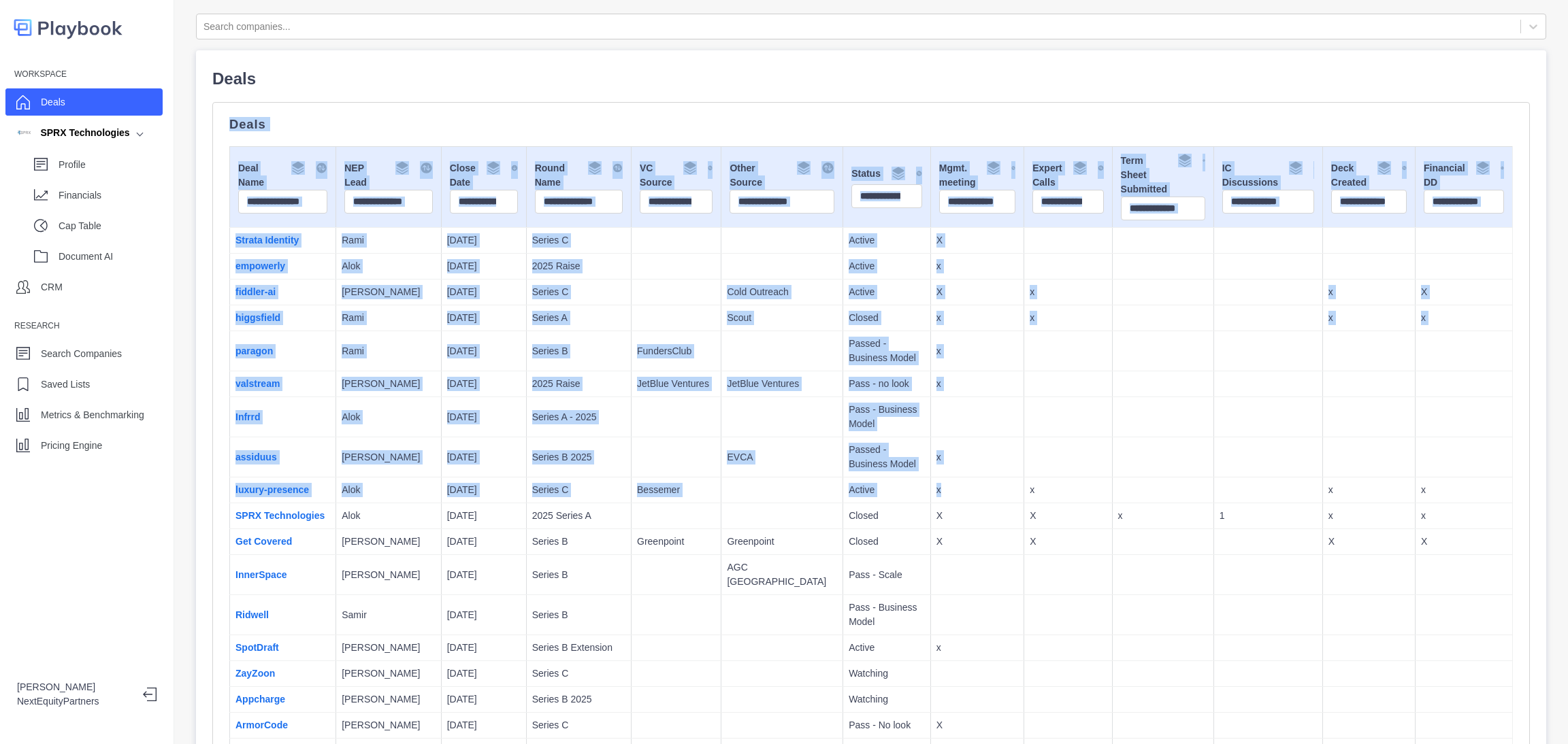
drag, startPoint x: 320, startPoint y: 183, endPoint x: 887, endPoint y: 500, distance: 649.6
click at [931, 495] on td "x" at bounding box center [977, 490] width 94 height 26
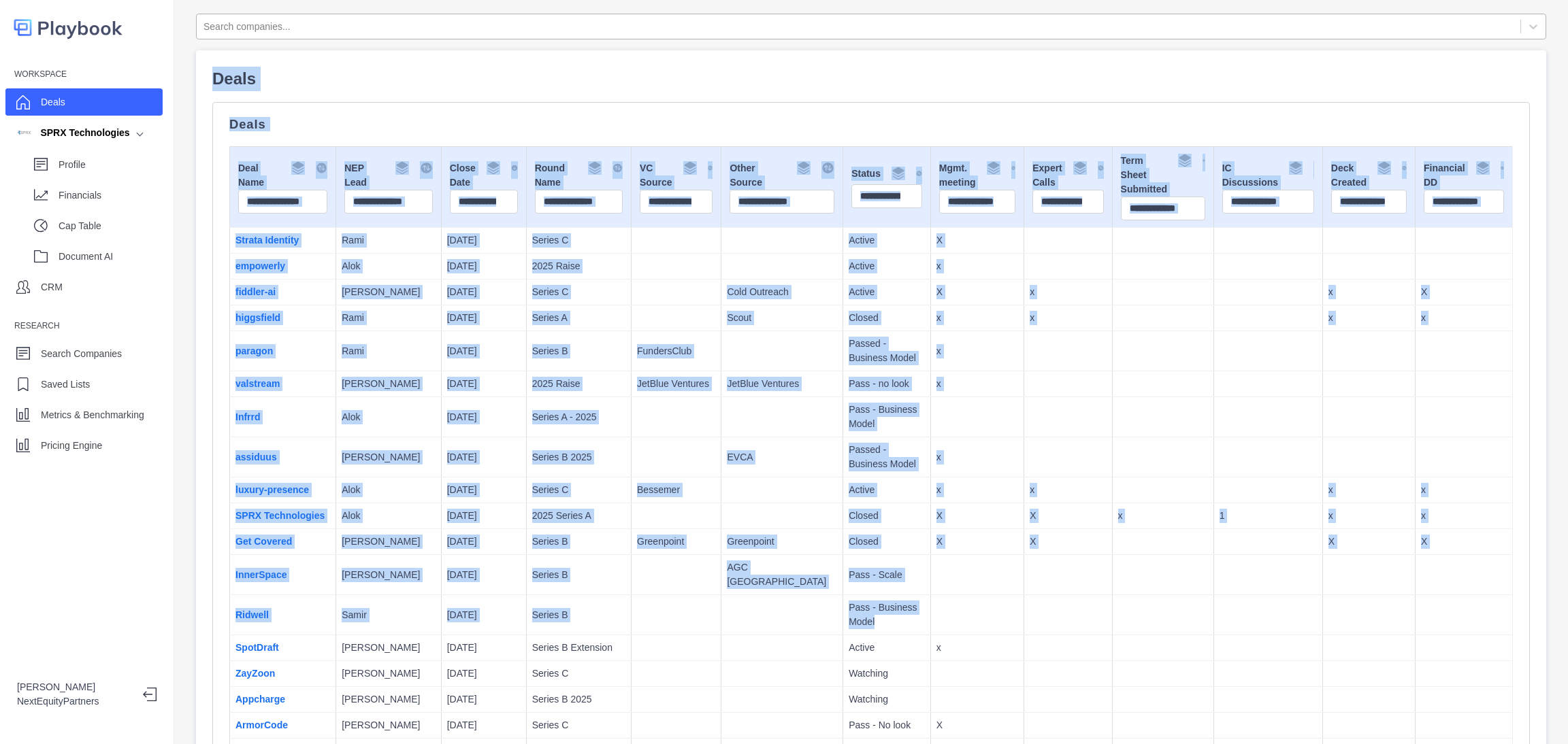
drag, startPoint x: 974, startPoint y: 610, endPoint x: 404, endPoint y: 21, distance: 819.6
click at [632, 265] on td at bounding box center [676, 267] width 90 height 26
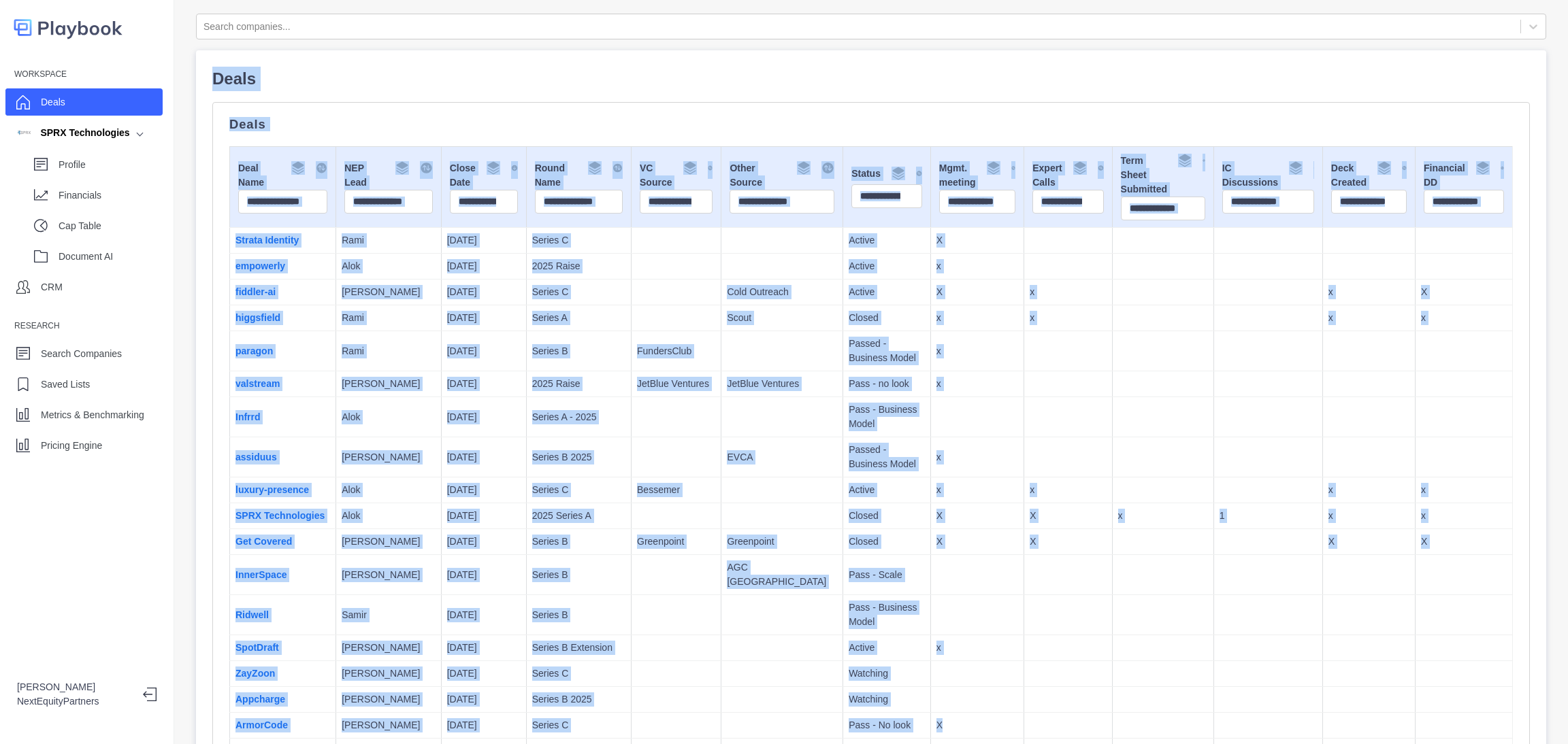
drag, startPoint x: 1006, startPoint y: 711, endPoint x: 419, endPoint y: 98, distance: 848.7
click at [721, 422] on td at bounding box center [782, 418] width 122 height 40
drag, startPoint x: 946, startPoint y: 653, endPoint x: 435, endPoint y: 61, distance: 782.0
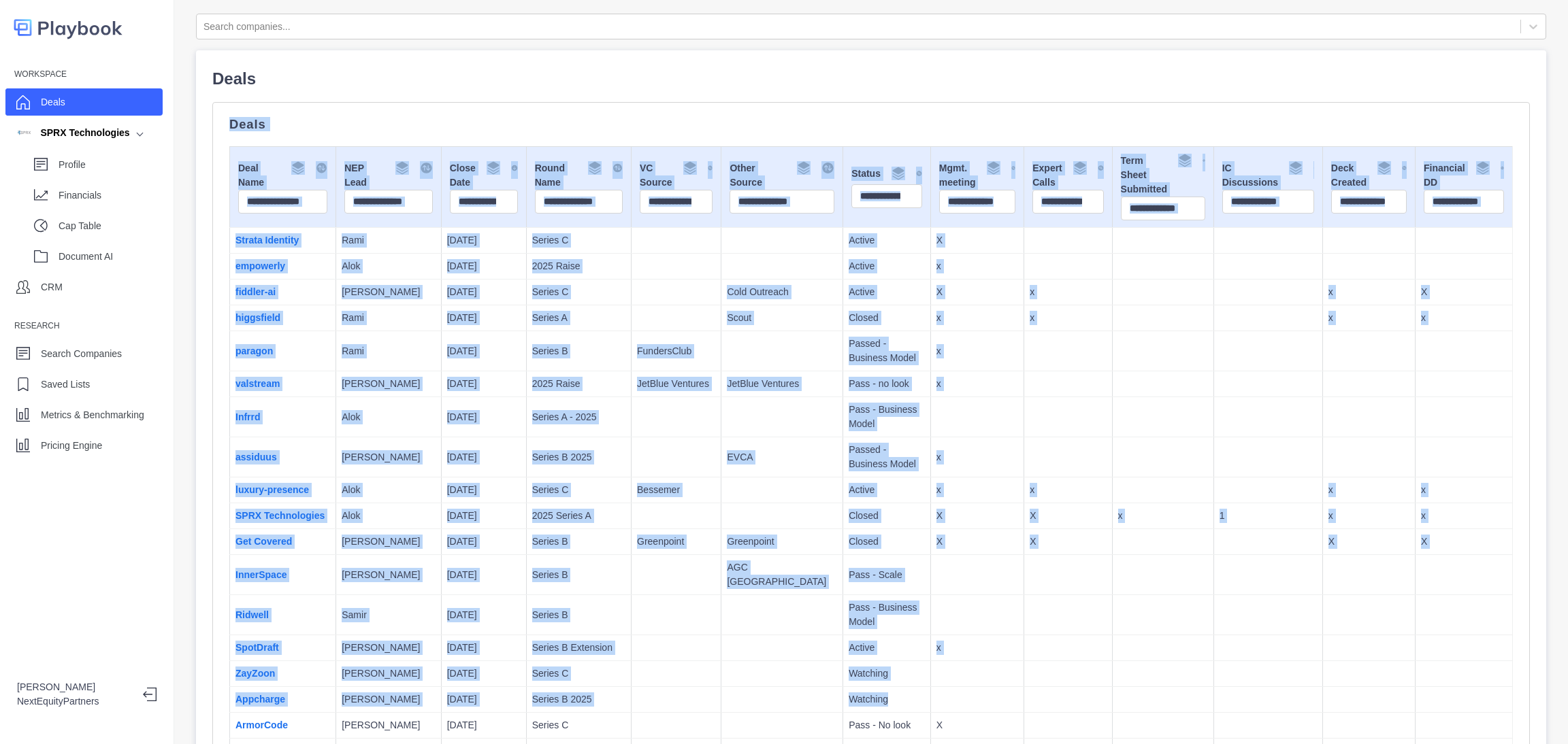
click at [742, 454] on p "EVCA" at bounding box center [782, 457] width 110 height 14
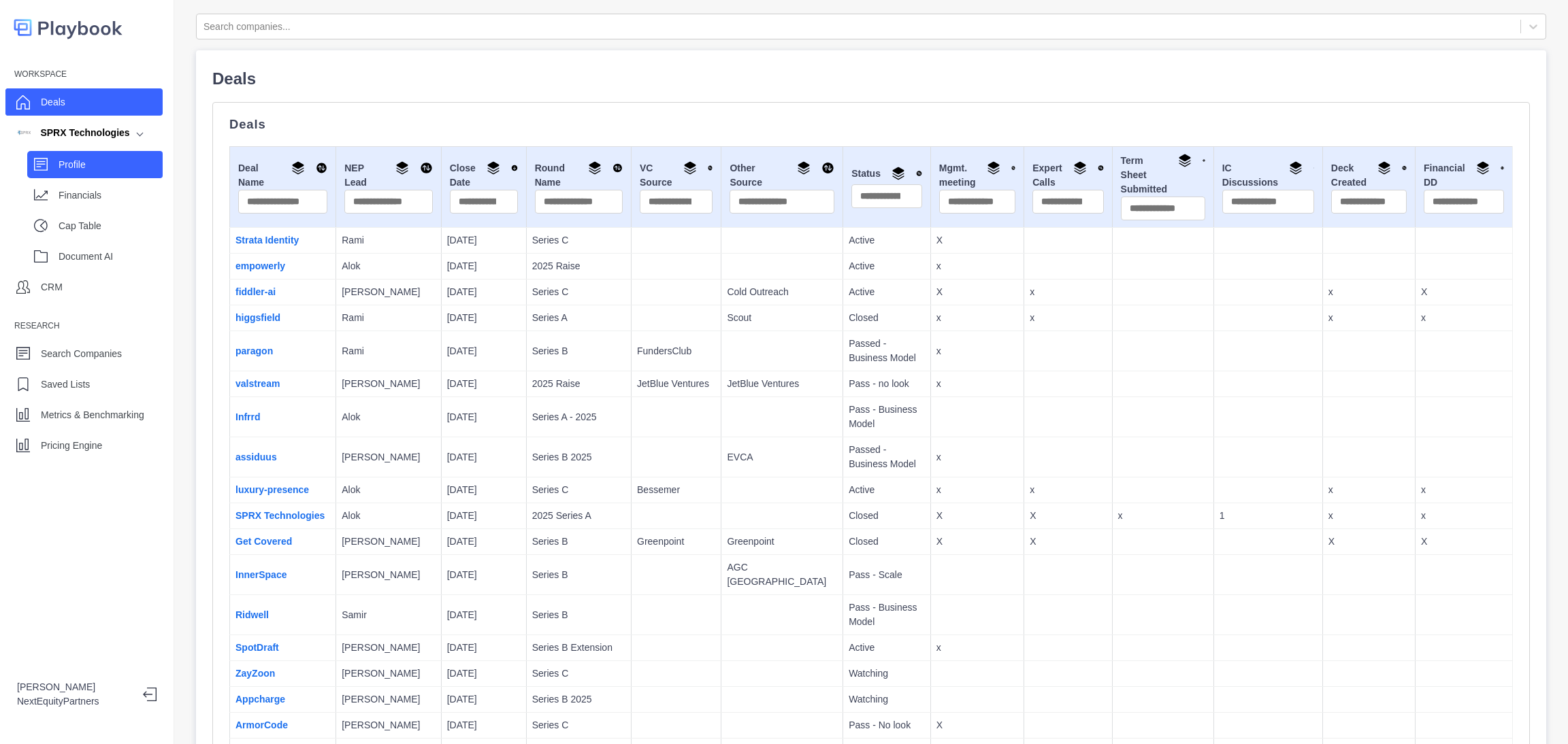
click at [72, 168] on p "Profile" at bounding box center [110, 165] width 104 height 14
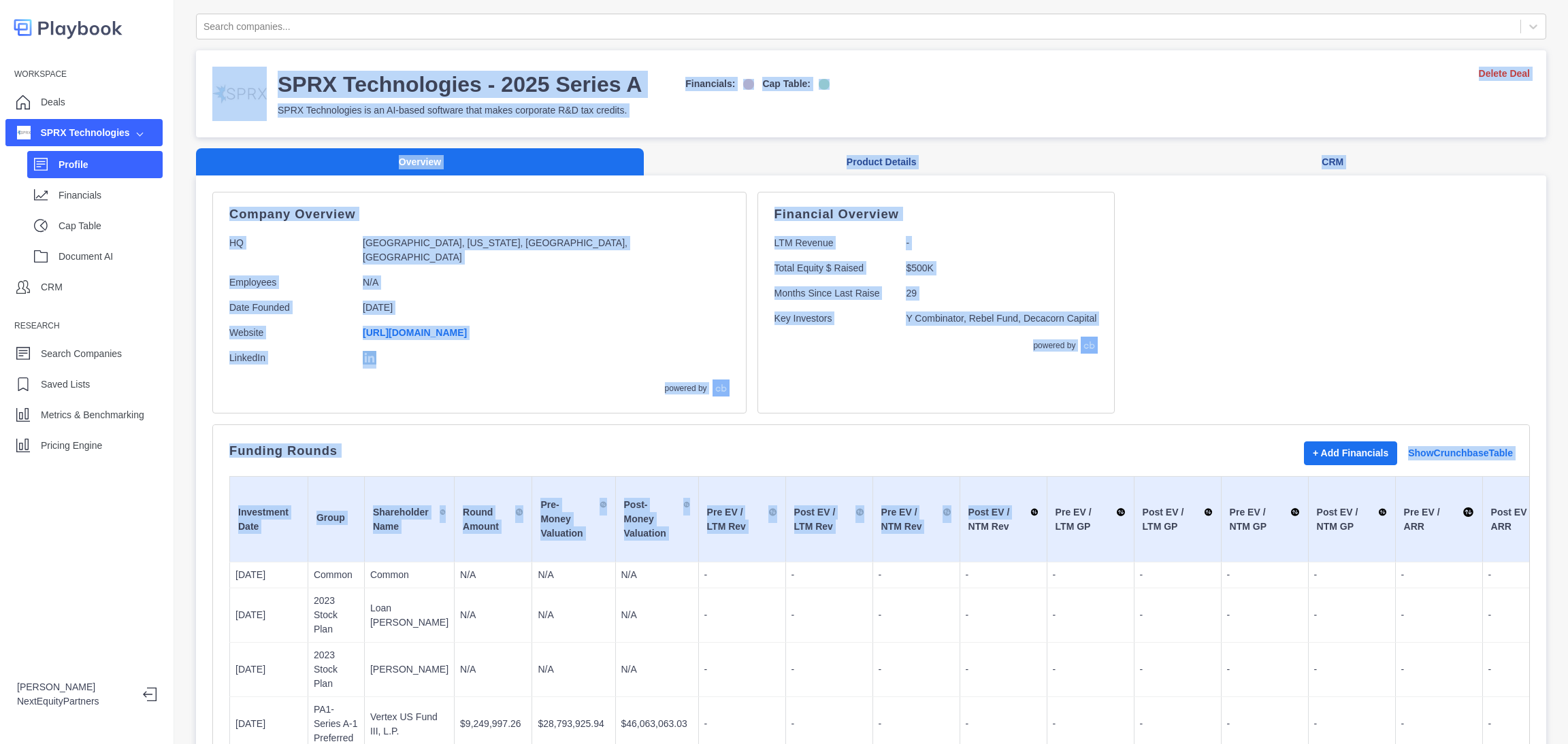
drag, startPoint x: 209, startPoint y: 77, endPoint x: 895, endPoint y: 515, distance: 813.9
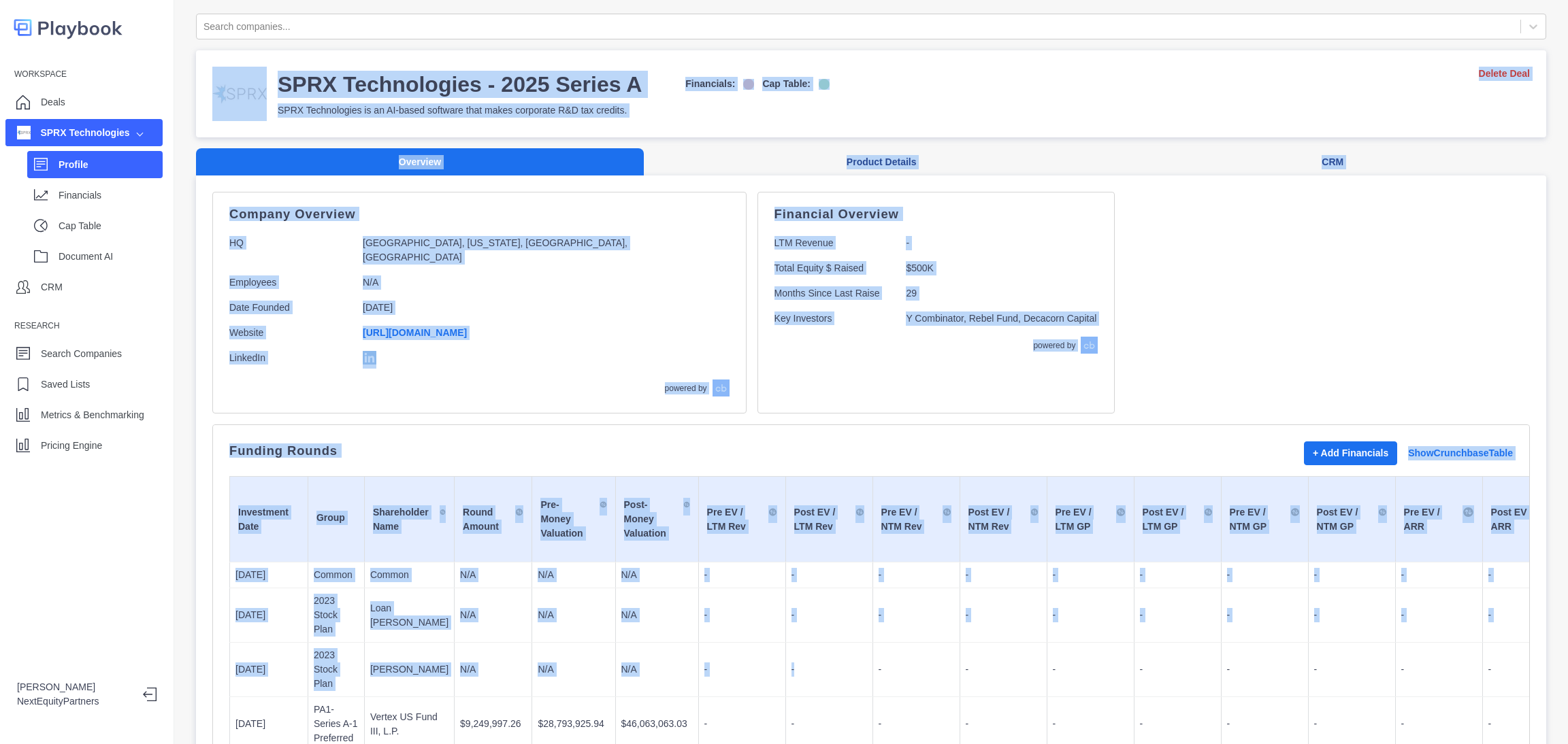
drag, startPoint x: 799, startPoint y: 661, endPoint x: 199, endPoint y: 67, distance: 844.3
click at [872, 555] on td "Pre EV / NTM Rev" at bounding box center [916, 519] width 87 height 86
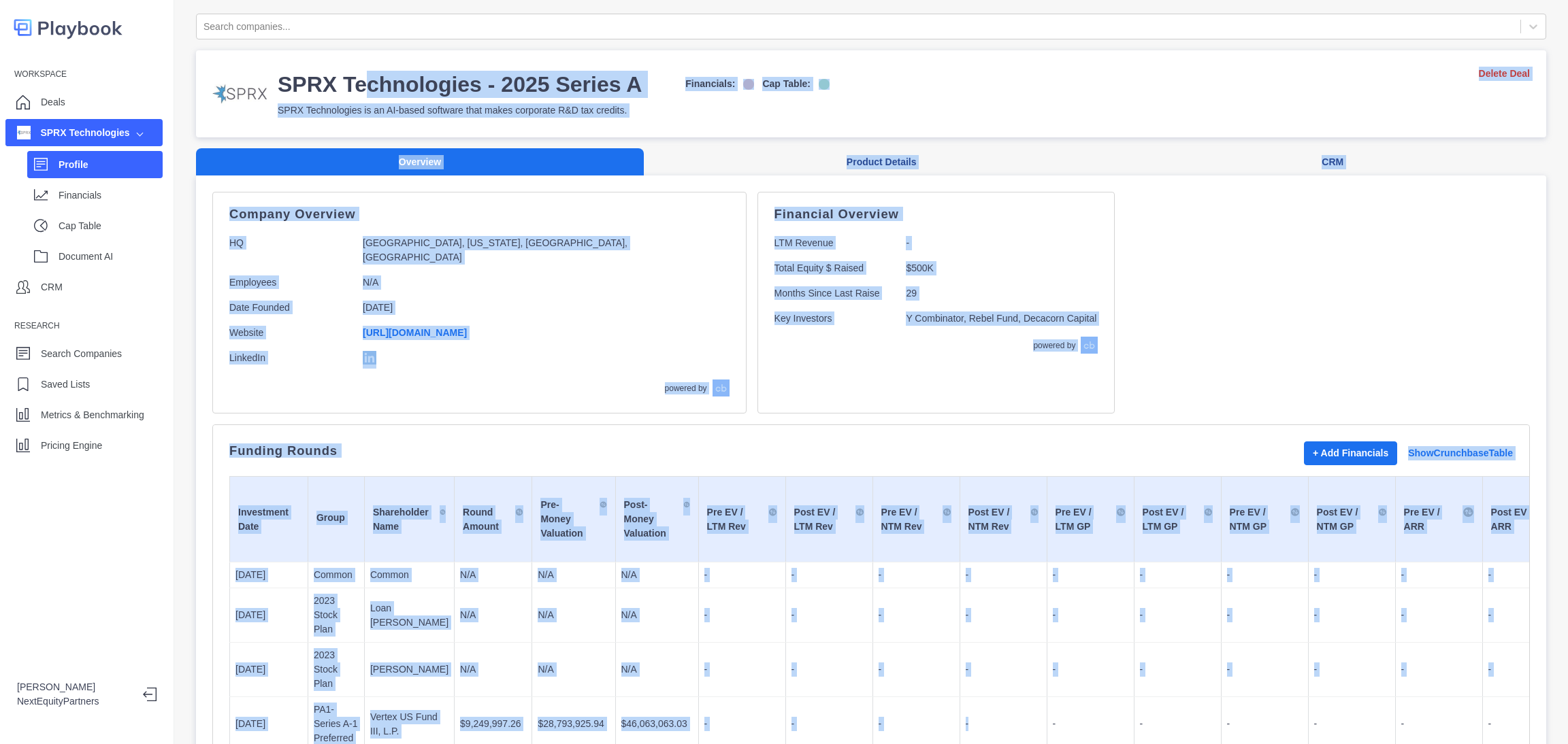
drag, startPoint x: 896, startPoint y: 592, endPoint x: 364, endPoint y: 98, distance: 726.0
click at [872, 487] on td "Pre EV / NTM Rev" at bounding box center [916, 519] width 87 height 86
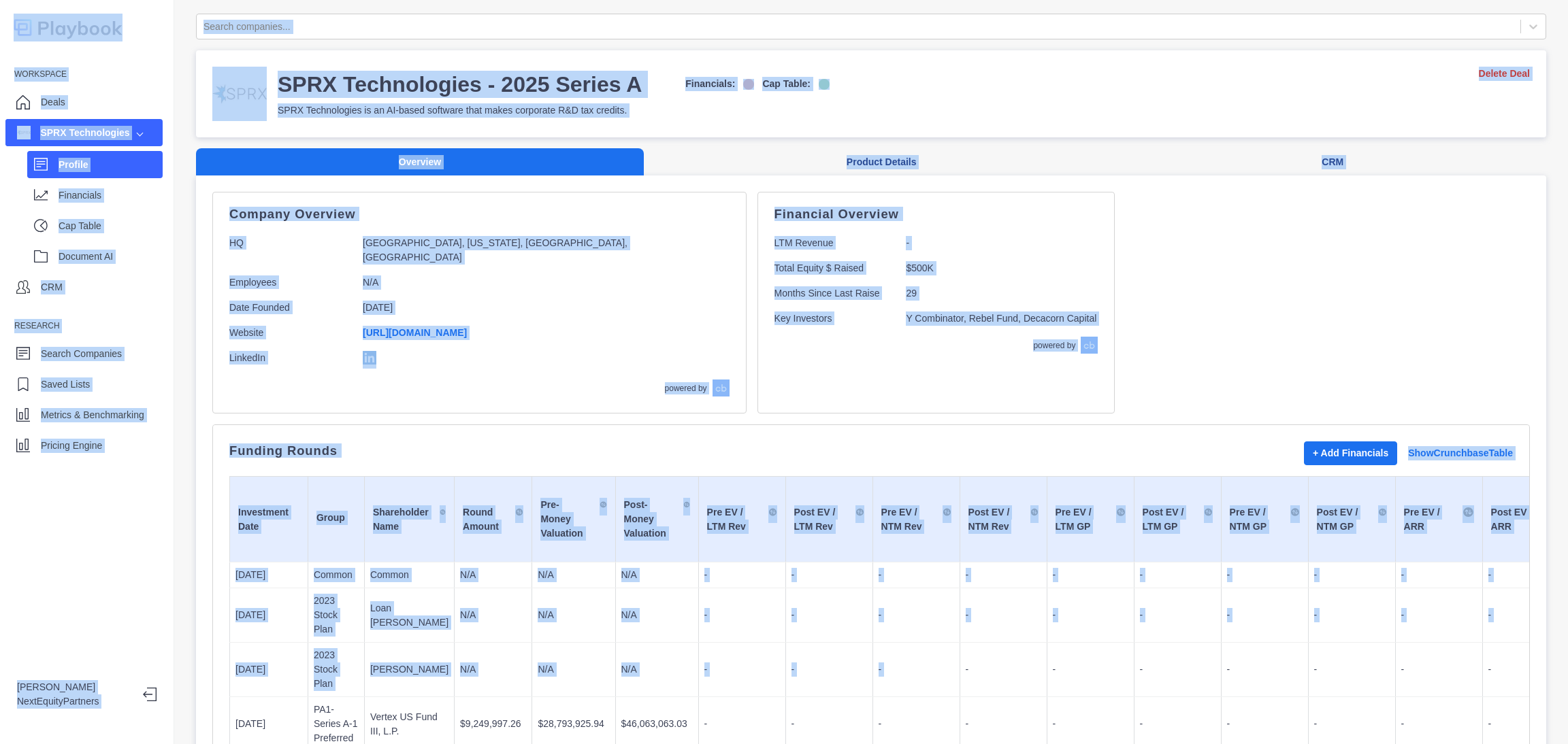
drag, startPoint x: 936, startPoint y: 654, endPoint x: 323, endPoint y: 172, distance: 779.8
click at [0, 0] on html "Workspace Deals SPRX Technologies Profile Financials Cap Table Document AI CRM …" at bounding box center [784, 372] width 1568 height 744
click at [1075, 563] on td "-" at bounding box center [1090, 576] width 87 height 26
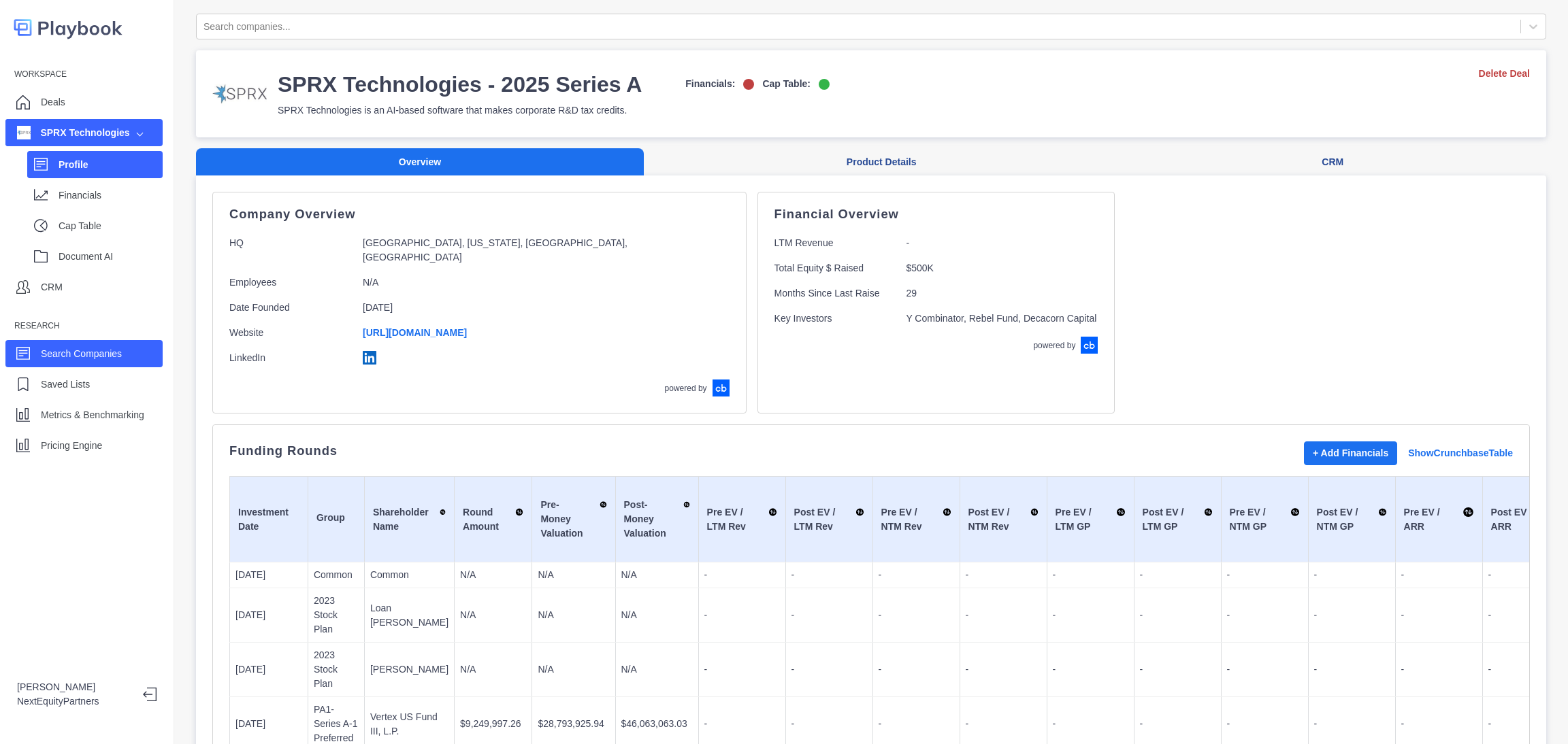
click at [120, 340] on div "Search Companies" at bounding box center [84, 354] width 158 height 27
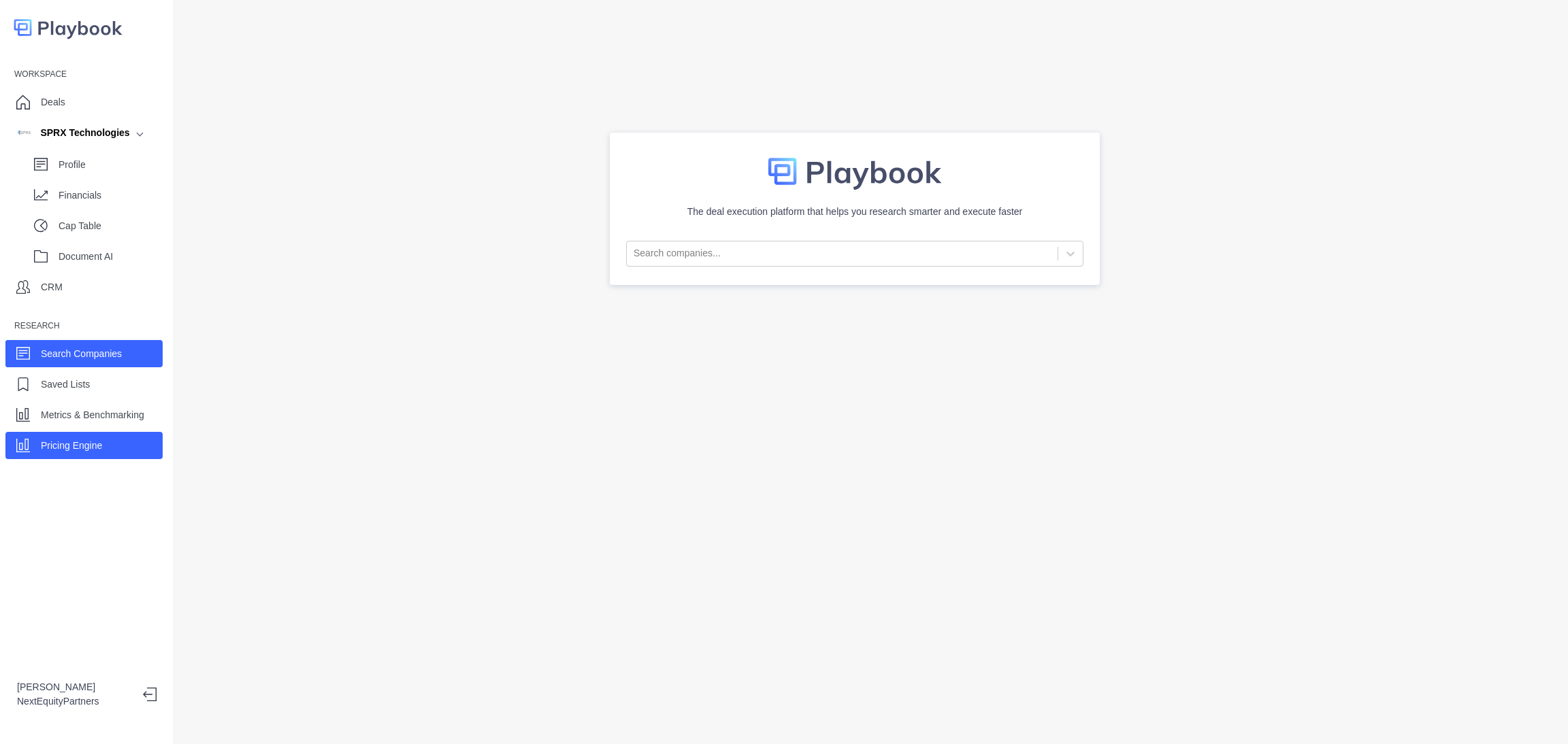
click at [117, 435] on div "Pricing Engine" at bounding box center [84, 446] width 158 height 27
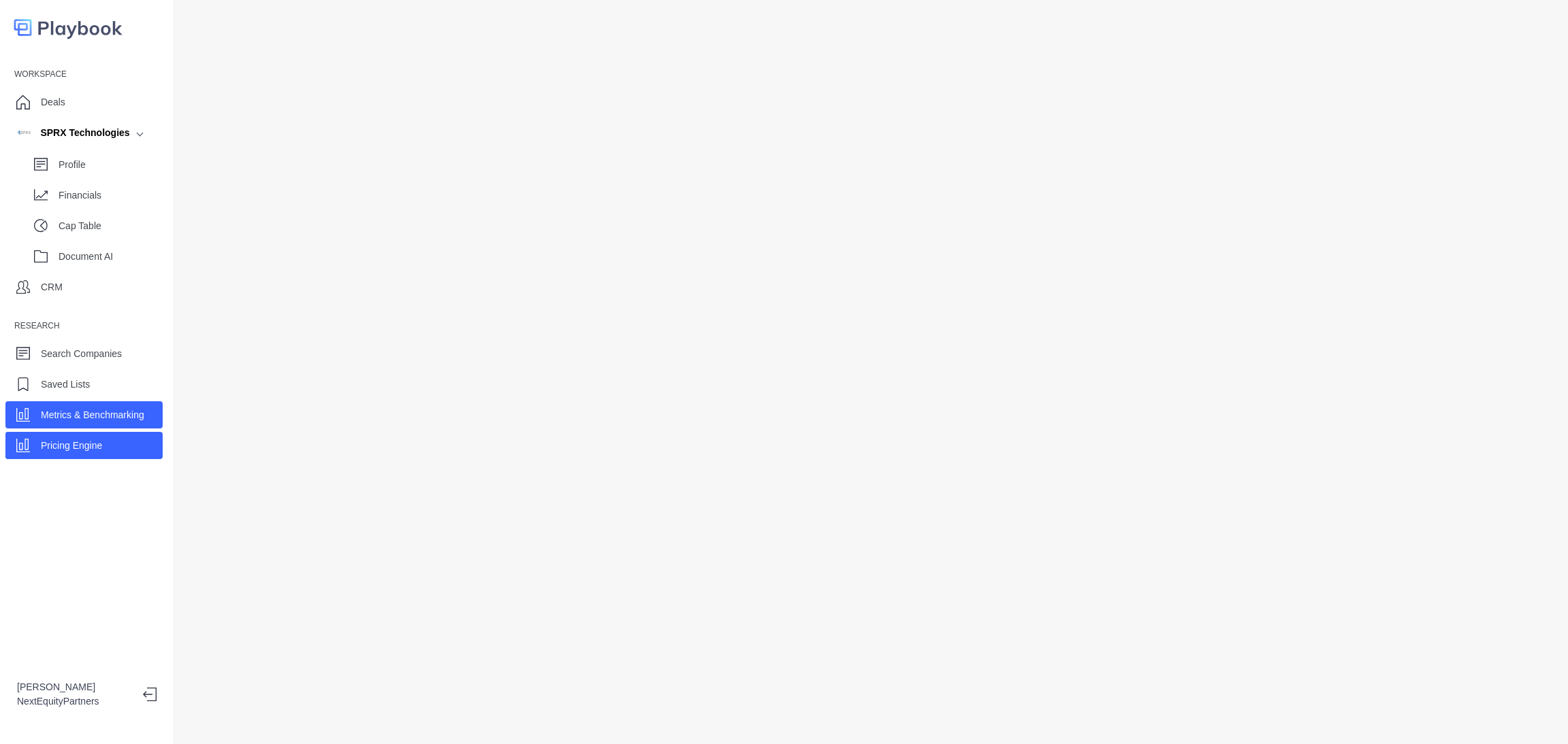
click at [125, 403] on div "Metrics & Benchmarking" at bounding box center [84, 415] width 158 height 27
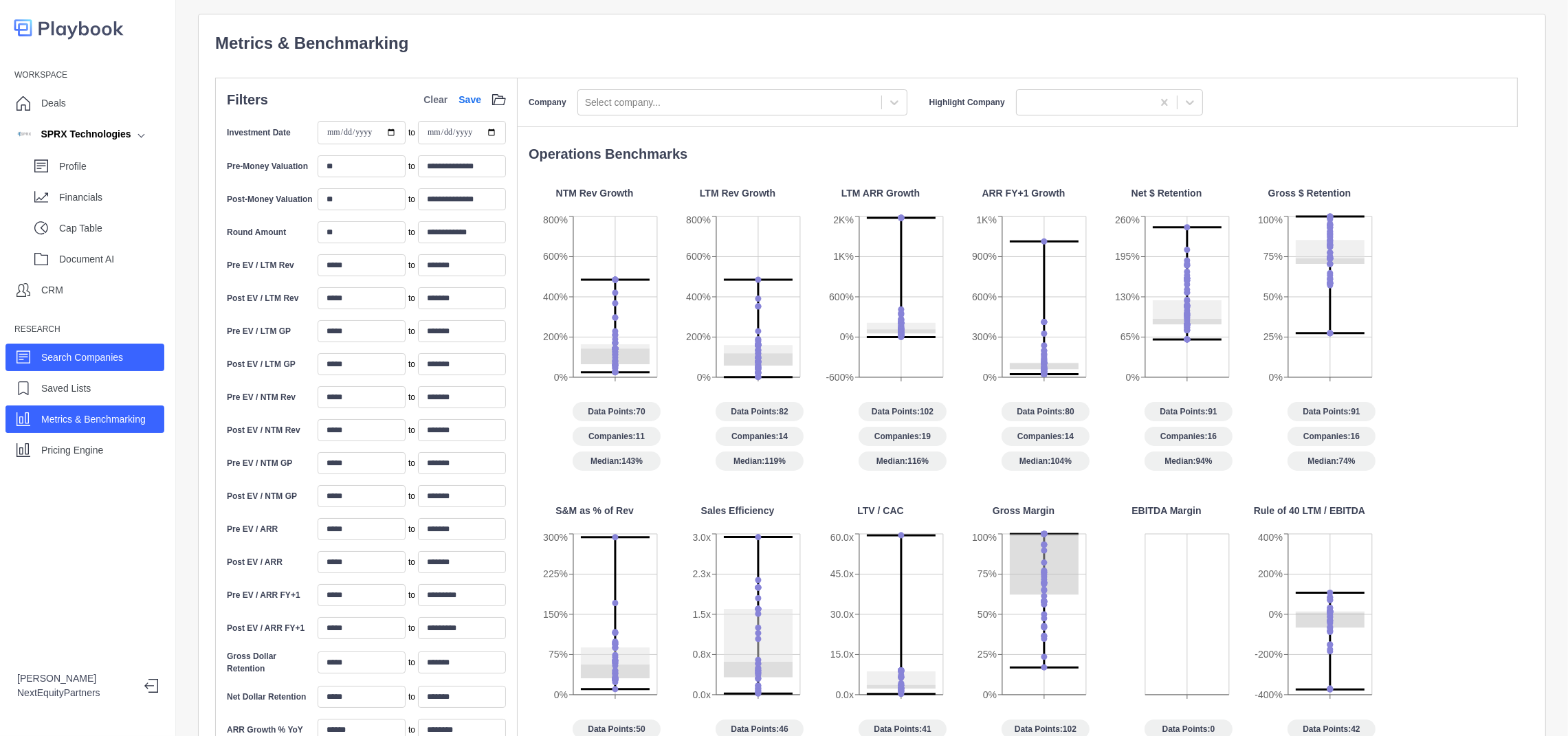
click at [121, 361] on div "Search Companies" at bounding box center [85, 357] width 159 height 28
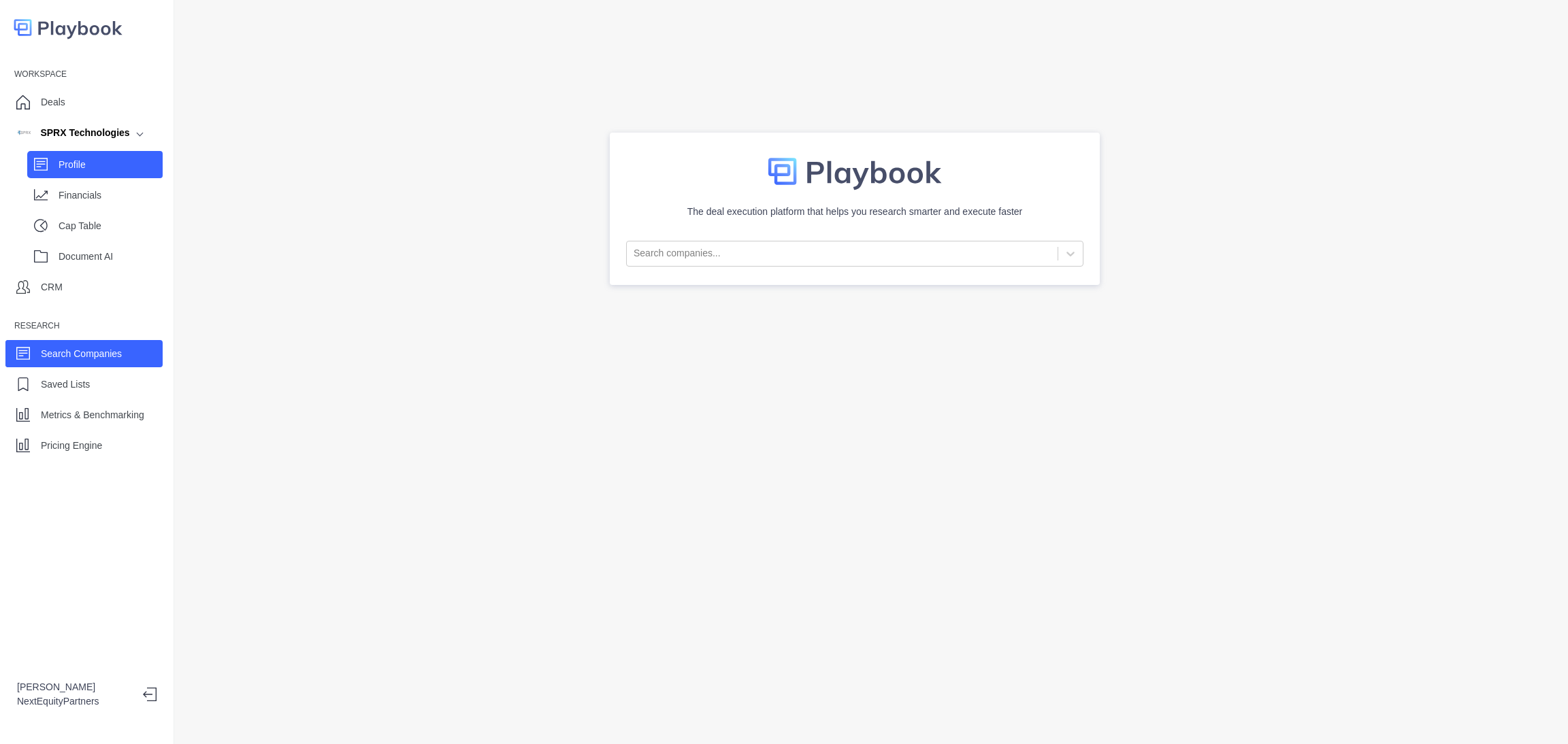
click at [76, 175] on div "Profile" at bounding box center [95, 165] width 135 height 27
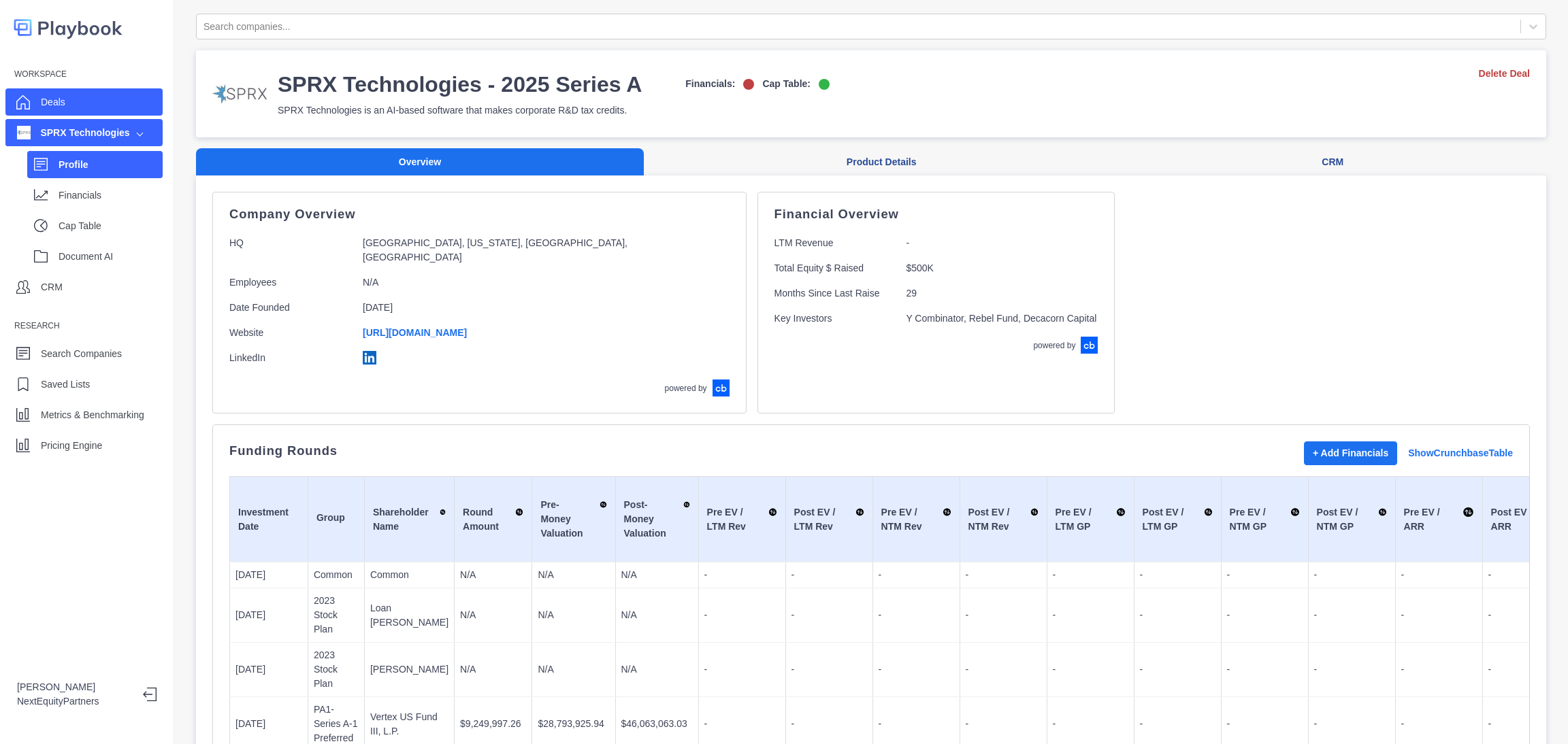
click at [106, 99] on div "Deals" at bounding box center [84, 102] width 158 height 27
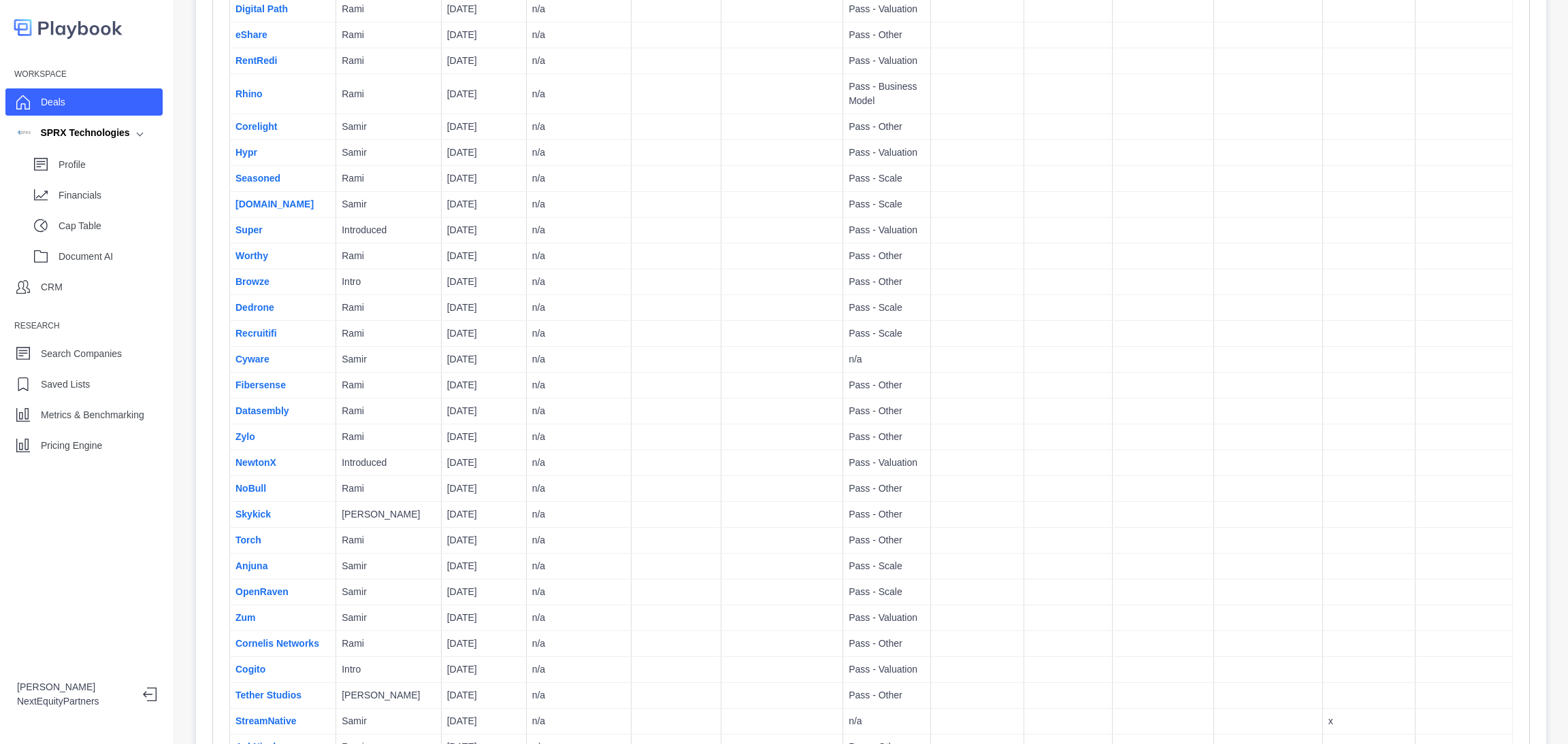
scroll to position [5881, 0]
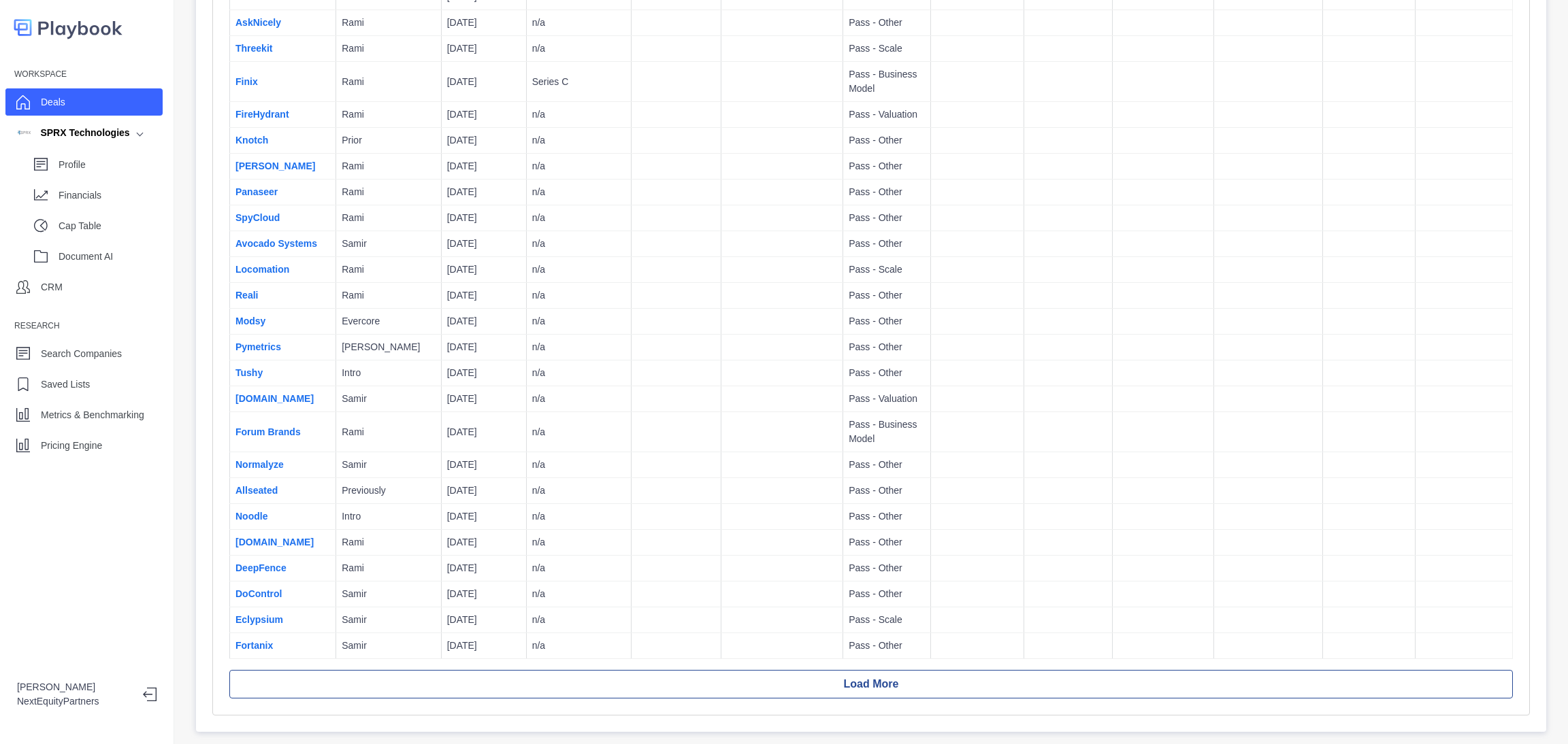
click at [260, 607] on td "Eclypsium" at bounding box center [283, 620] width 106 height 26
click at [260, 614] on link "Eclypsium" at bounding box center [259, 619] width 47 height 11
click at [276, 485] on link "Allseated" at bounding box center [256, 490] width 42 height 11
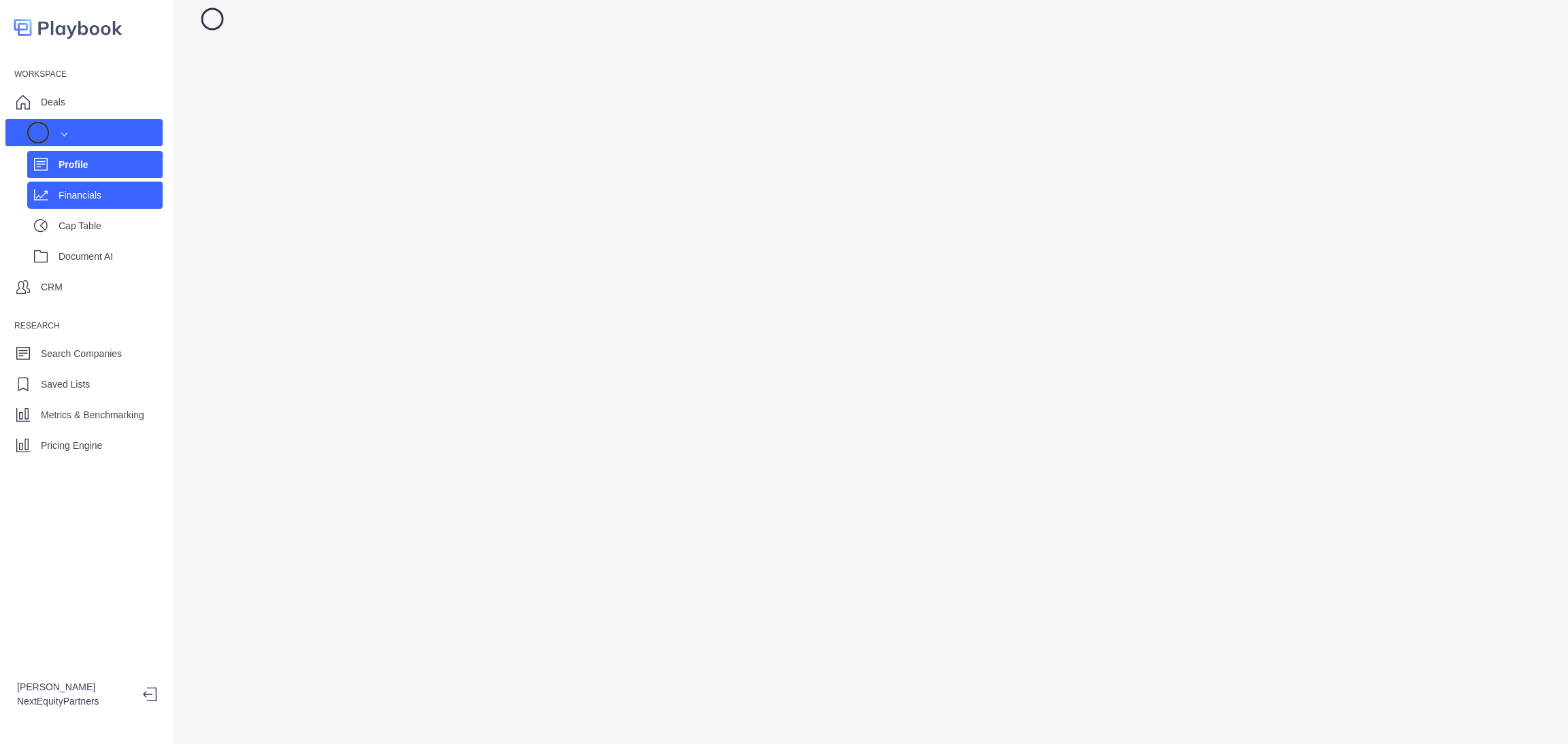
click at [91, 196] on p "Financials" at bounding box center [110, 196] width 104 height 14
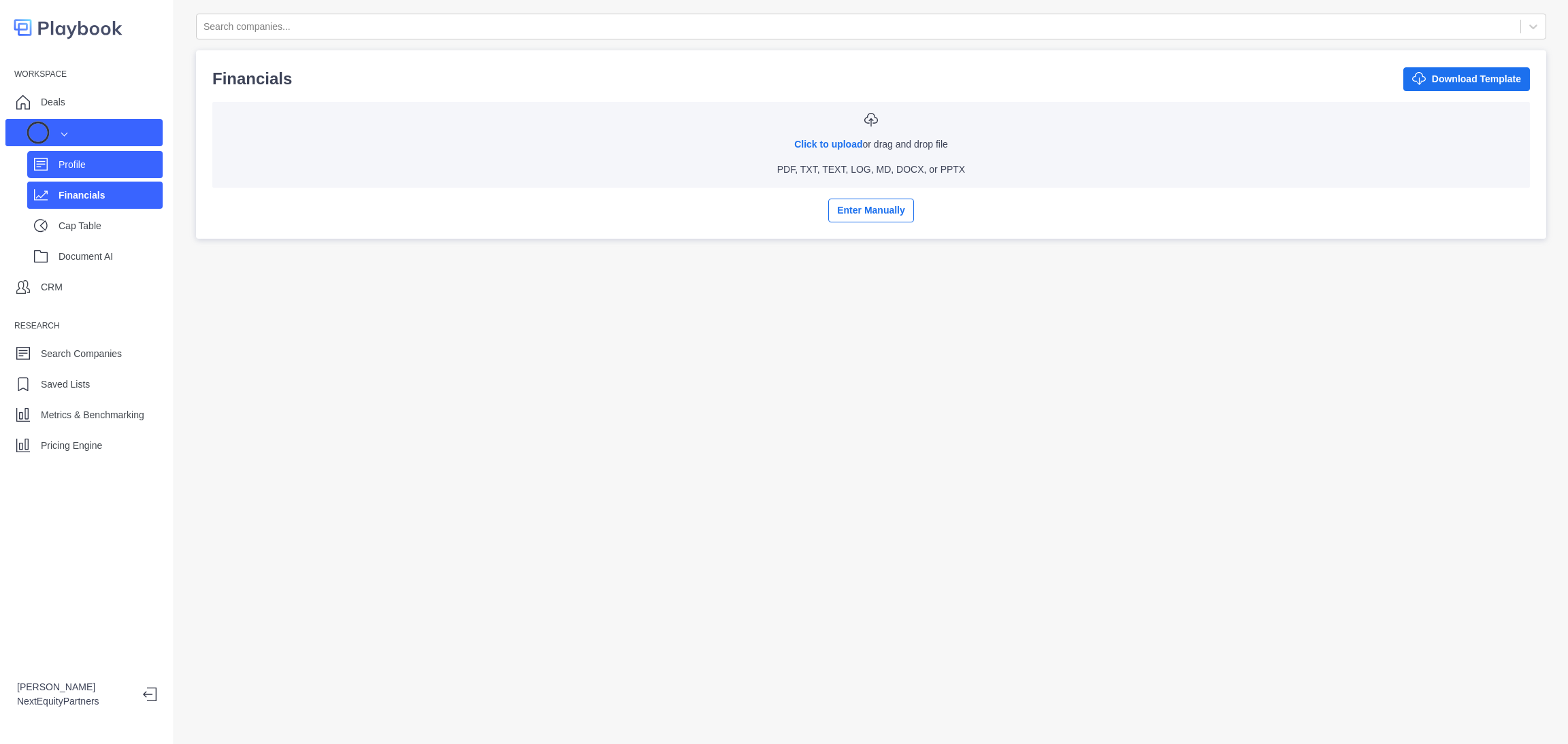
click at [99, 175] on div "Profile" at bounding box center [95, 165] width 135 height 27
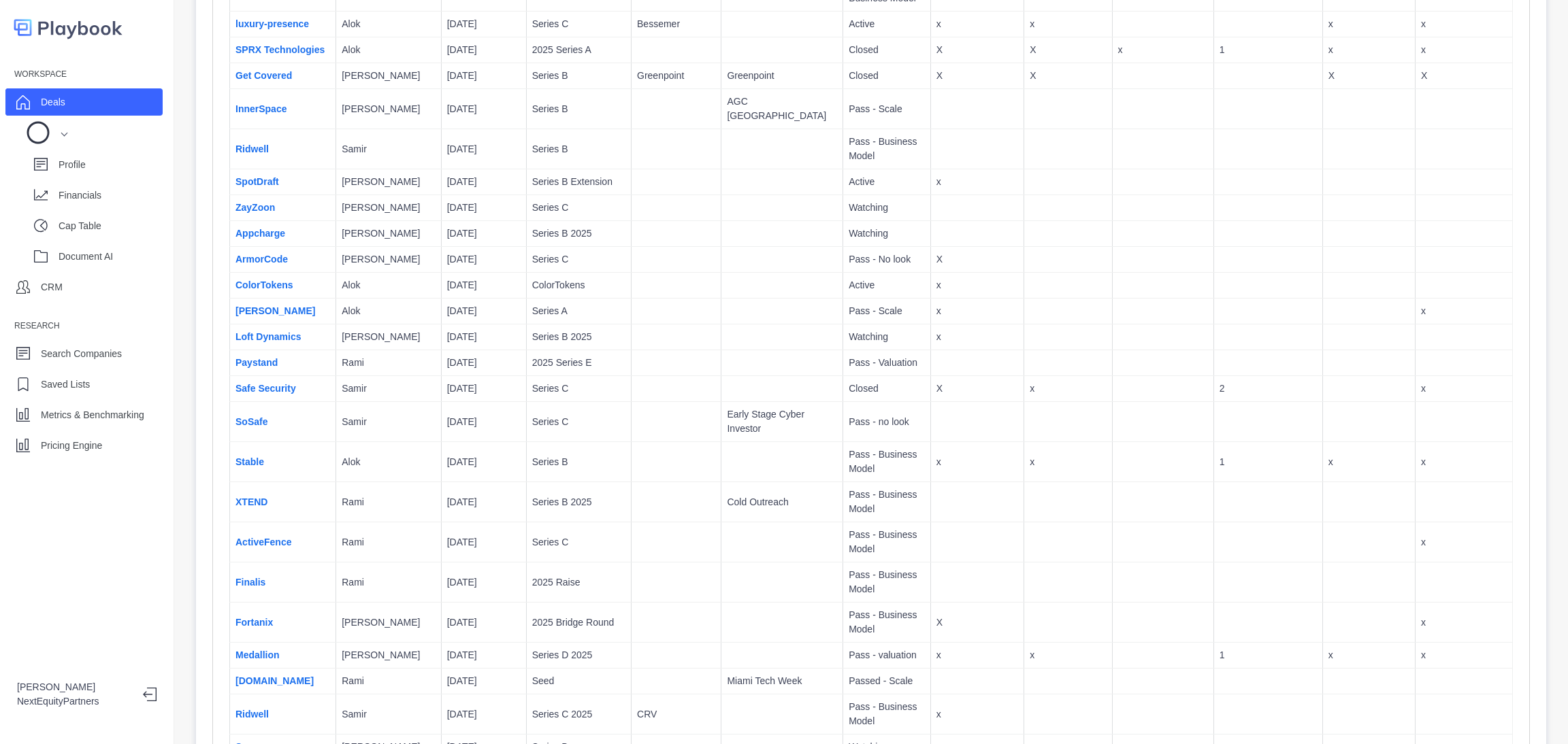
scroll to position [715, 0]
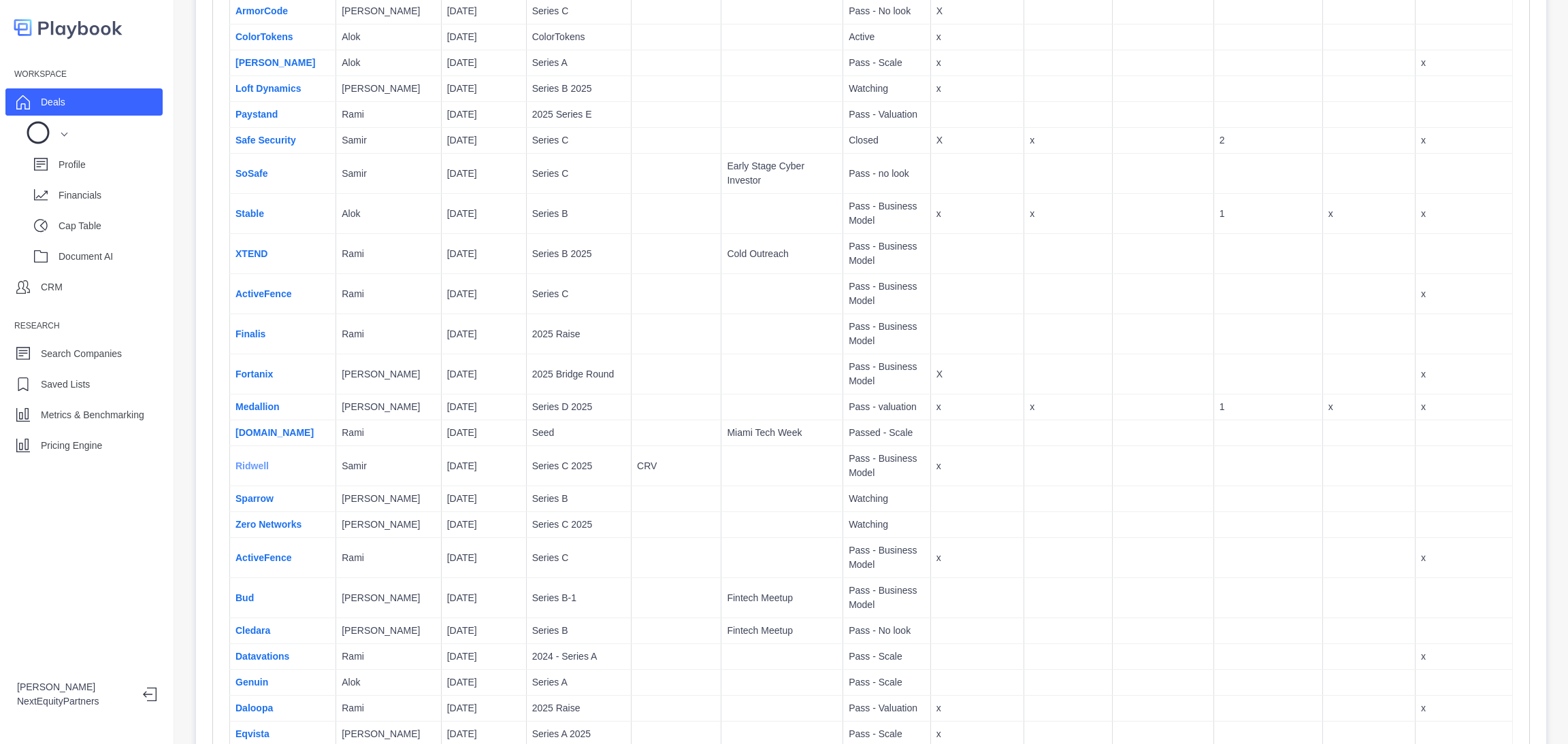
click at [264, 461] on link "Ridwell" at bounding box center [252, 466] width 33 height 11
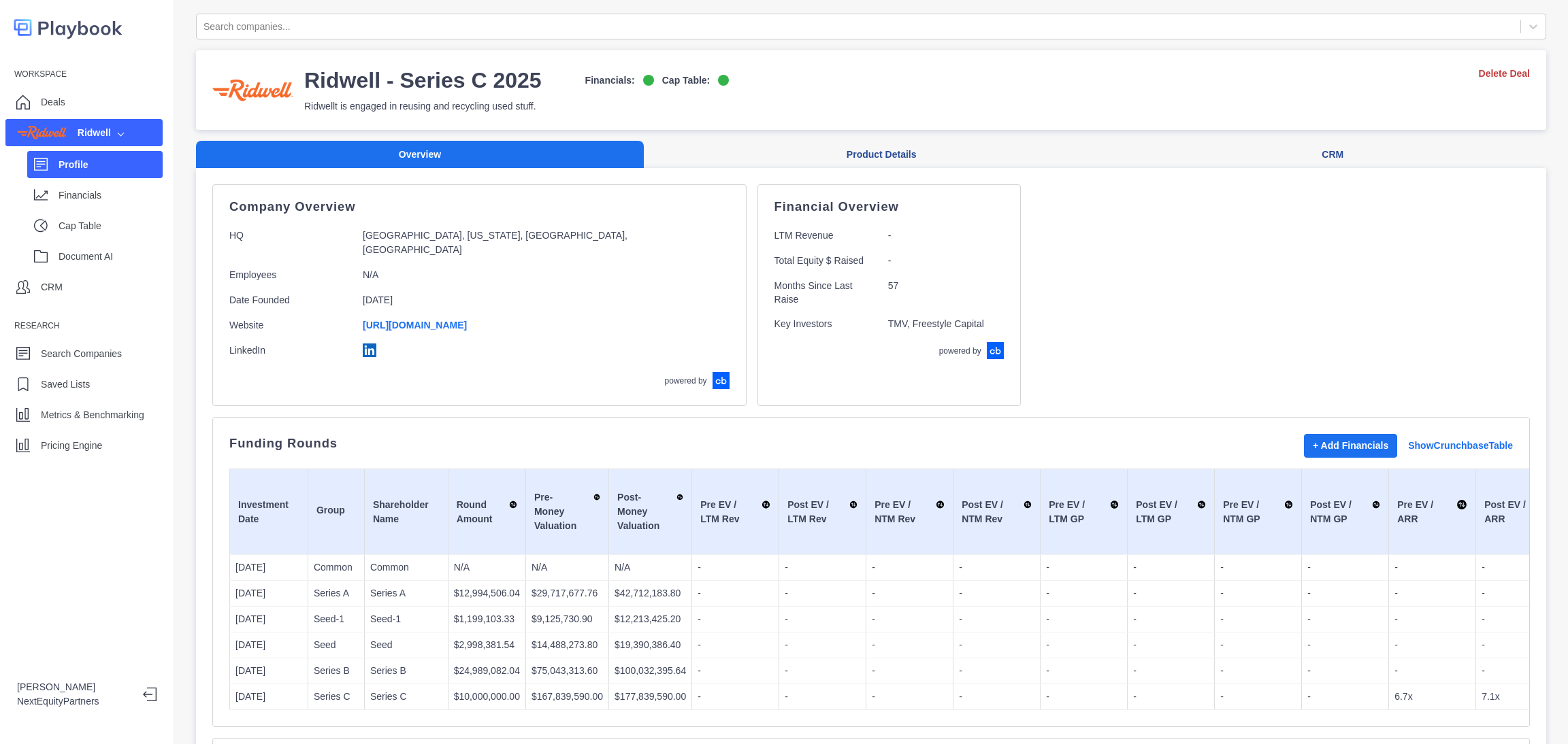
click at [1422, 434] on div "+ Add Financials Show Crunchbase Table" at bounding box center [1408, 446] width 209 height 24
click at [1408, 438] on link "Show Crunchbase Table" at bounding box center [1461, 446] width 105 height 14
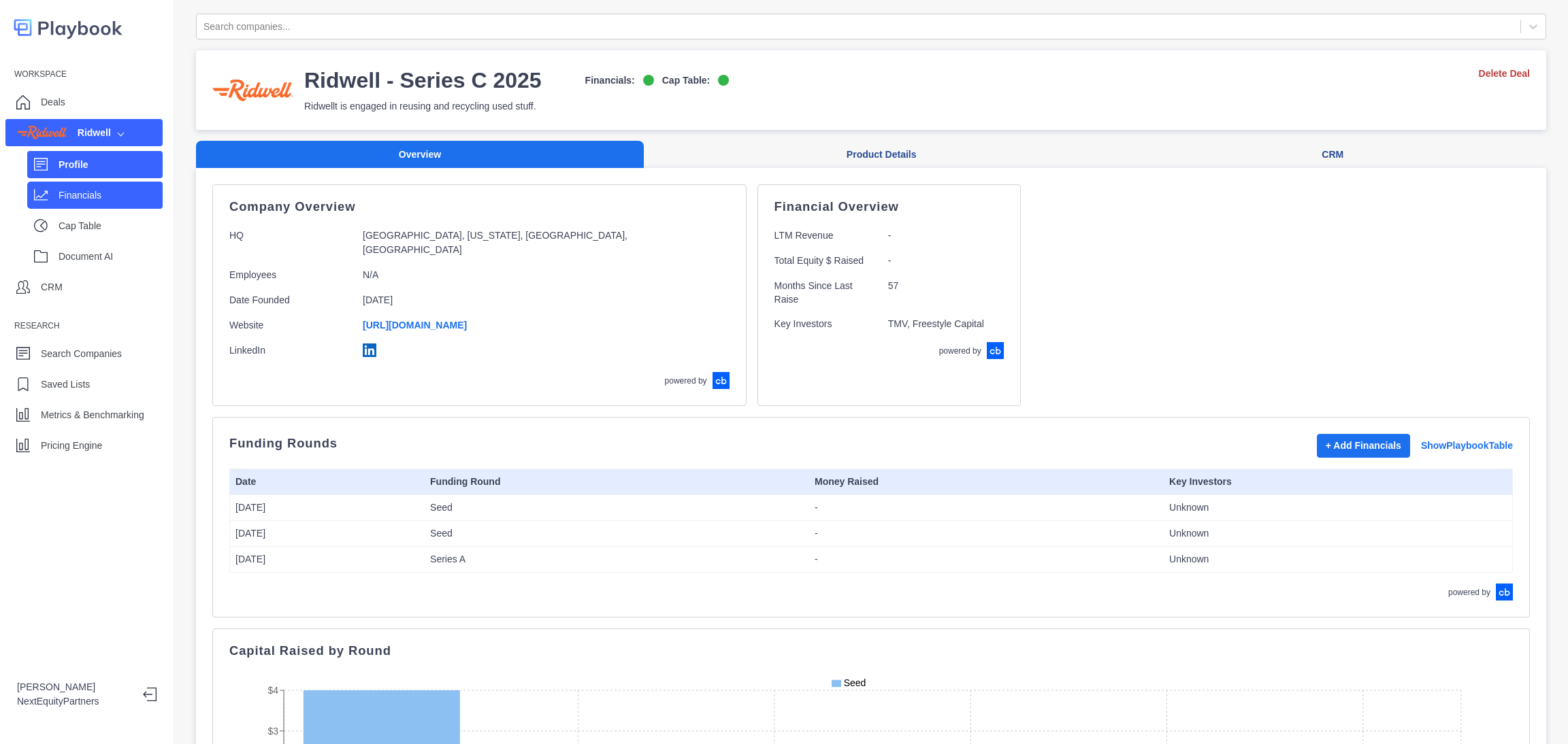
click at [121, 185] on div "Financials" at bounding box center [110, 195] width 104 height 20
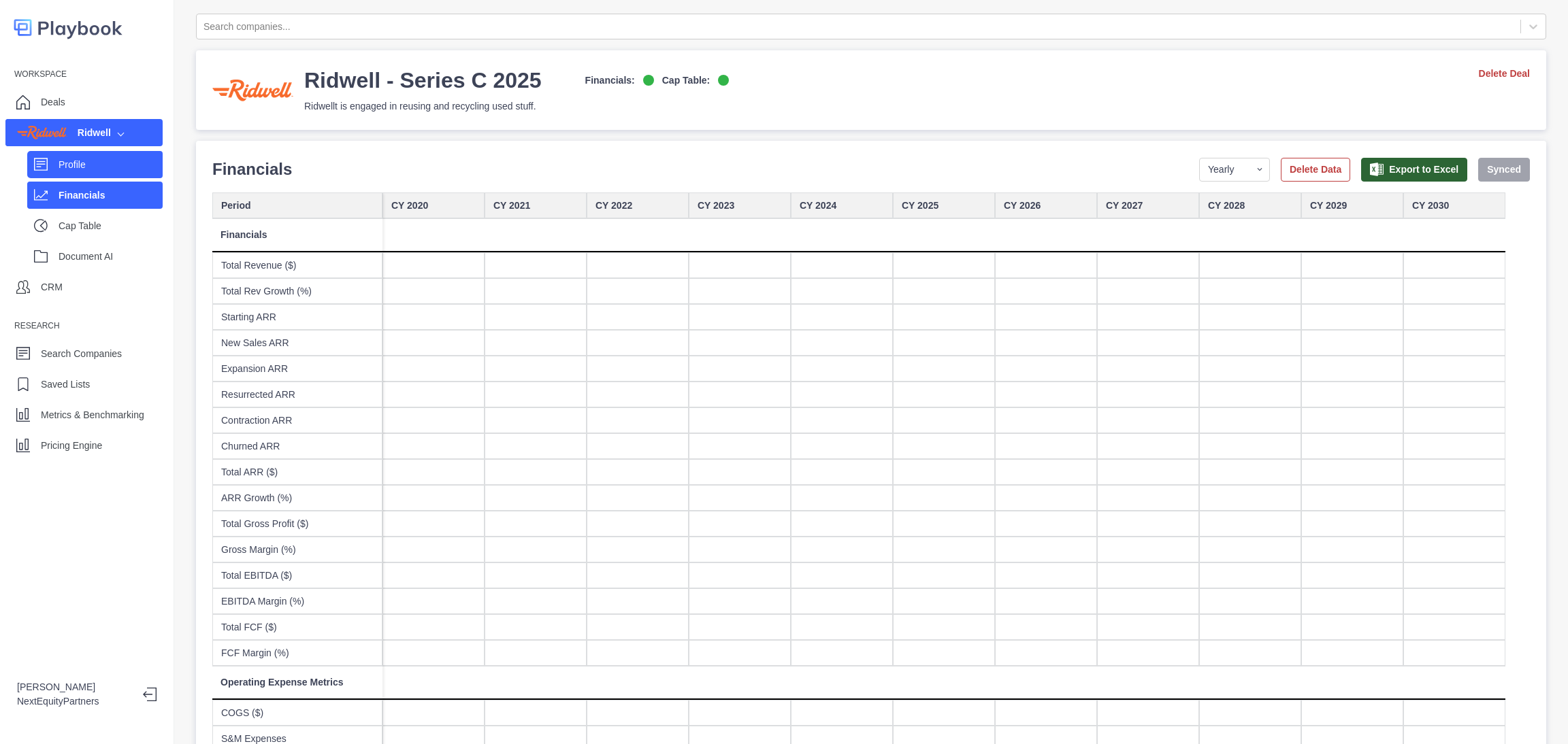
click at [97, 159] on p "Profile" at bounding box center [110, 165] width 104 height 14
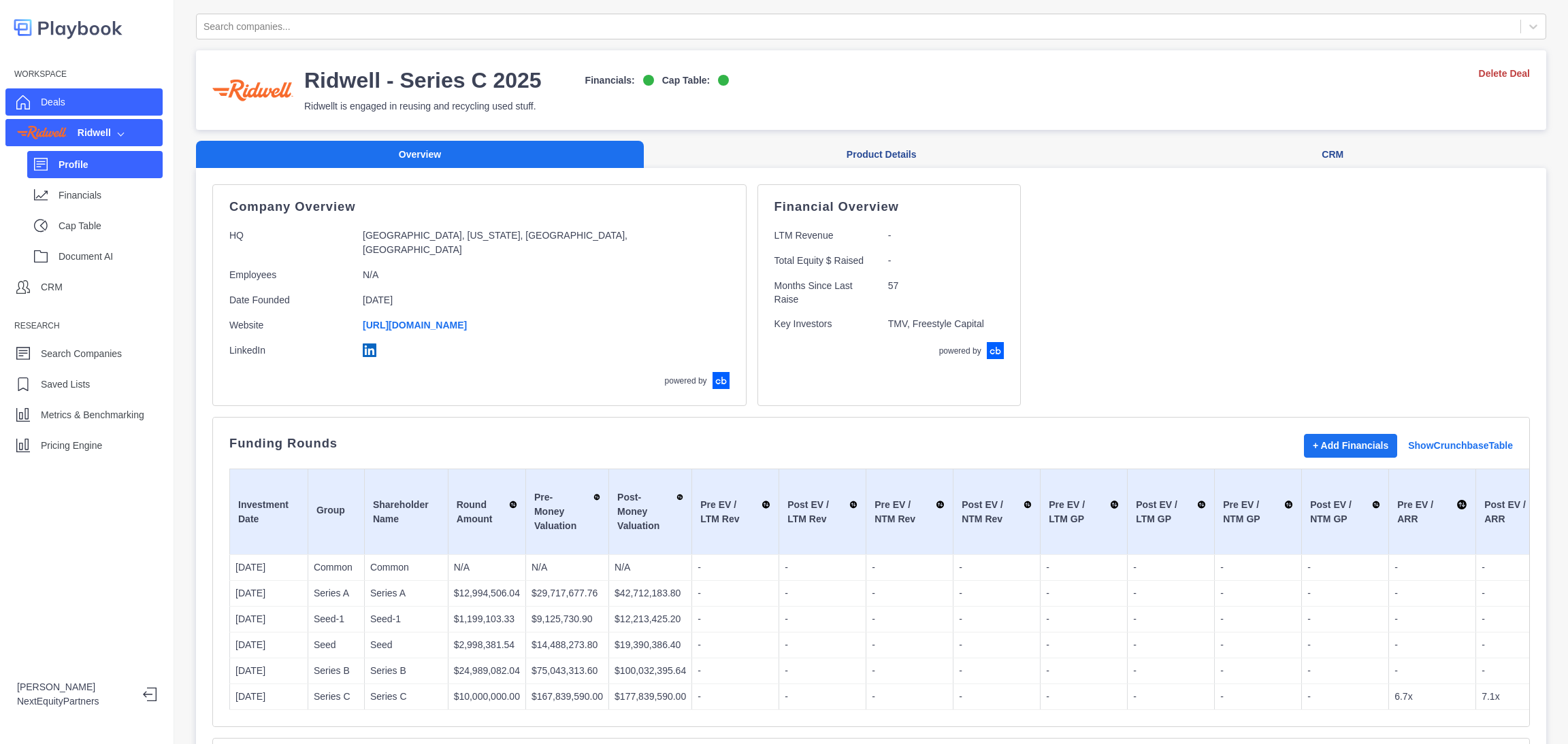
click at [81, 93] on div "Deals" at bounding box center [84, 102] width 158 height 27
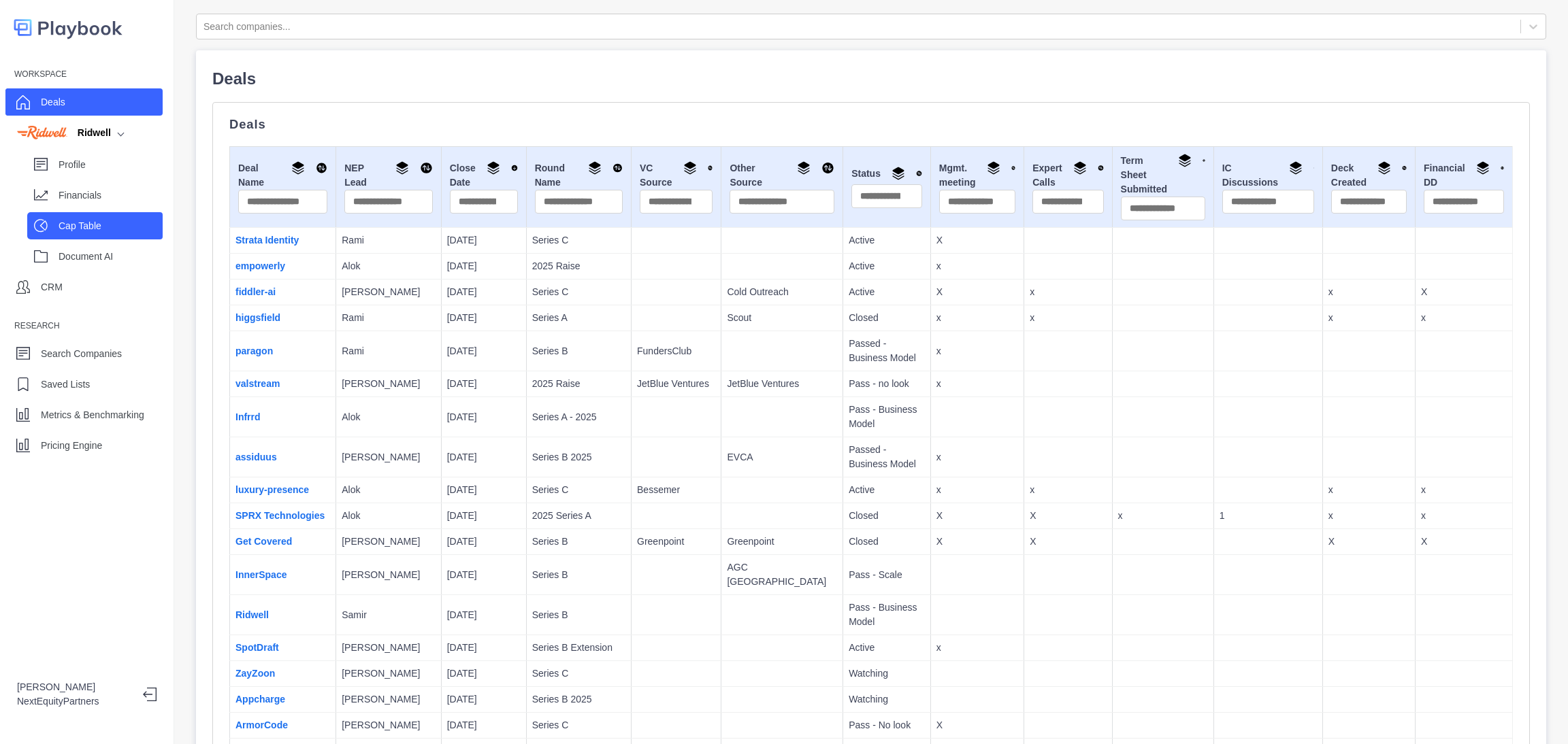
click at [96, 224] on p "Cap Table" at bounding box center [110, 226] width 104 height 14
select select "SHARE_HOLDER_TYPE_COMMON"
